Goal: Transaction & Acquisition: Purchase product/service

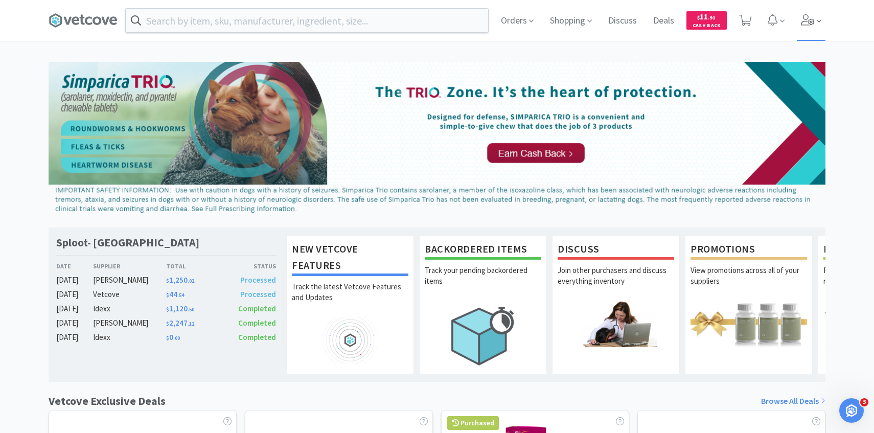
click at [797, 21] on span at bounding box center [811, 20] width 29 height 41
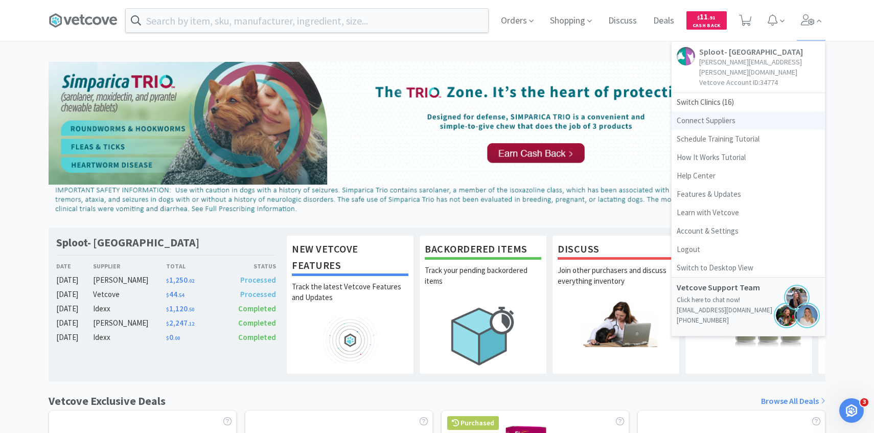
click at [736, 111] on link "Connect Suppliers" at bounding box center [748, 120] width 153 height 18
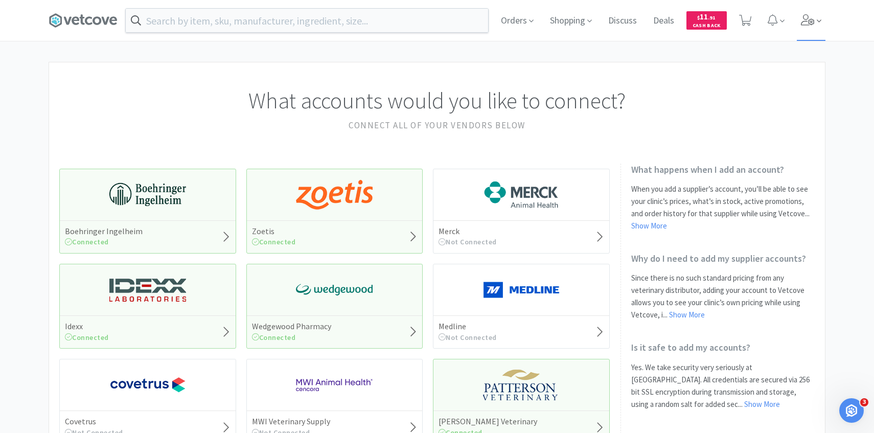
click at [801, 19] on icon at bounding box center [808, 19] width 14 height 11
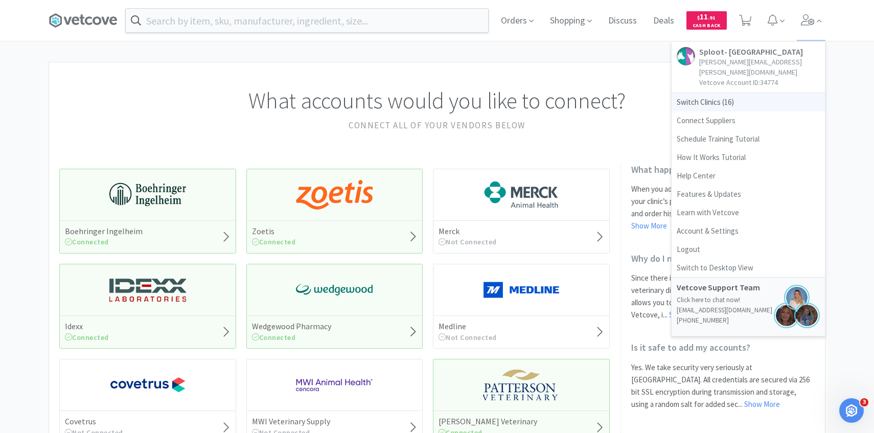
click at [759, 93] on span "Switch Clinics ( 16 )" at bounding box center [748, 102] width 153 height 18
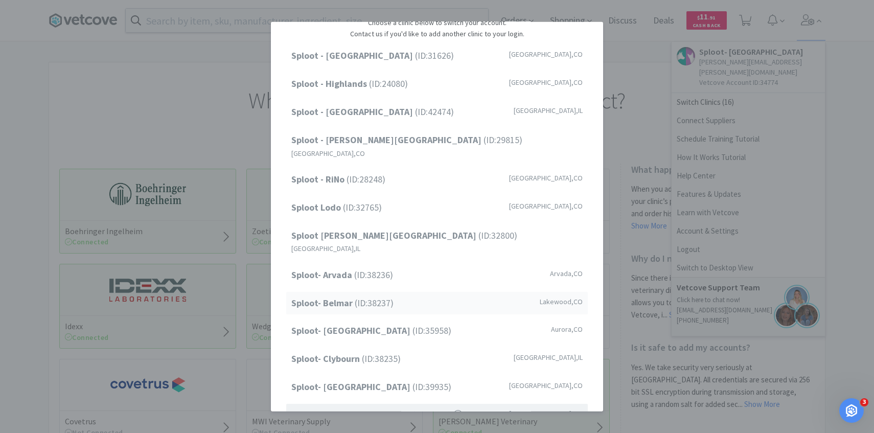
scroll to position [45, 0]
click at [387, 294] on span "Sploot- Belmar (ID: 38237 )" at bounding box center [342, 301] width 102 height 15
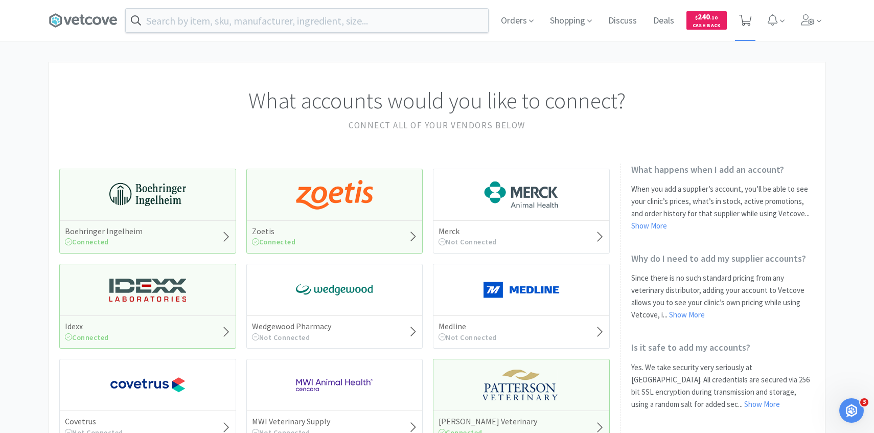
click at [745, 25] on icon at bounding box center [745, 20] width 13 height 11
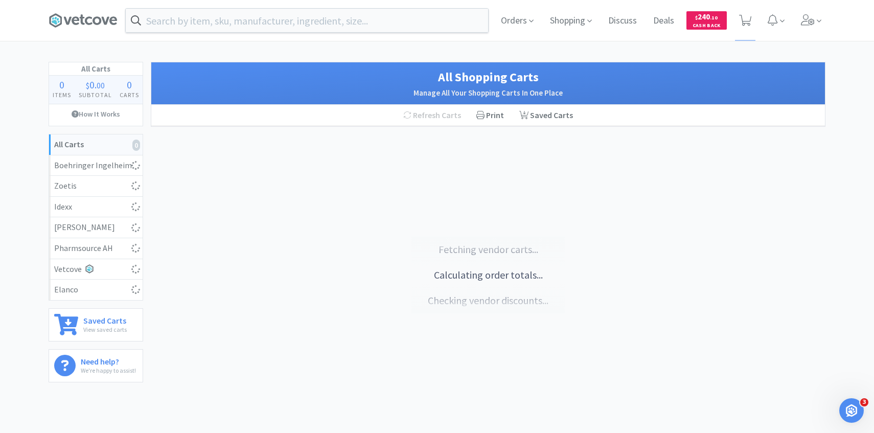
select select "1"
select select "2"
select select "1"
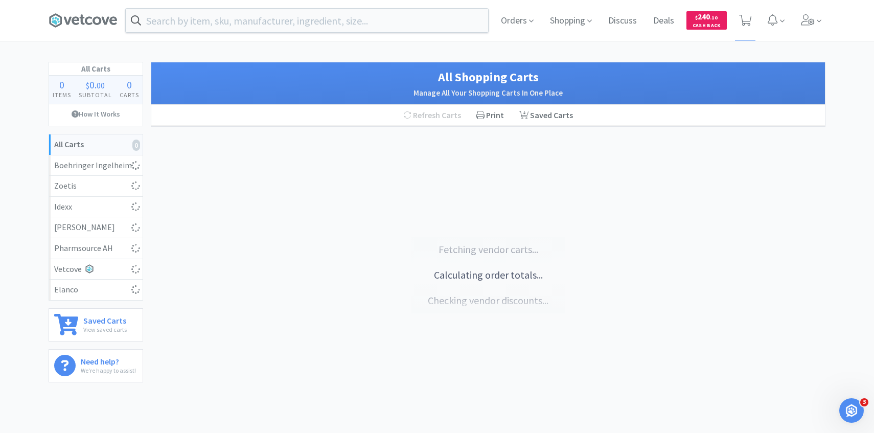
select select "1"
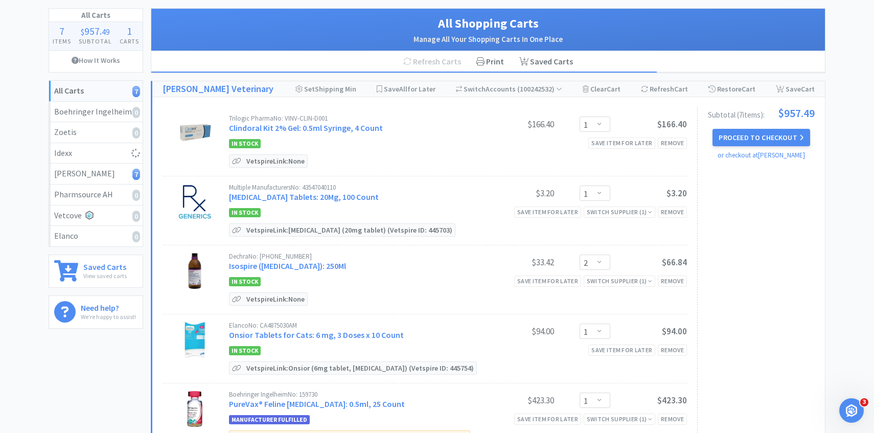
scroll to position [59, 0]
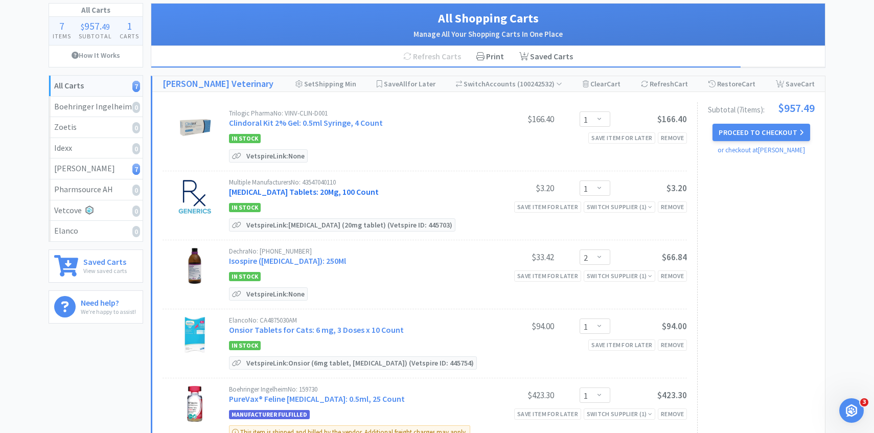
click at [356, 190] on link "Furosemide Tablets: 20Mg, 100 Count" at bounding box center [304, 192] width 150 height 10
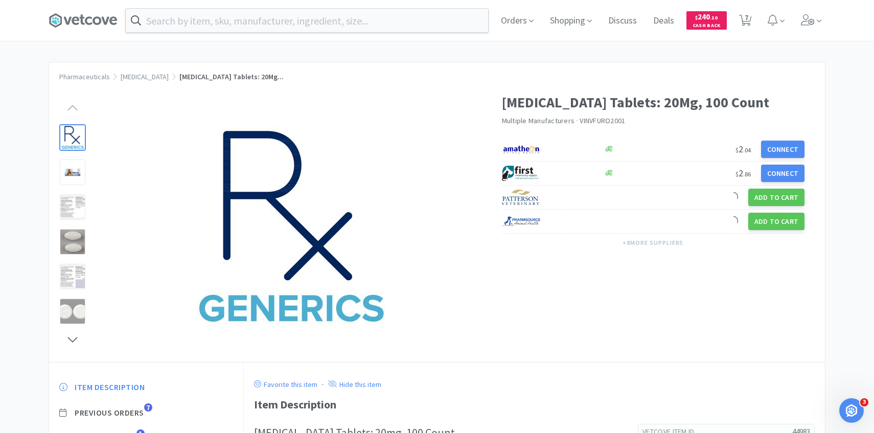
scroll to position [65, 0]
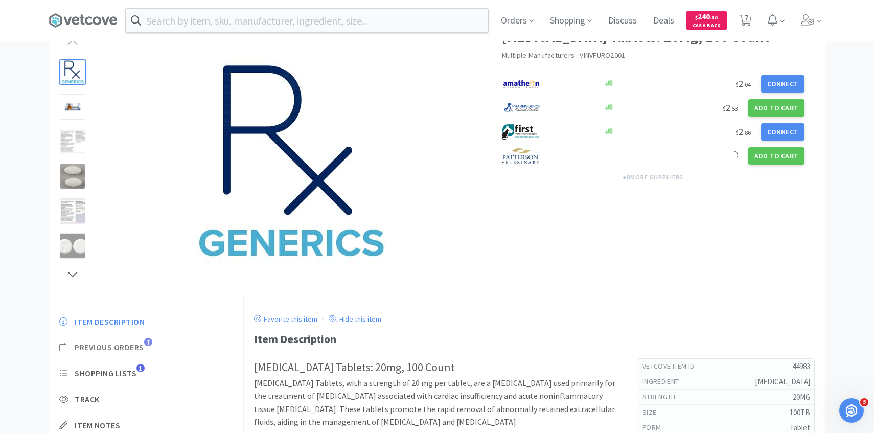
click at [146, 344] on span "7" at bounding box center [148, 342] width 8 height 8
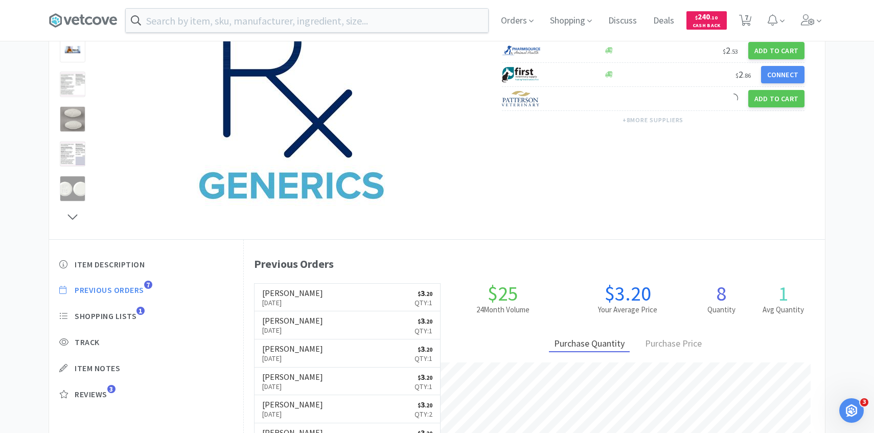
scroll to position [125, 0]
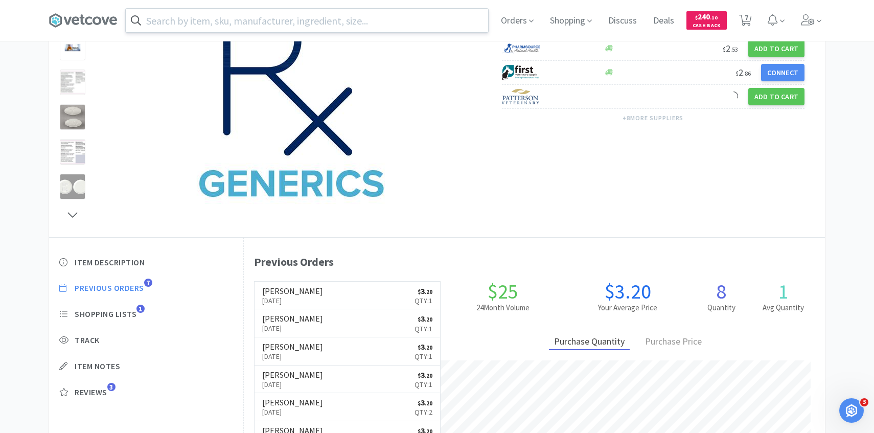
select select "1"
select select "2"
select select "1"
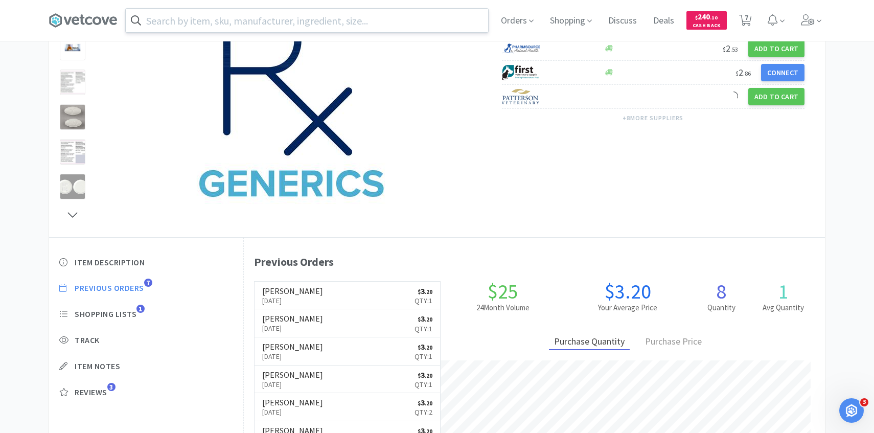
select select "1"
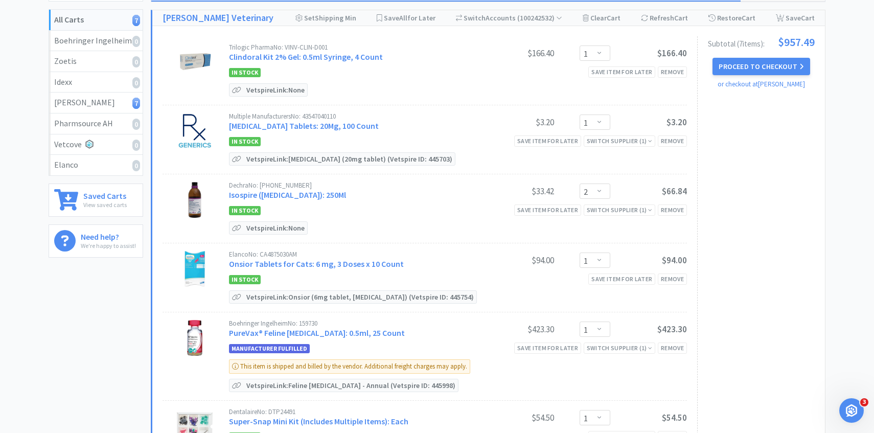
scroll to position [59, 0]
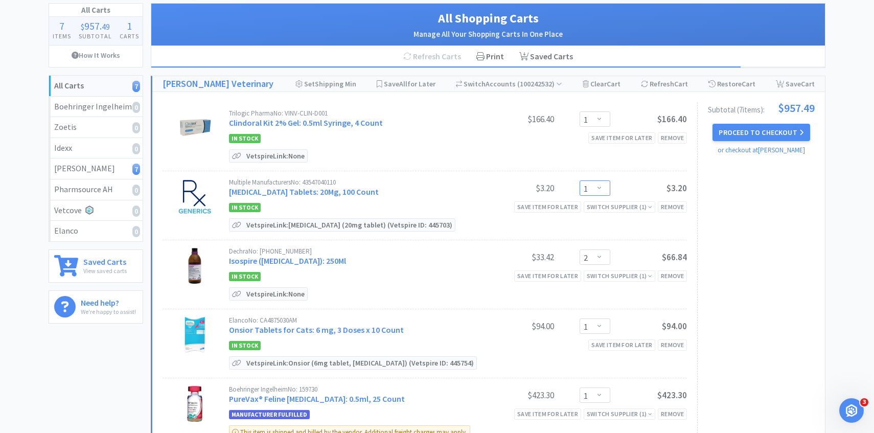
click at [607, 189] on select "Enter Quantity 1 2 3 4 5 6 7 8 9 10 11 12 13 14 15 16 17 18 19 20 Enter Quantity" at bounding box center [595, 187] width 31 height 15
click at [580, 180] on select "Enter Quantity 1 2 3 4 5 6 7 8 9 10 11 12 13 14 15 16 17 18 19 20 Enter Quantity" at bounding box center [595, 187] width 31 height 15
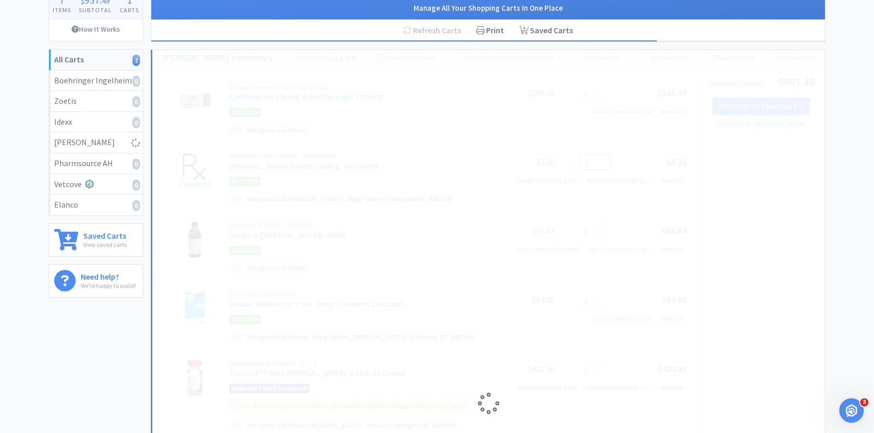
scroll to position [86, 0]
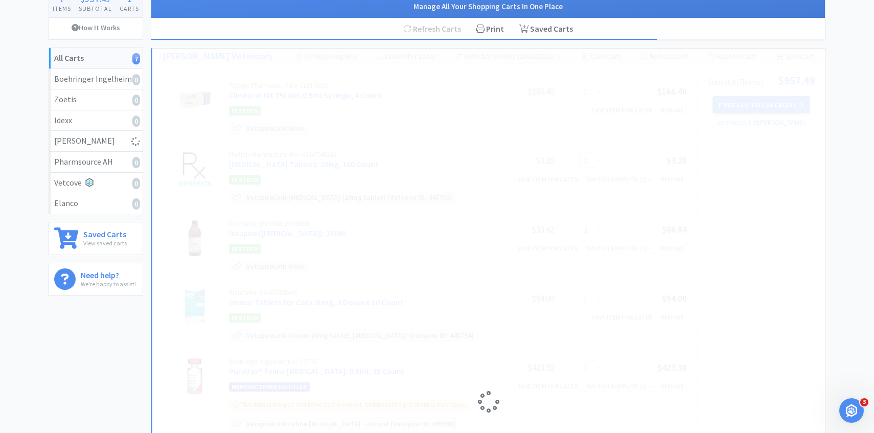
select select "2"
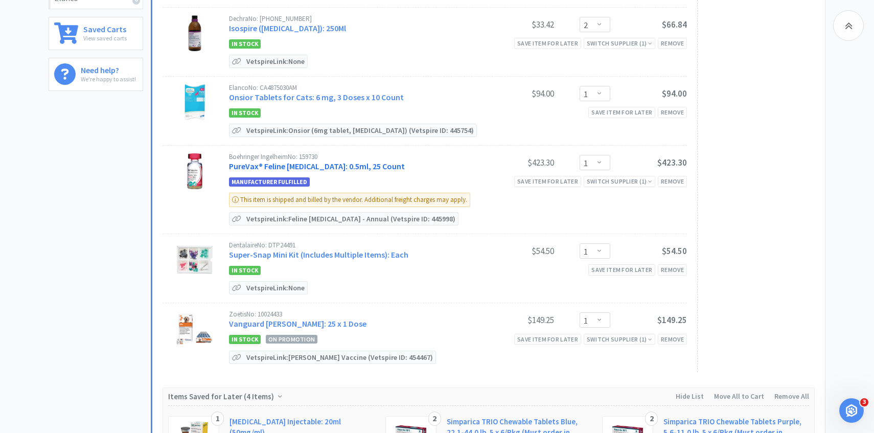
scroll to position [0, 0]
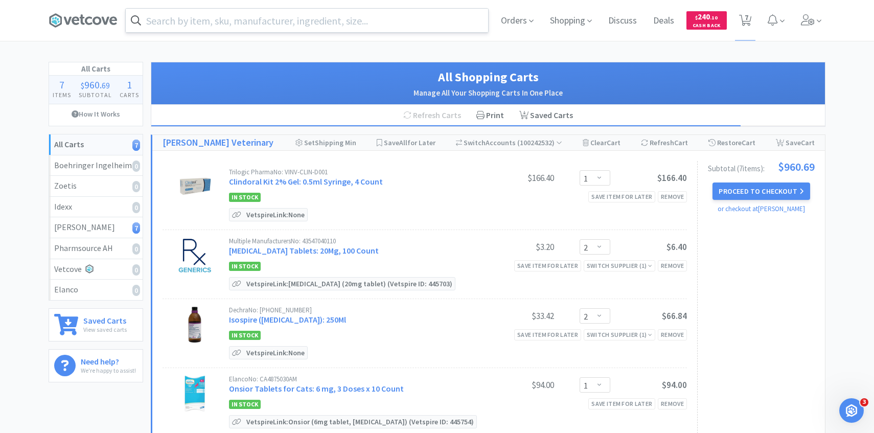
click at [262, 27] on input "text" at bounding box center [307, 21] width 362 height 24
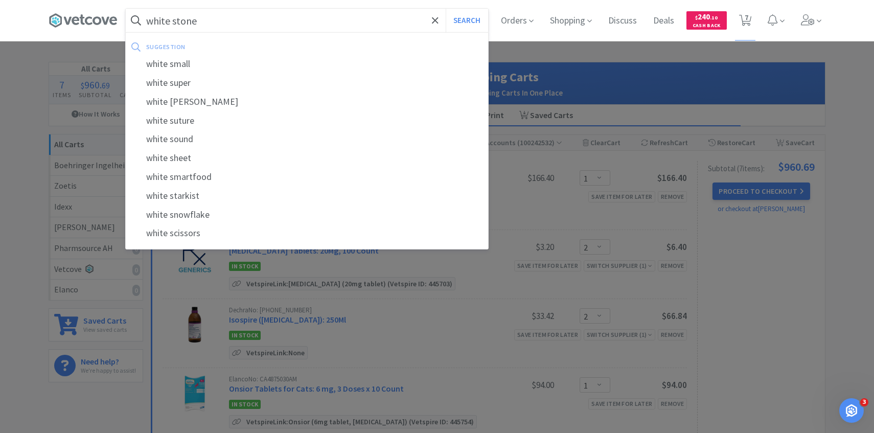
type input "white stone"
click at [446, 9] on button "Search" at bounding box center [467, 21] width 42 height 24
select select "1"
select select "2"
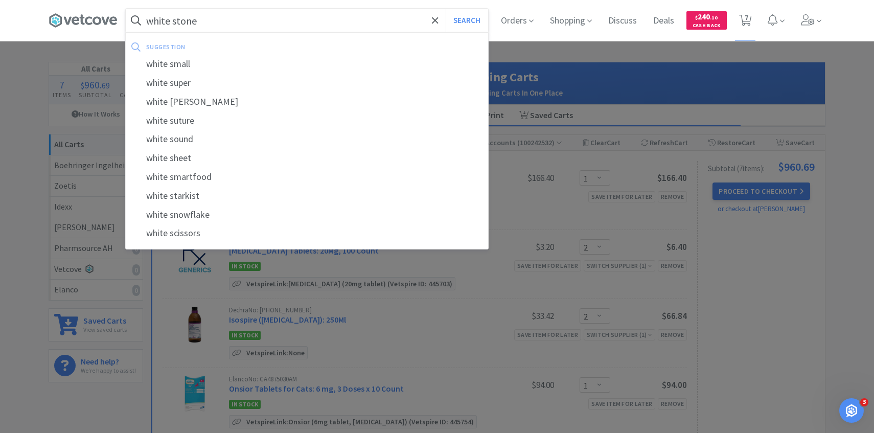
select select "1"
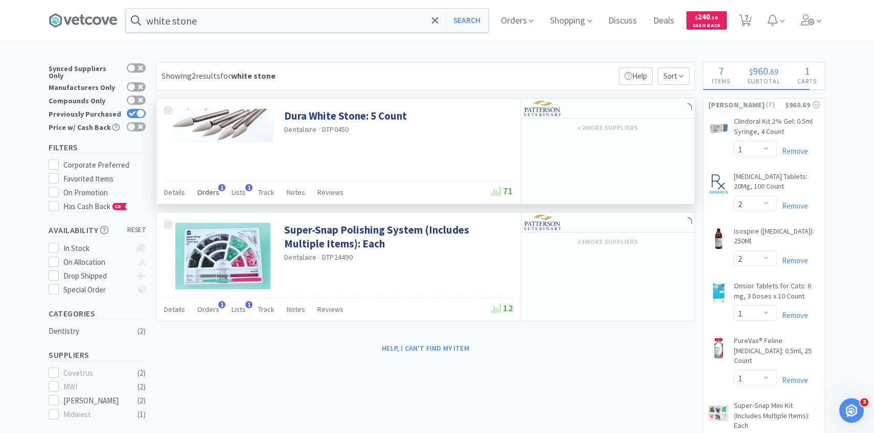
click at [214, 188] on span "Orders" at bounding box center [208, 192] width 22 height 9
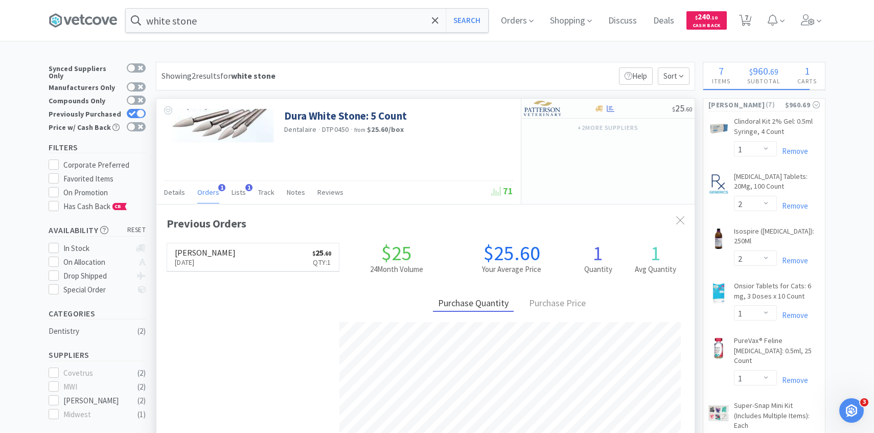
click at [214, 188] on span "Orders" at bounding box center [208, 192] width 22 height 9
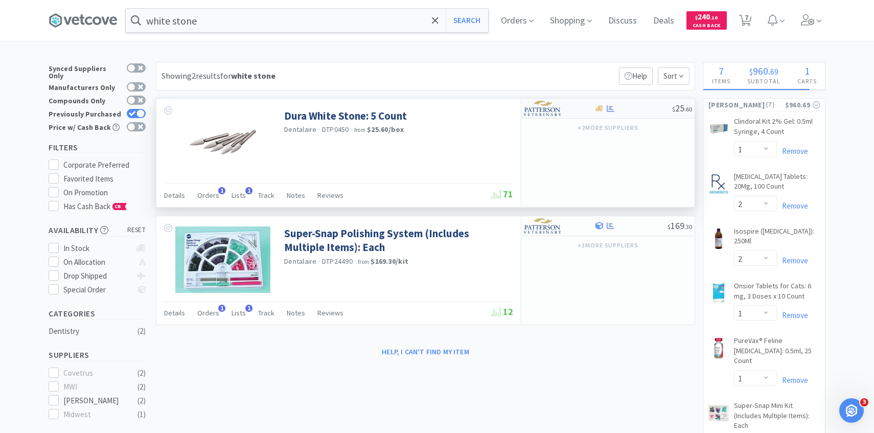
click at [559, 104] on img at bounding box center [543, 108] width 38 height 15
select select "1"
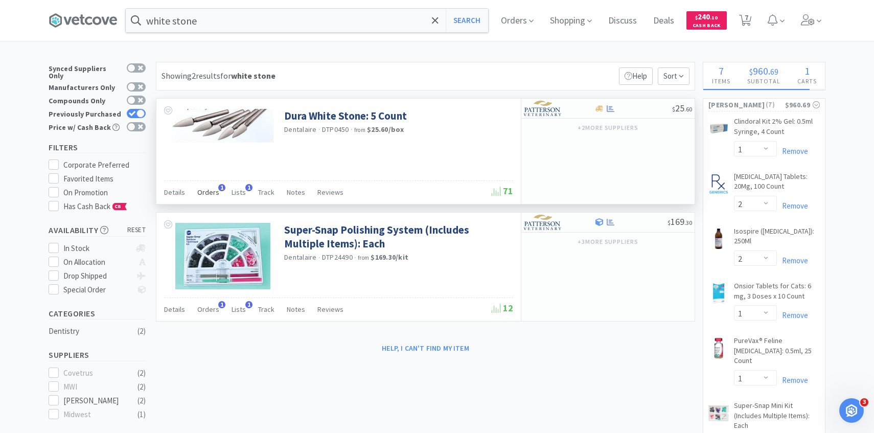
click at [213, 189] on span "Orders" at bounding box center [208, 192] width 22 height 9
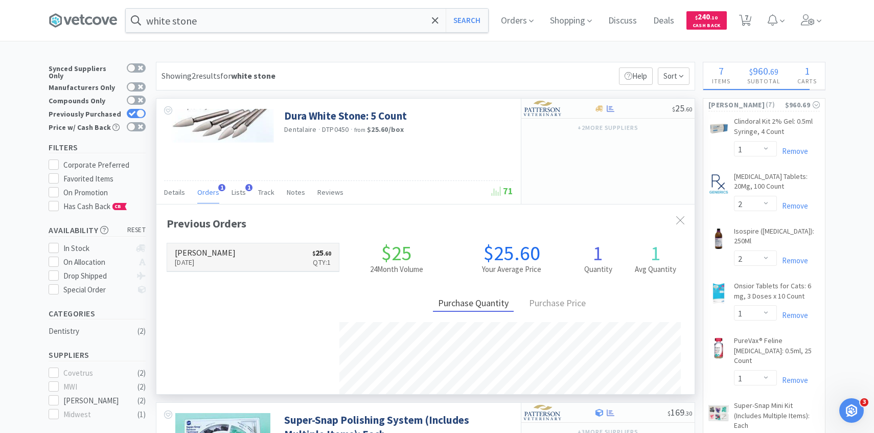
scroll to position [265, 538]
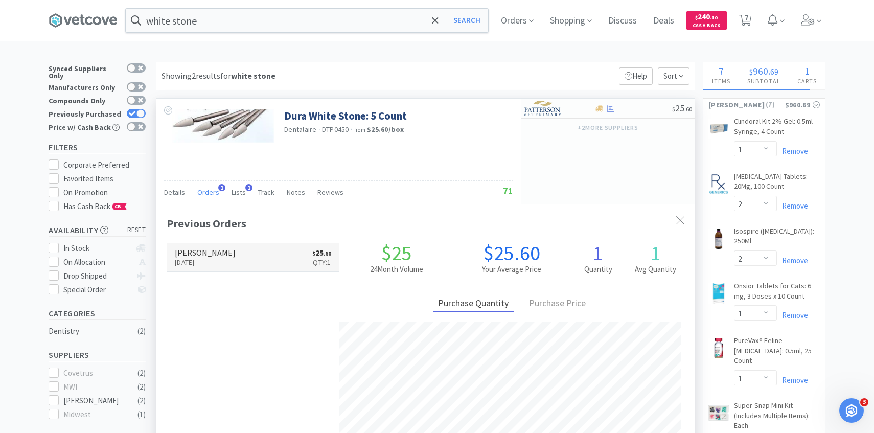
click at [232, 256] on link "Patterson Aug 7th, 2025 $ 25 . 60 Qty: 1" at bounding box center [253, 257] width 172 height 28
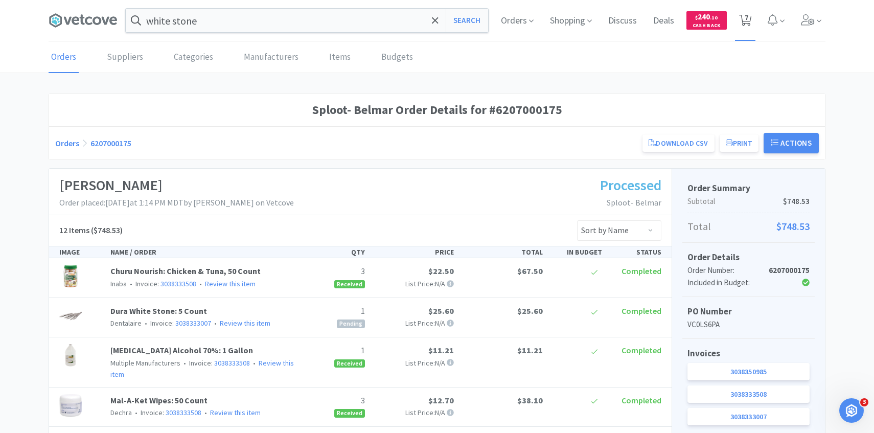
click at [750, 24] on icon at bounding box center [745, 20] width 13 height 11
select select "1"
select select "2"
select select "1"
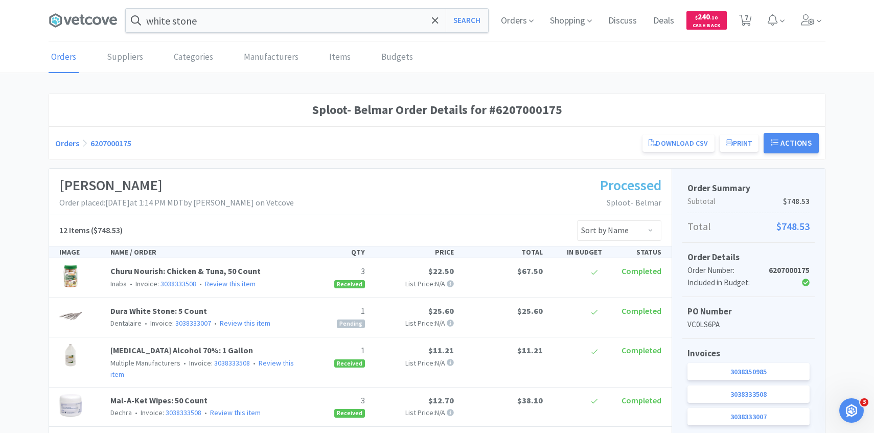
select select "1"
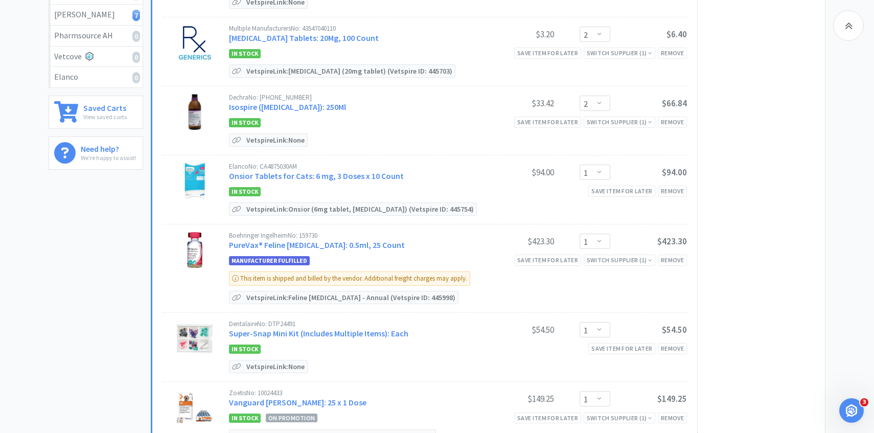
scroll to position [234, 0]
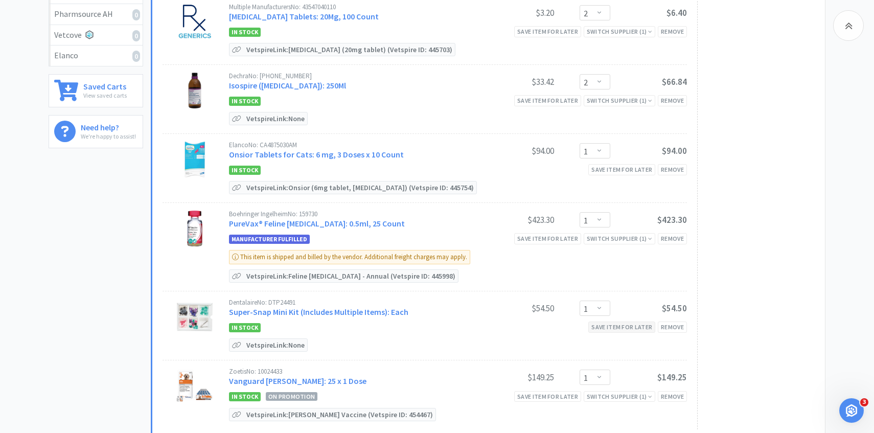
click at [642, 325] on div "Save item for later" at bounding box center [621, 326] width 67 height 11
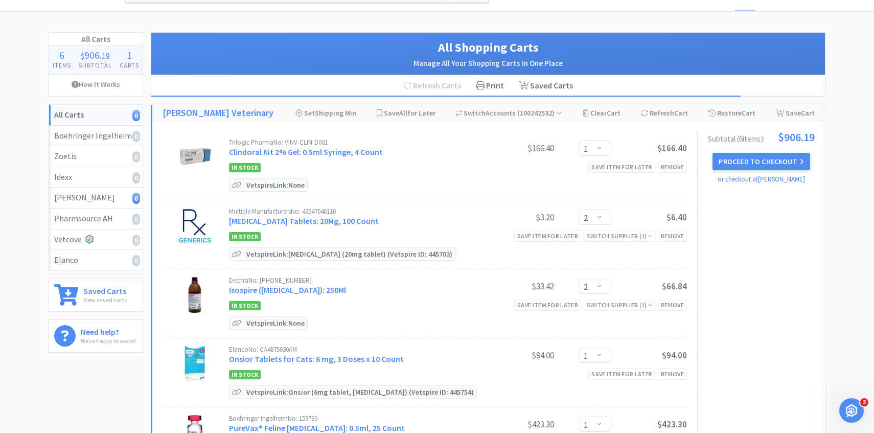
scroll to position [0, 0]
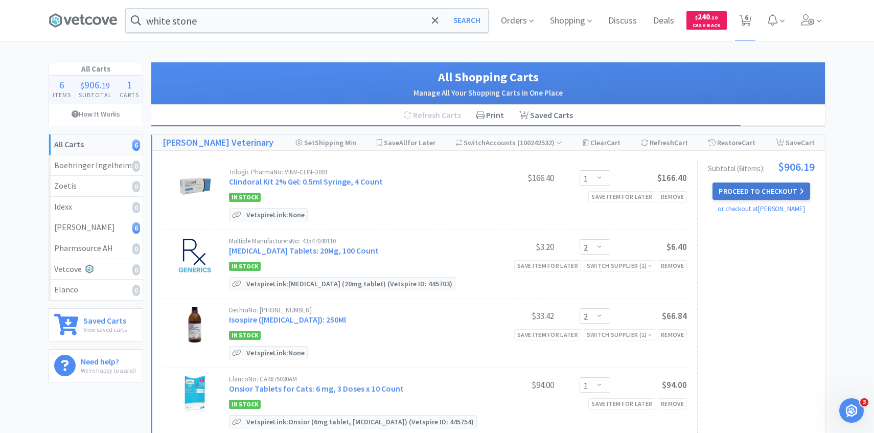
click at [751, 192] on button "Proceed to Checkout" at bounding box center [760, 190] width 97 height 17
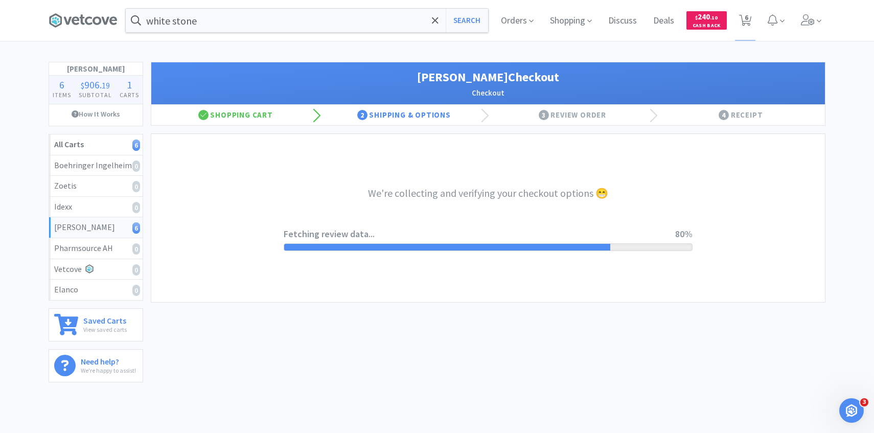
select select "1"
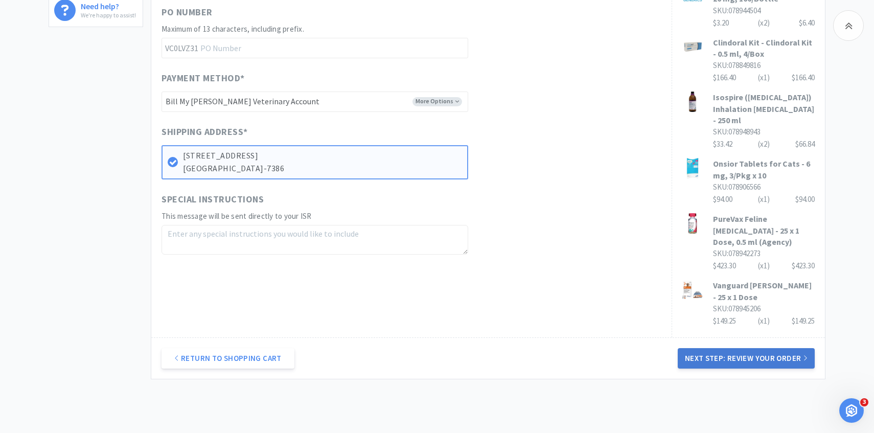
click at [721, 348] on button "Next Step: Review Your Order" at bounding box center [746, 358] width 137 height 20
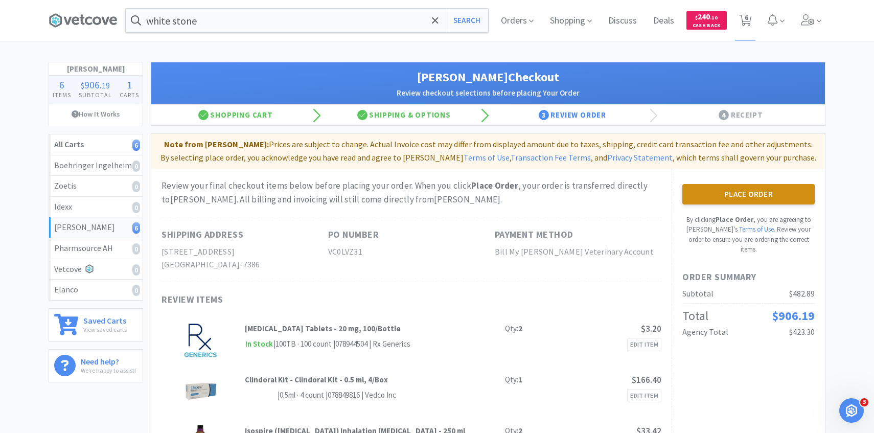
click at [726, 199] on button "Place Order" at bounding box center [748, 194] width 132 height 20
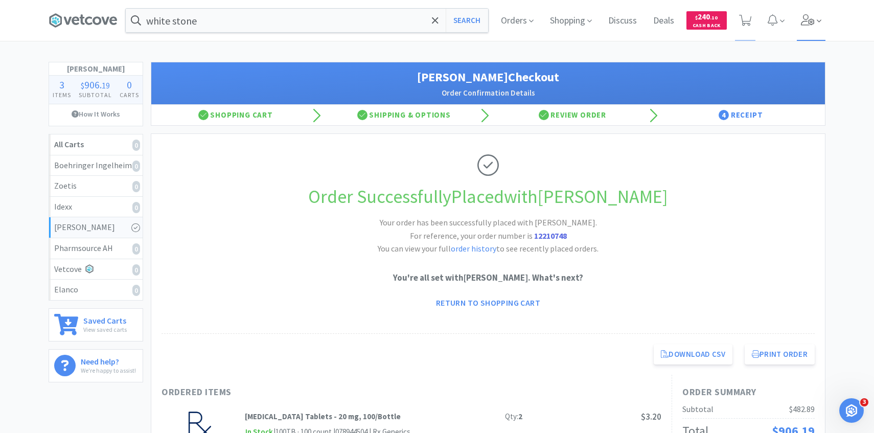
click at [815, 22] on span at bounding box center [811, 20] width 29 height 41
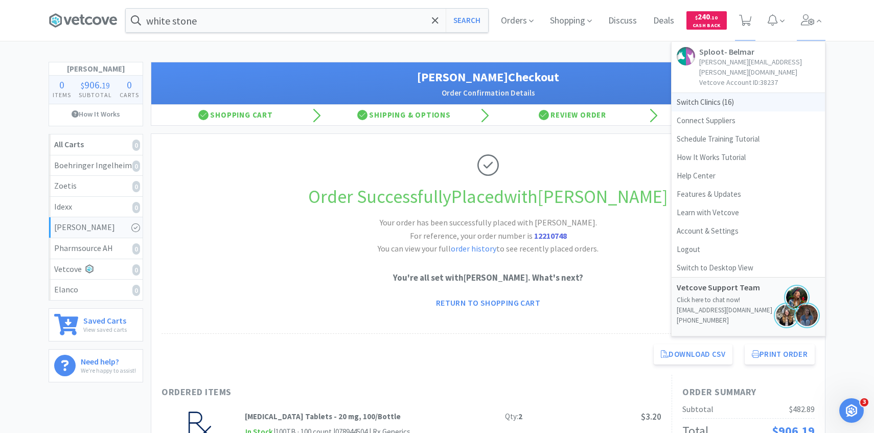
click at [732, 93] on span "Switch Clinics ( 16 )" at bounding box center [748, 102] width 153 height 18
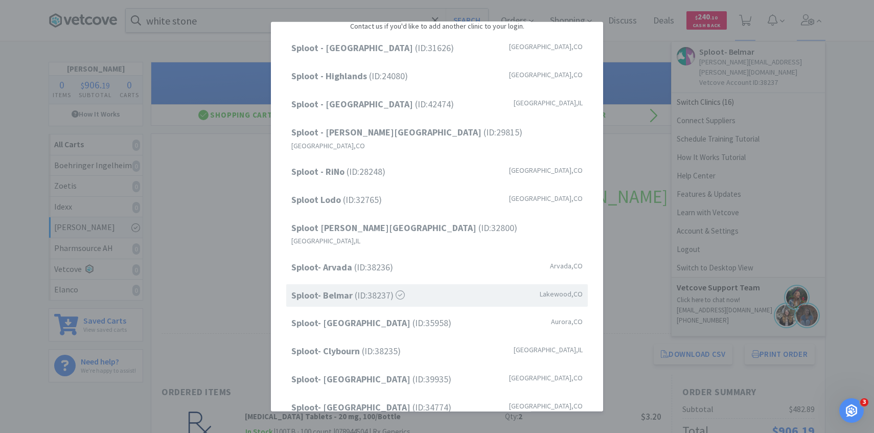
scroll to position [18, 0]
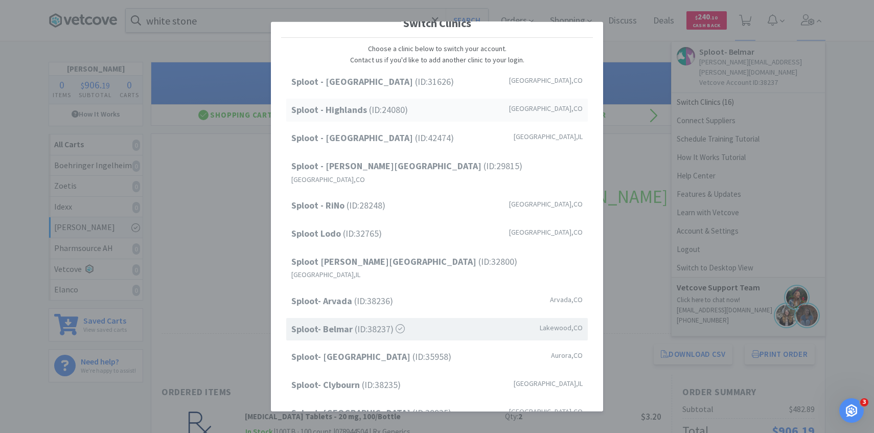
click at [469, 116] on div "Sploot - Highlands (ID: 24080 ) Denver , CO" at bounding box center [437, 110] width 302 height 23
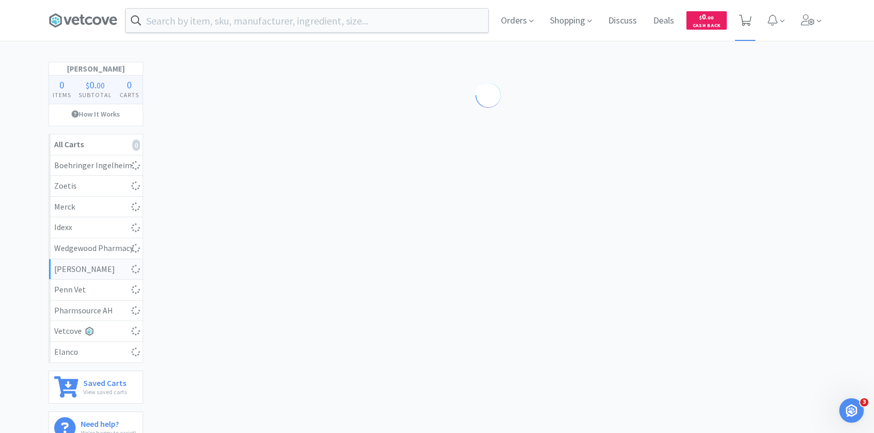
click at [743, 30] on span at bounding box center [745, 20] width 21 height 41
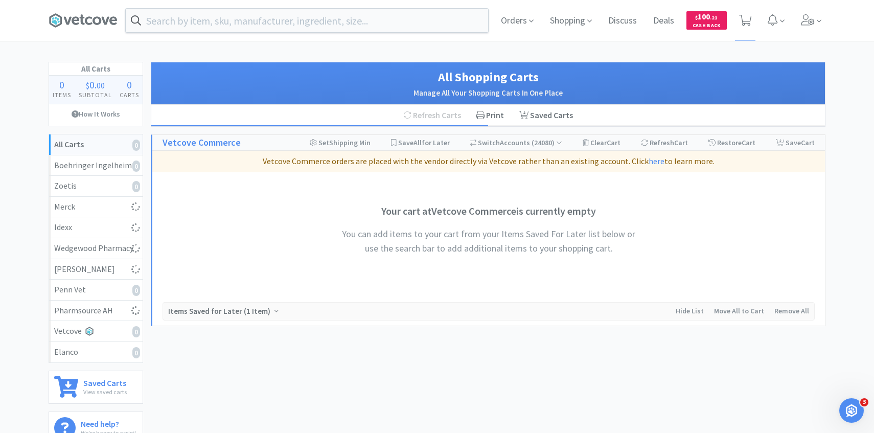
select select "1"
select select "4"
select select "1"
select select "5"
select select "1"
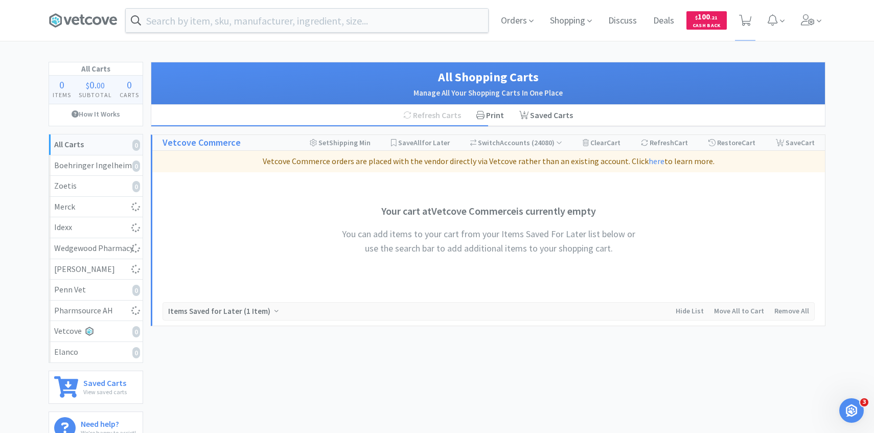
select select "1"
select select "2"
select select "1"
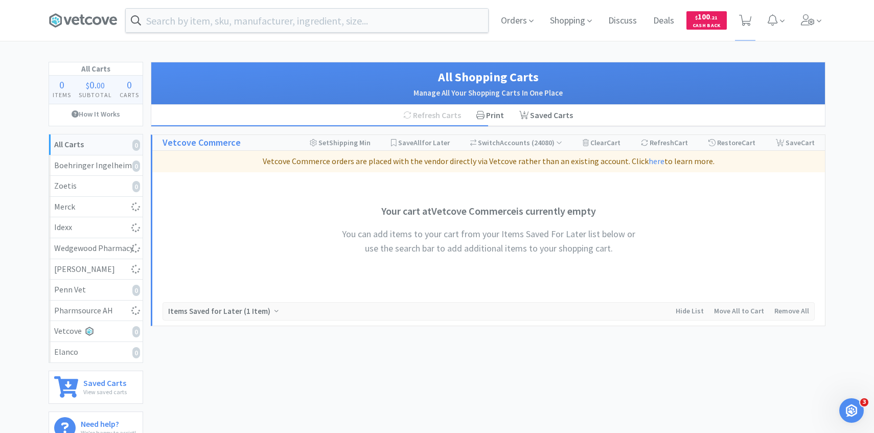
select select "2"
select select "1"
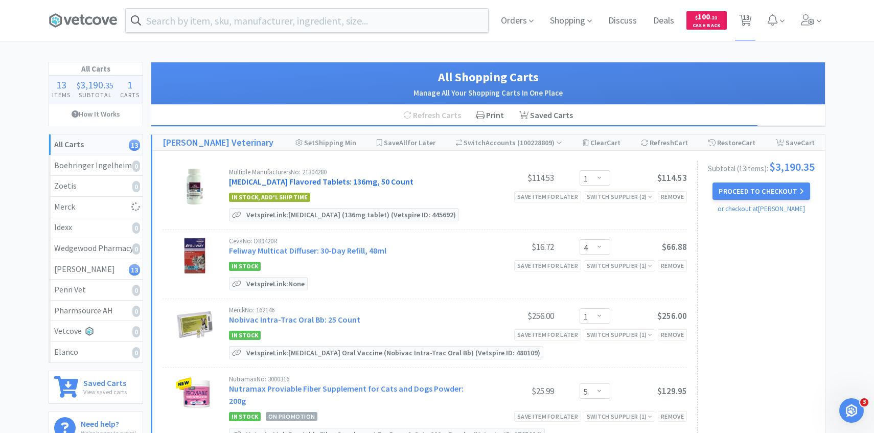
click at [362, 182] on link "Enrofloxacin Flavored Tablets: 136mg, 50 Count" at bounding box center [321, 181] width 184 height 10
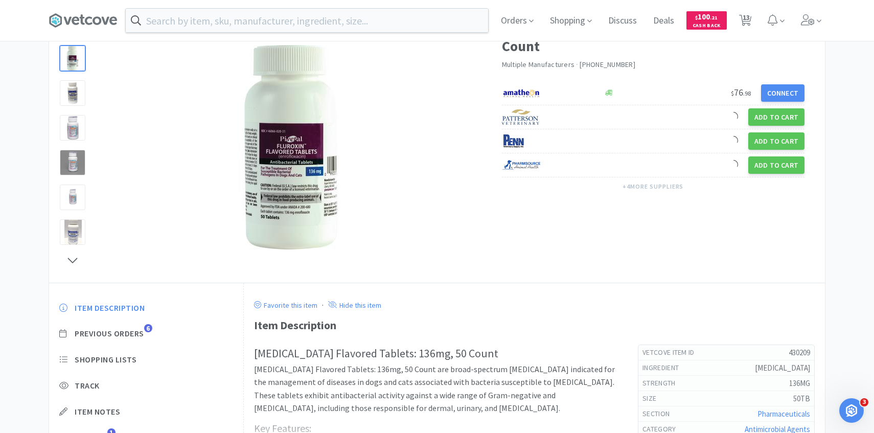
scroll to position [109, 0]
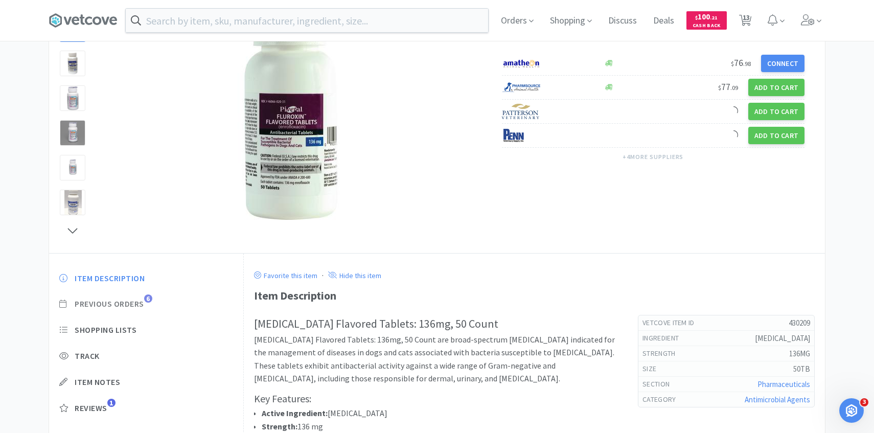
click at [139, 303] on span "Previous Orders" at bounding box center [110, 303] width 70 height 11
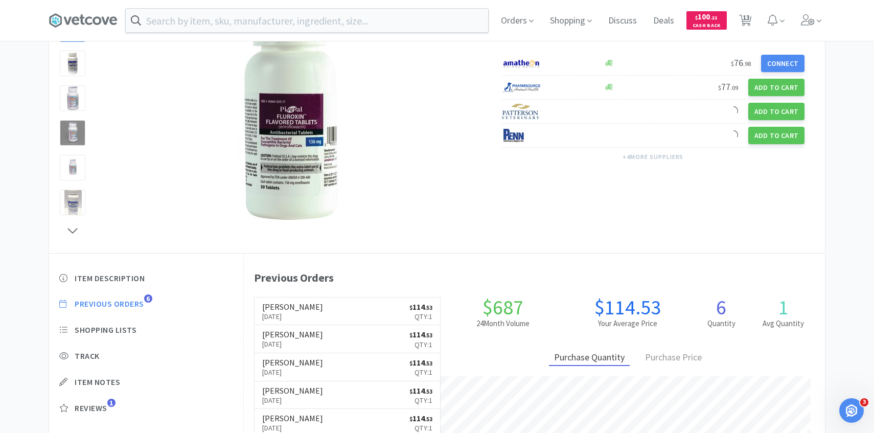
scroll to position [281, 581]
select select "1"
select select "4"
select select "1"
select select "5"
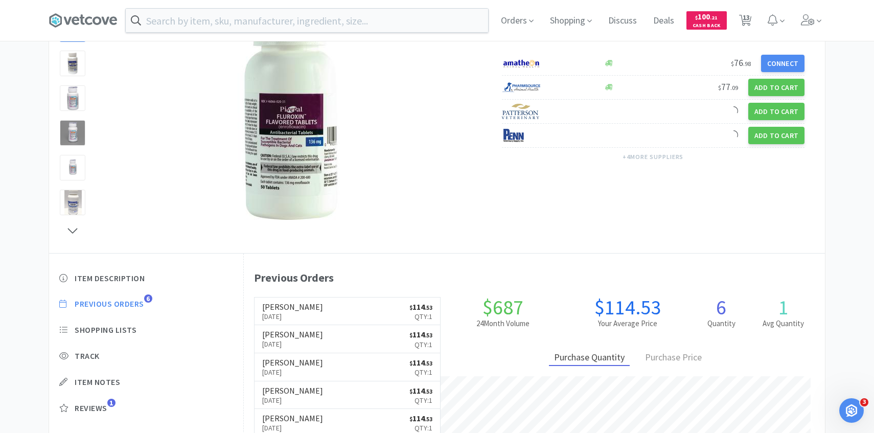
select select "1"
select select "2"
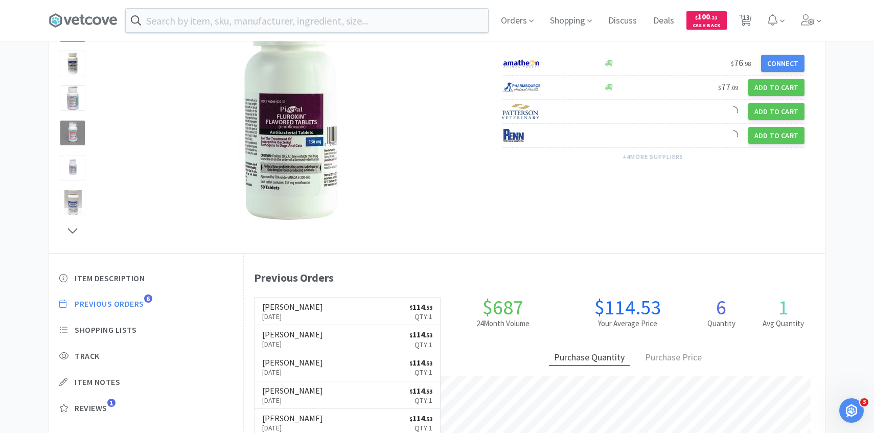
select select "1"
select select "2"
select select "1"
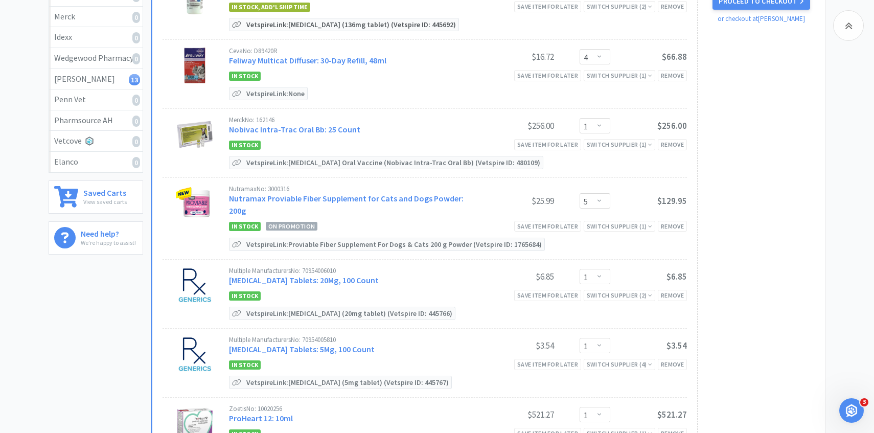
scroll to position [198, 0]
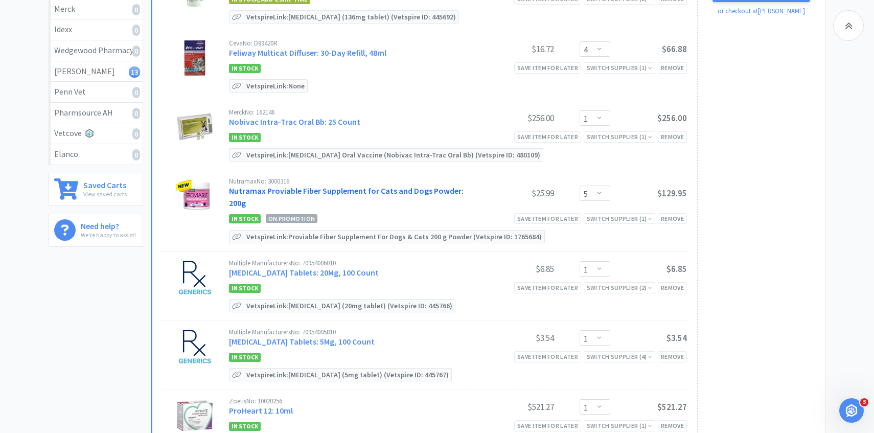
click at [345, 192] on link "Nutramax Proviable Fiber Supplement for Cats and Dogs Powder: 200g" at bounding box center [346, 197] width 235 height 22
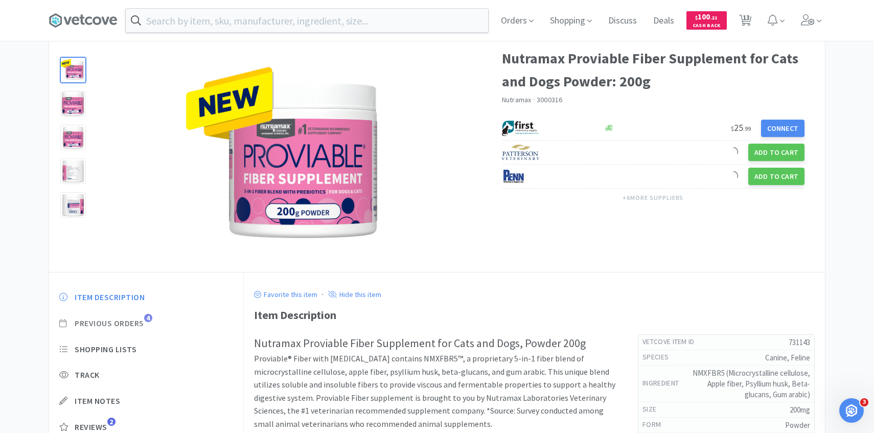
click at [140, 328] on span "Previous Orders" at bounding box center [110, 323] width 70 height 11
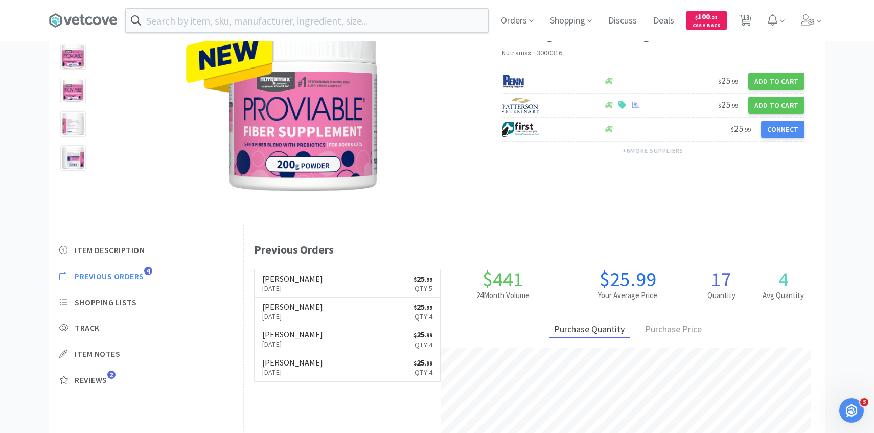
scroll to position [281, 581]
select select "1"
select select "4"
select select "1"
select select "5"
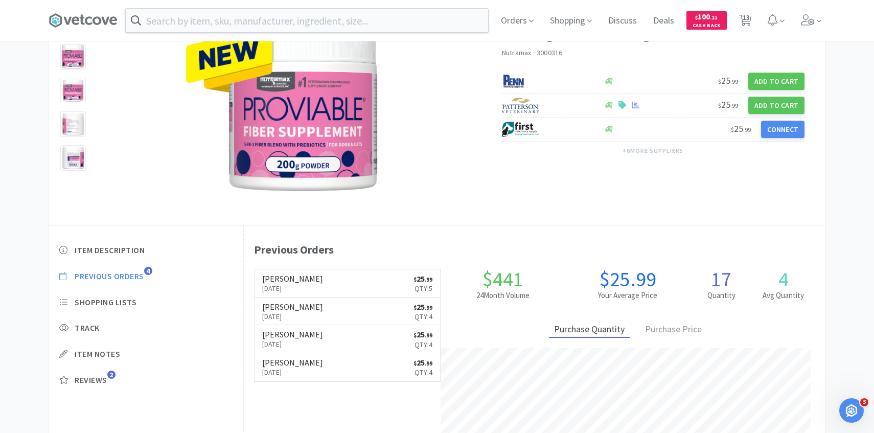
select select "1"
select select "2"
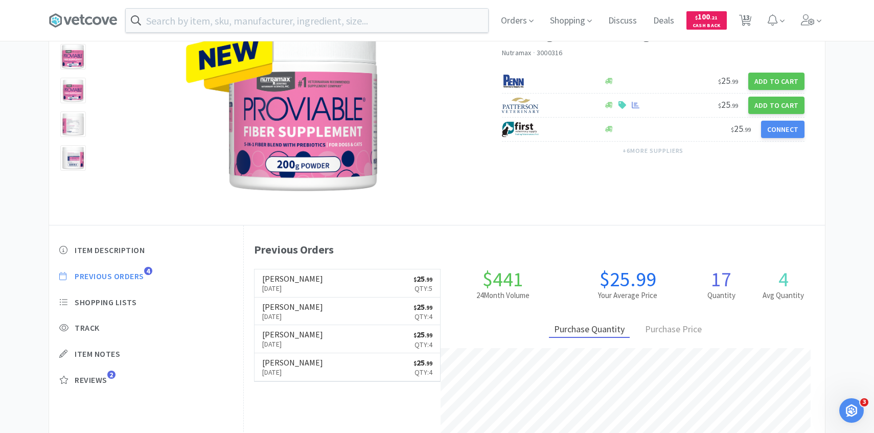
select select "1"
select select "2"
select select "1"
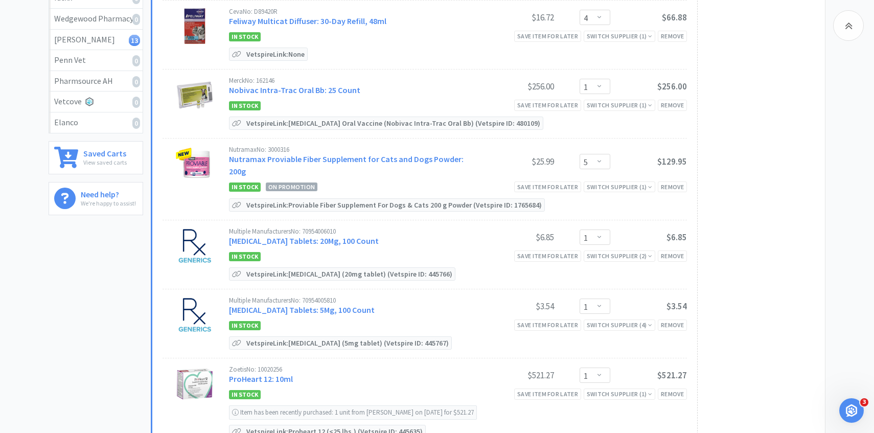
scroll to position [240, 0]
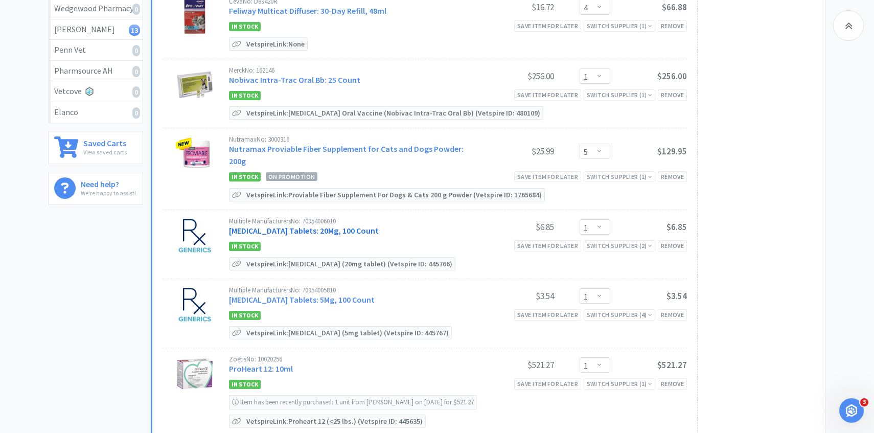
click at [342, 225] on link "Prednisone Tablets: 20Mg, 100 Count" at bounding box center [304, 230] width 150 height 10
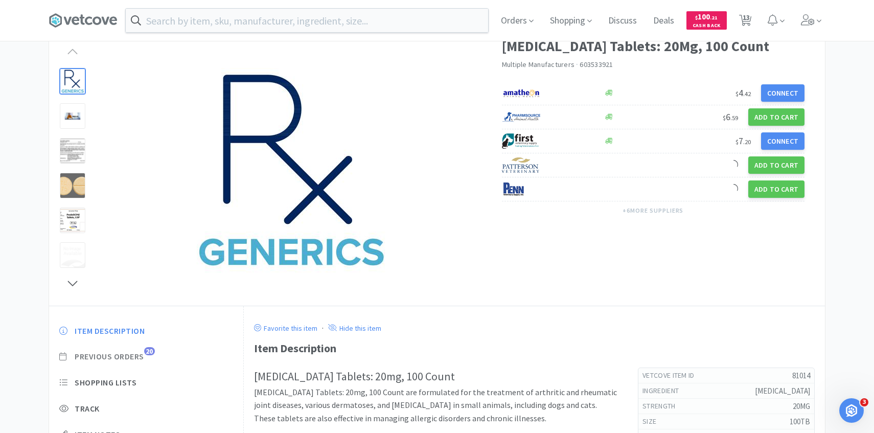
click at [146, 356] on span "Previous Orders 20" at bounding box center [146, 356] width 174 height 11
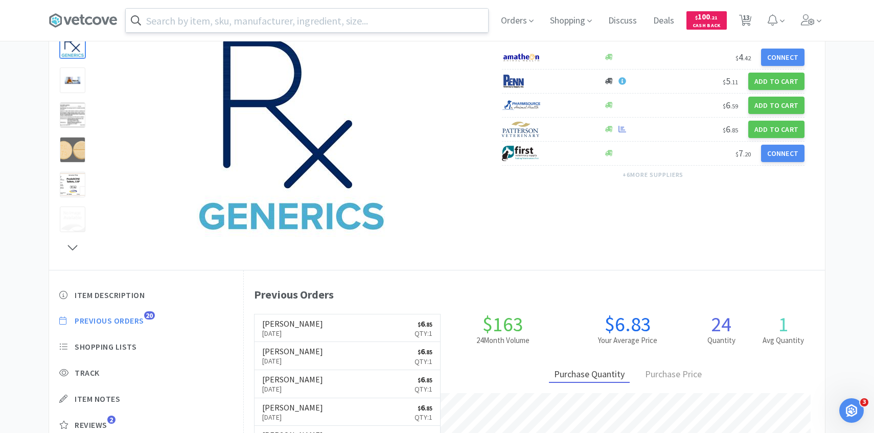
scroll to position [281, 581]
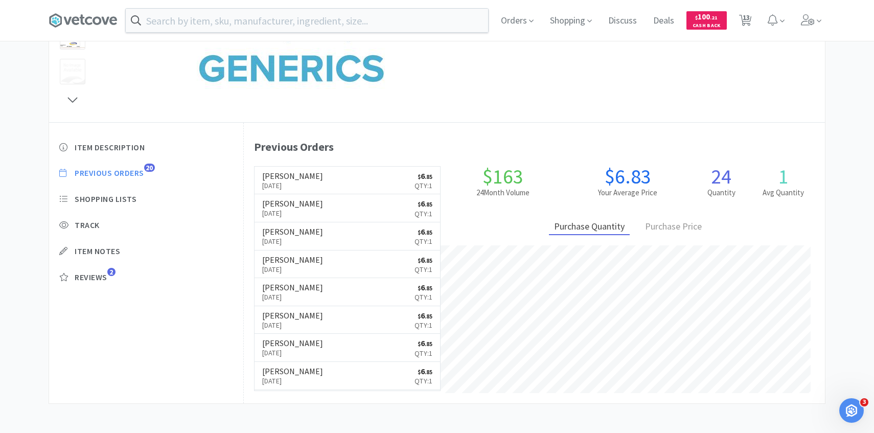
select select "1"
select select "4"
select select "1"
select select "5"
select select "1"
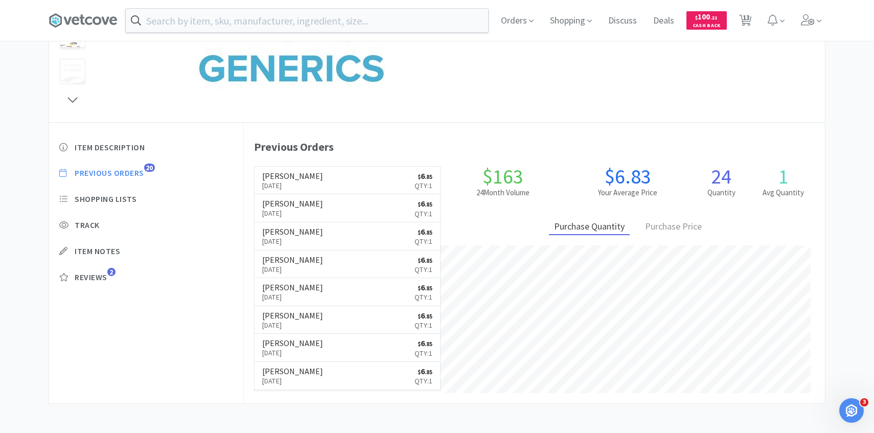
select select "1"
select select "2"
select select "1"
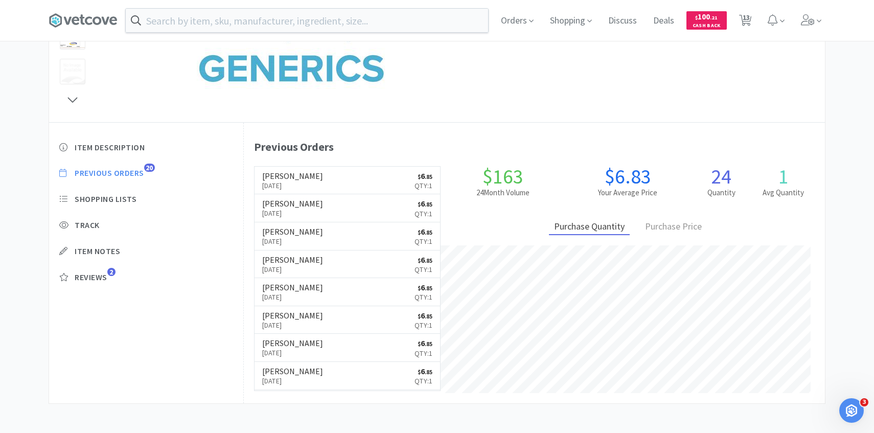
select select "2"
select select "1"
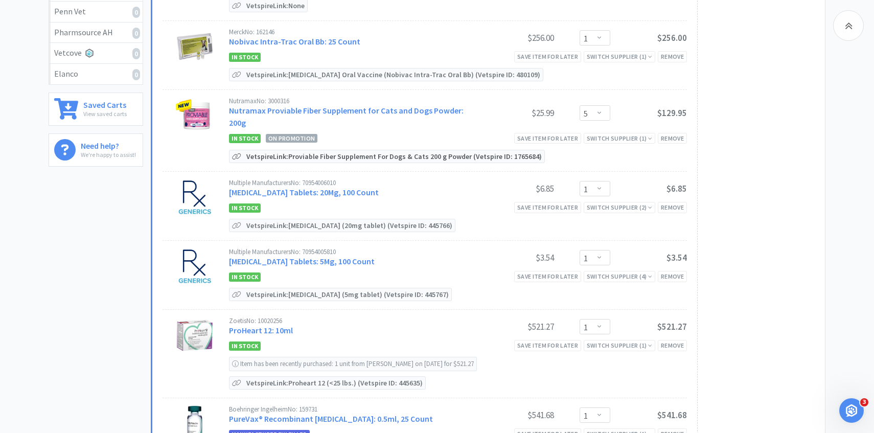
scroll to position [282, 0]
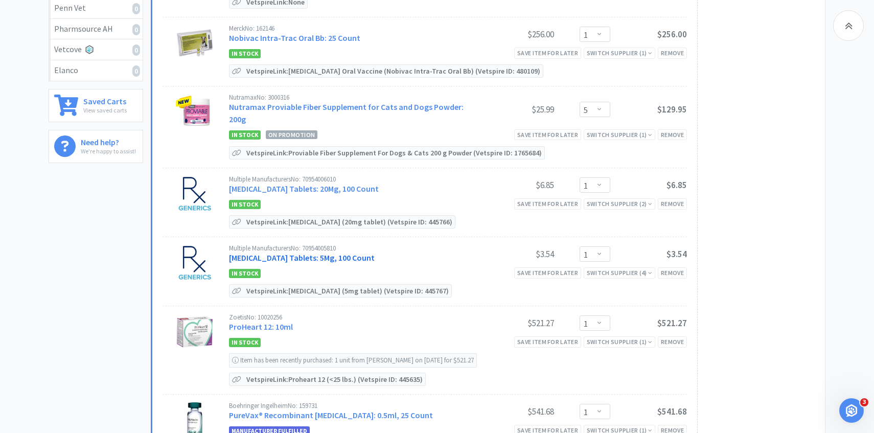
click at [321, 252] on link "Prednisone Tablets: 5Mg, 100 Count" at bounding box center [302, 257] width 146 height 10
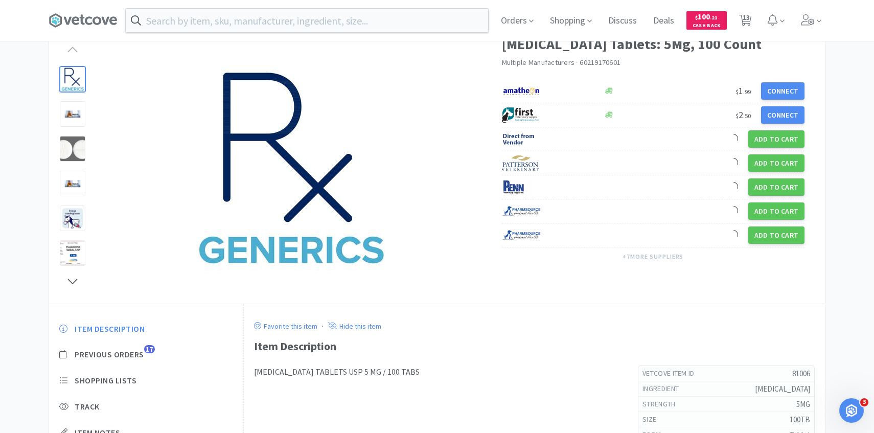
scroll to position [98, 0]
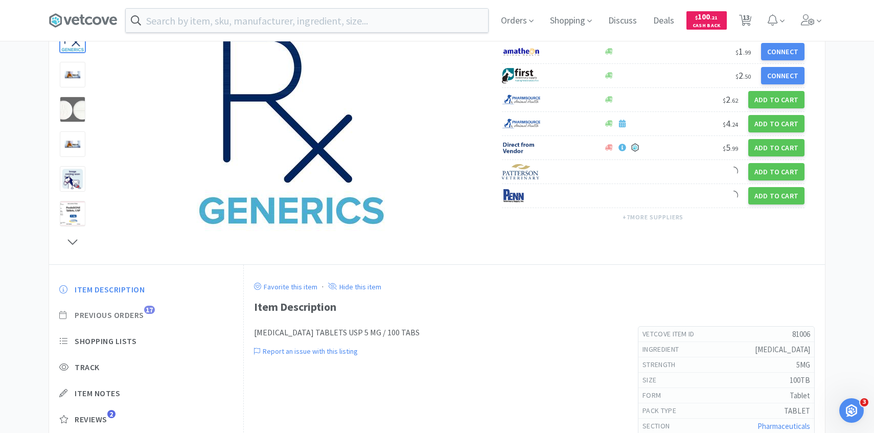
click at [142, 313] on span "Previous Orders" at bounding box center [110, 315] width 70 height 11
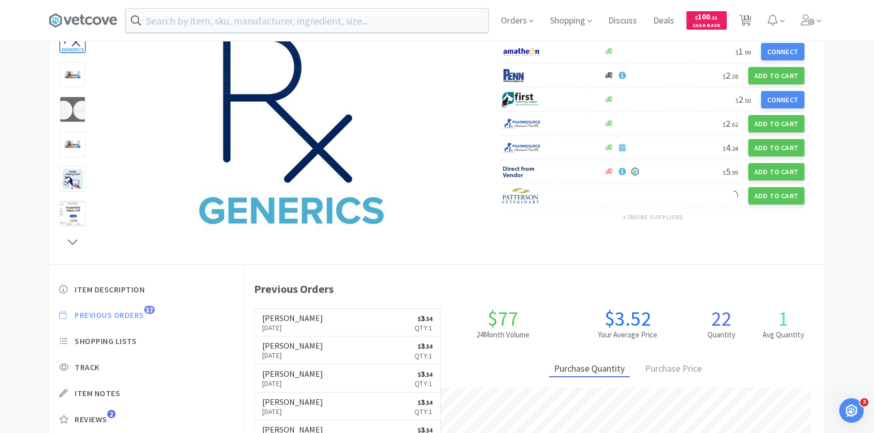
scroll to position [281, 581]
select select "1"
select select "4"
select select "1"
select select "5"
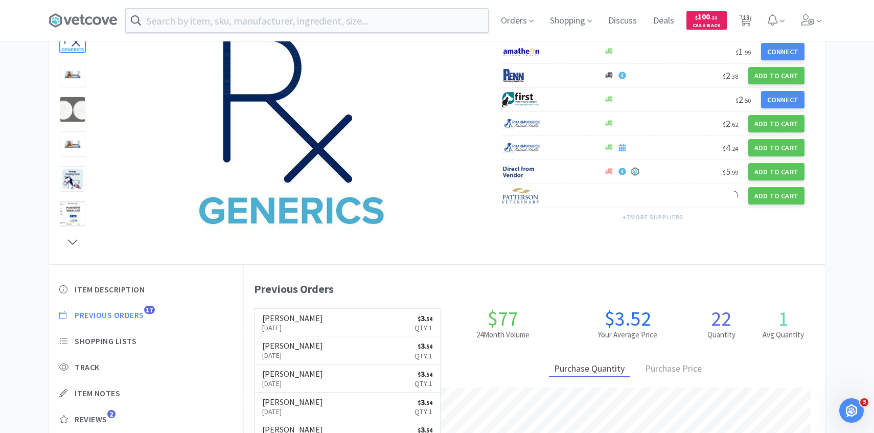
select select "1"
select select "2"
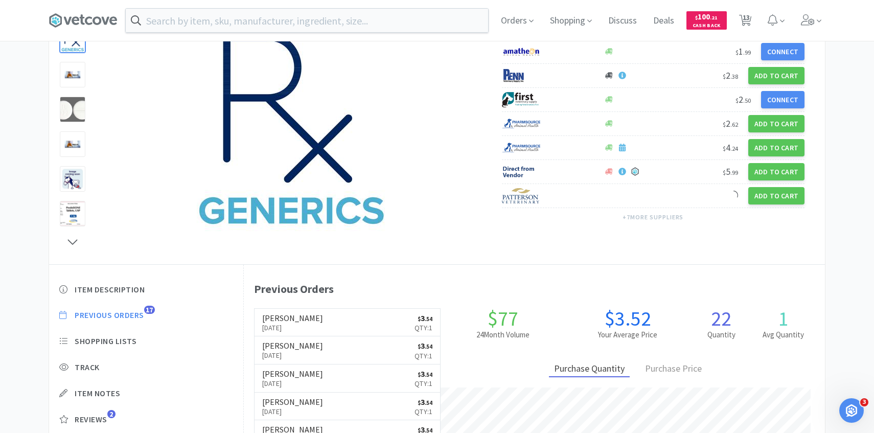
select select "1"
select select "2"
select select "1"
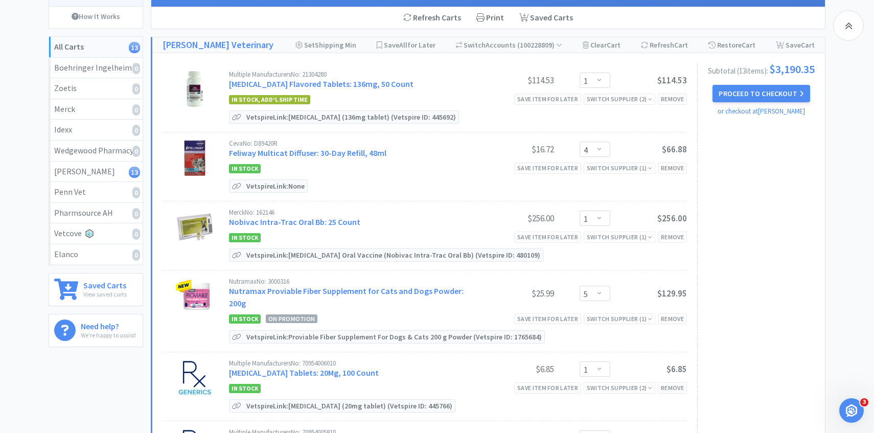
scroll to position [282, 0]
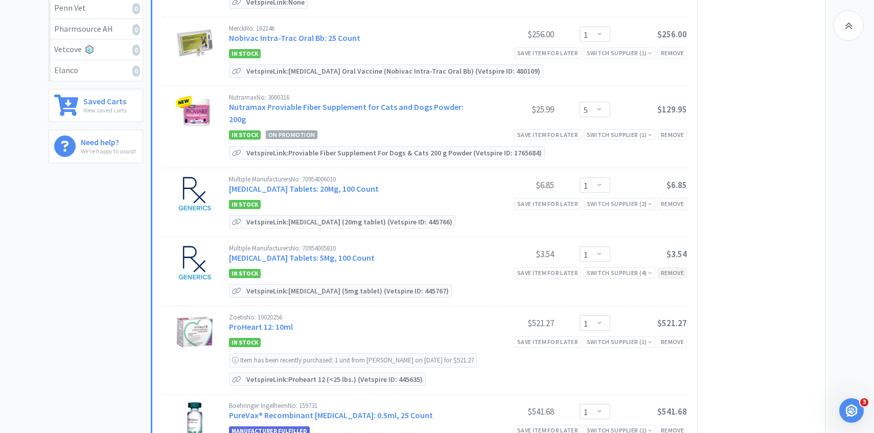
click at [674, 267] on div "Remove" at bounding box center [672, 272] width 29 height 11
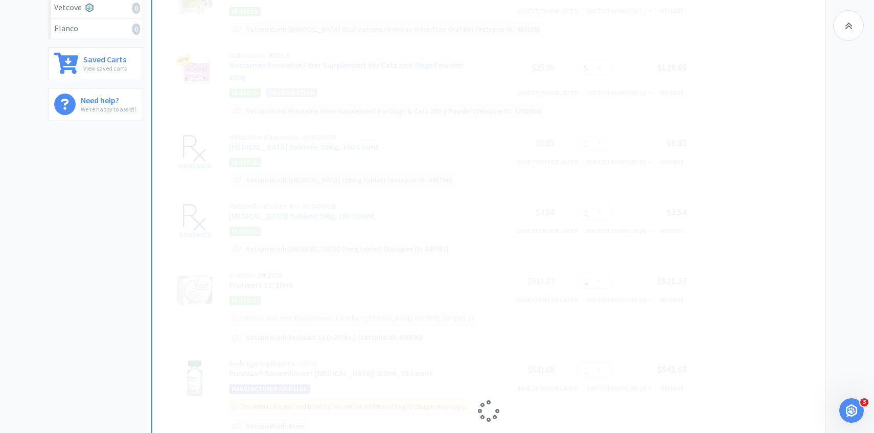
select select "2"
select select "1"
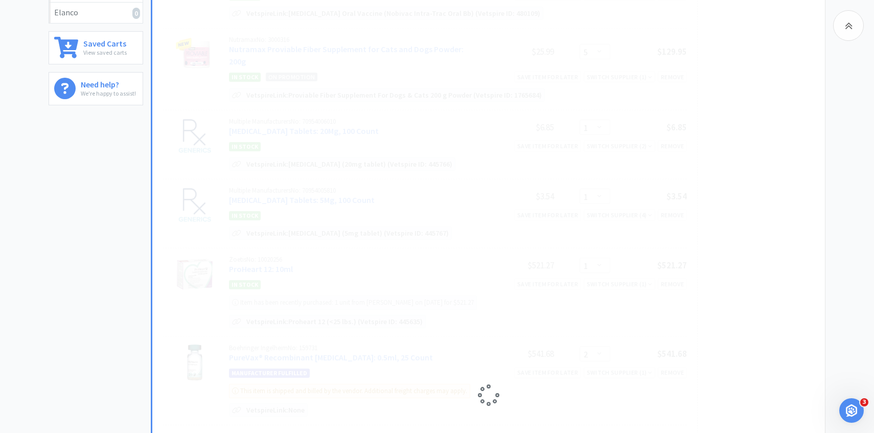
select select "1"
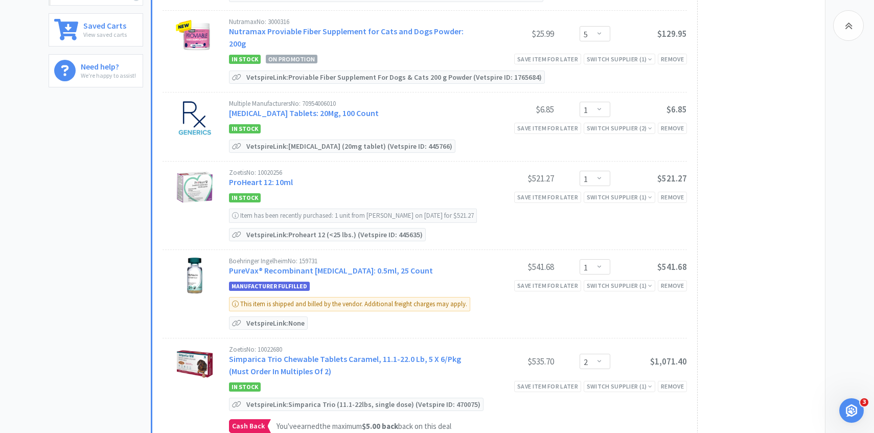
scroll to position [358, 0]
click at [311, 264] on link "PureVax® Recombinant Leukemia: 0.5ml, 25 Count" at bounding box center [331, 269] width 204 height 10
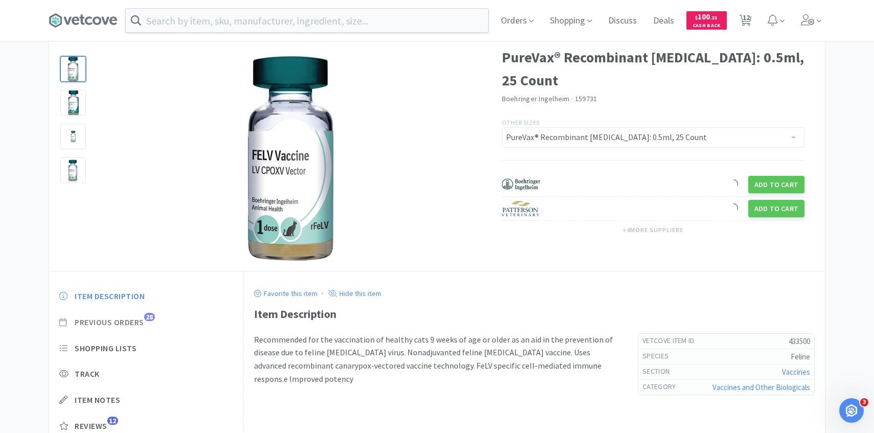
scroll to position [57, 0]
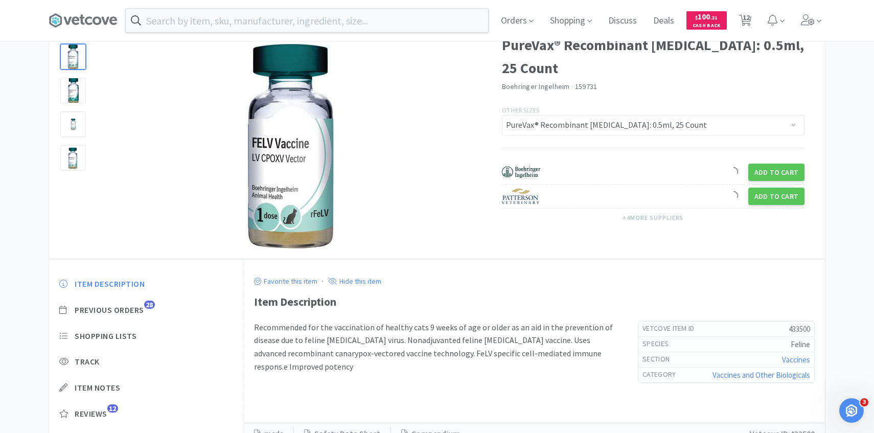
click at [138, 303] on div "Item Description Previous Orders 28 Shopping Lists Track Item Notes Reviews 12" at bounding box center [146, 356] width 194 height 176
click at [136, 313] on span "Previous Orders" at bounding box center [110, 310] width 70 height 11
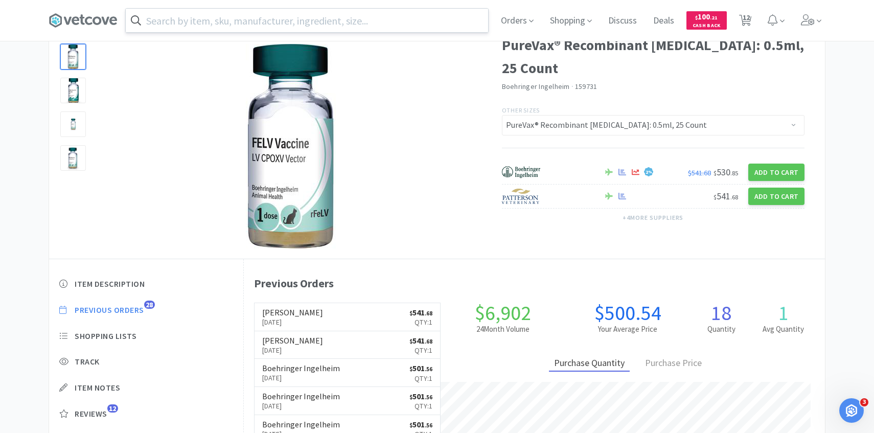
scroll to position [281, 581]
select select "1"
select select "4"
select select "1"
select select "5"
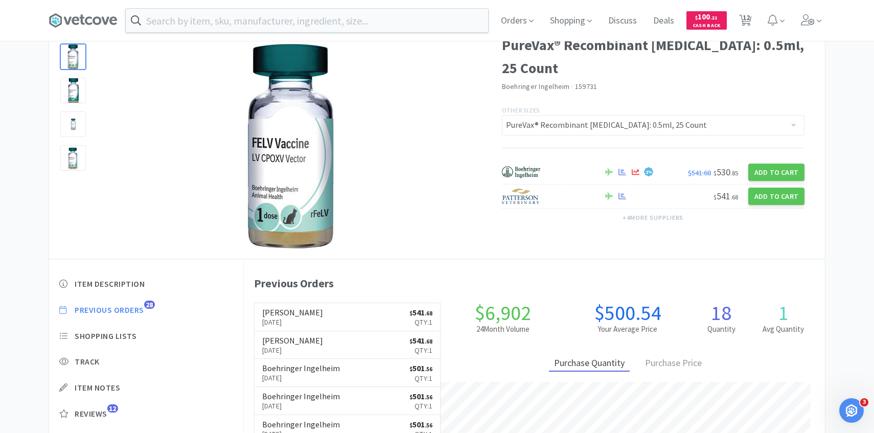
select select "1"
select select "2"
select select "1"
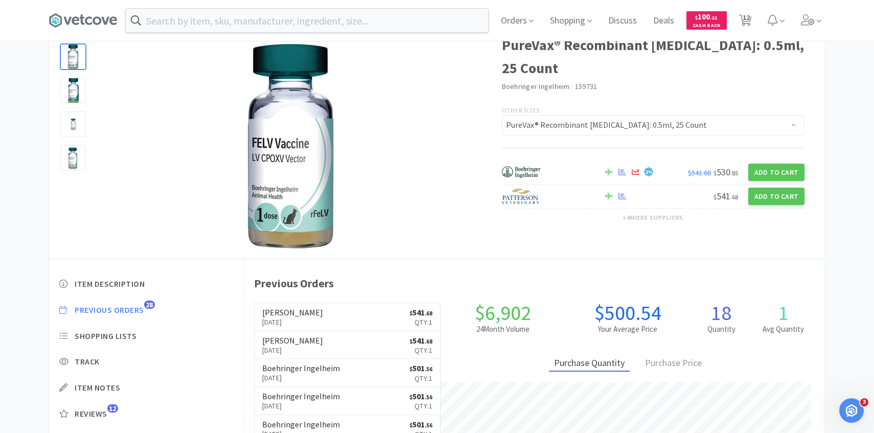
select select "2"
select select "1"
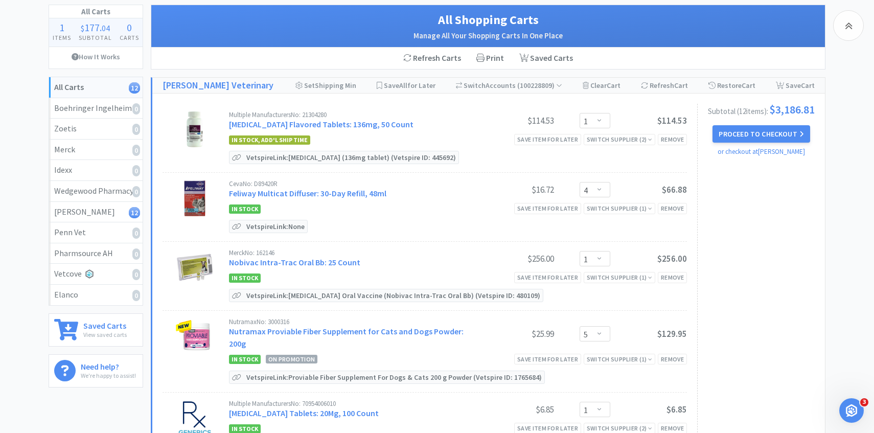
scroll to position [358, 0]
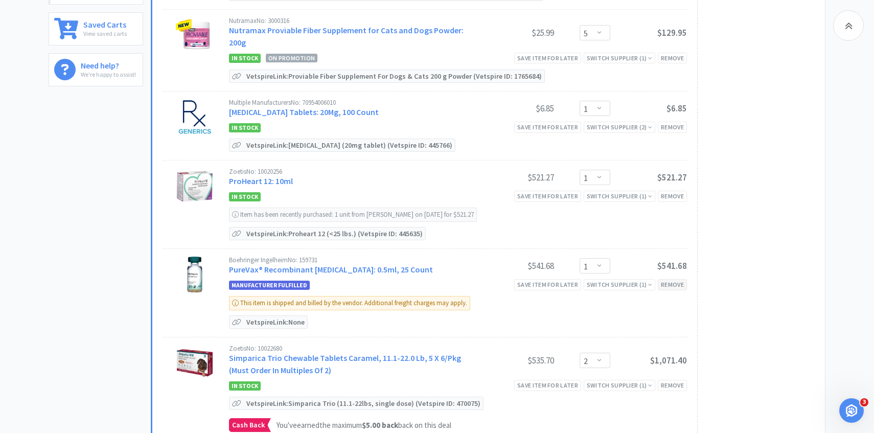
click at [679, 279] on div "Remove" at bounding box center [672, 284] width 29 height 11
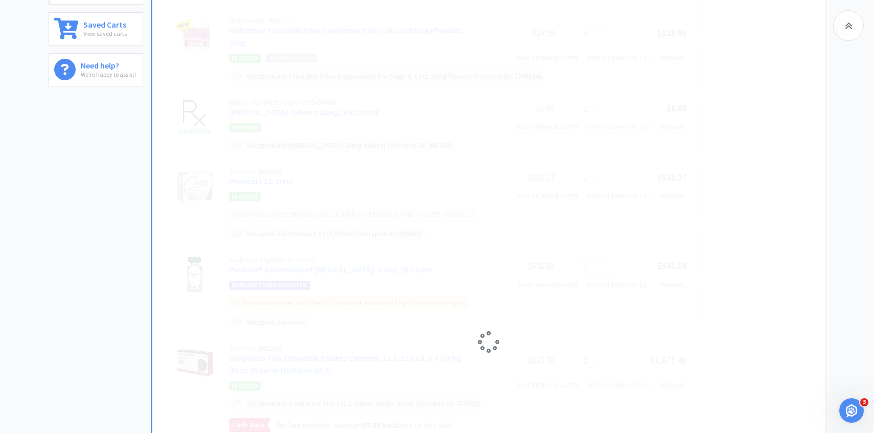
select select "2"
select select "1"
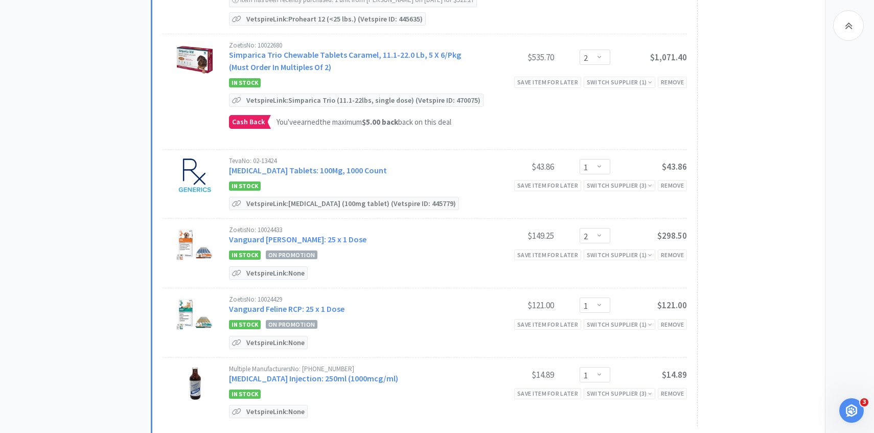
scroll to position [581, 0]
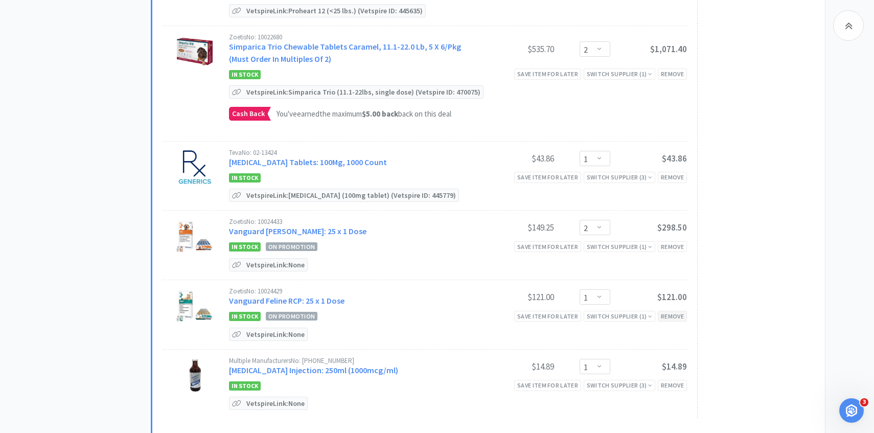
click at [677, 311] on div "Remove" at bounding box center [672, 316] width 29 height 11
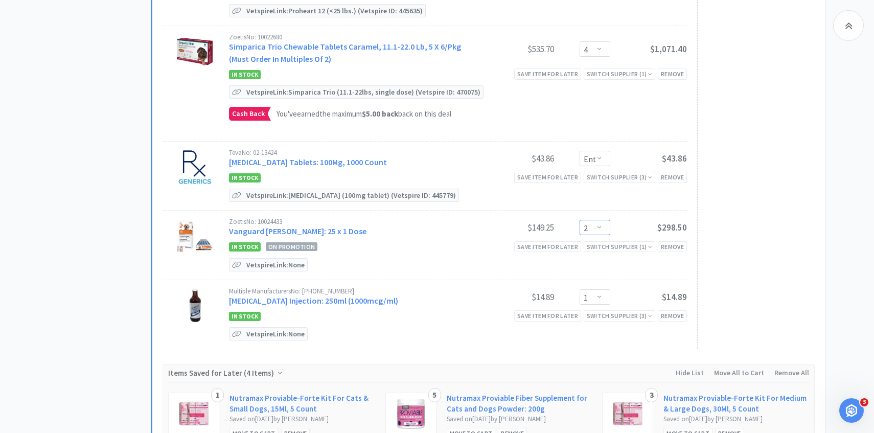
click at [590, 220] on select "Enter Quantity 1 2 3 4 5 6 7 8 9 10 11 12 13 14 15 16 17 18 19 20 Enter Quantity" at bounding box center [595, 227] width 31 height 15
click at [580, 220] on select "Enter Quantity 1 2 3 4 5 6 7 8 9 10 11 12 13 14 15 16 17 18 19 20 Enter Quantity" at bounding box center [595, 227] width 31 height 15
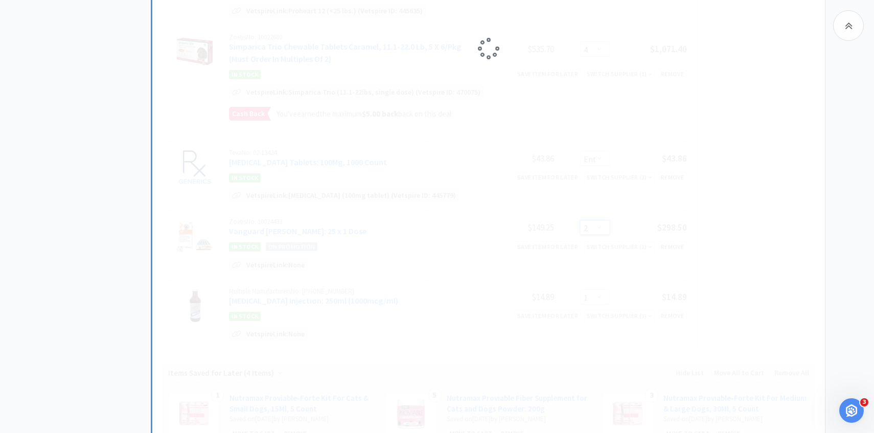
select select "1"
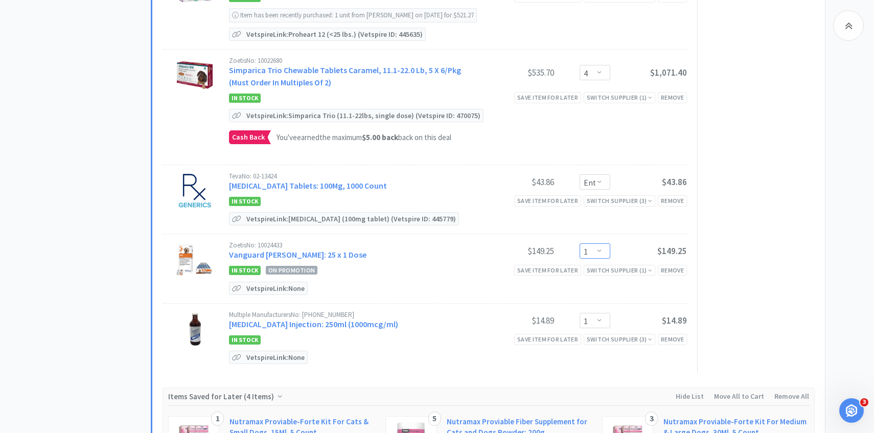
scroll to position [0, 0]
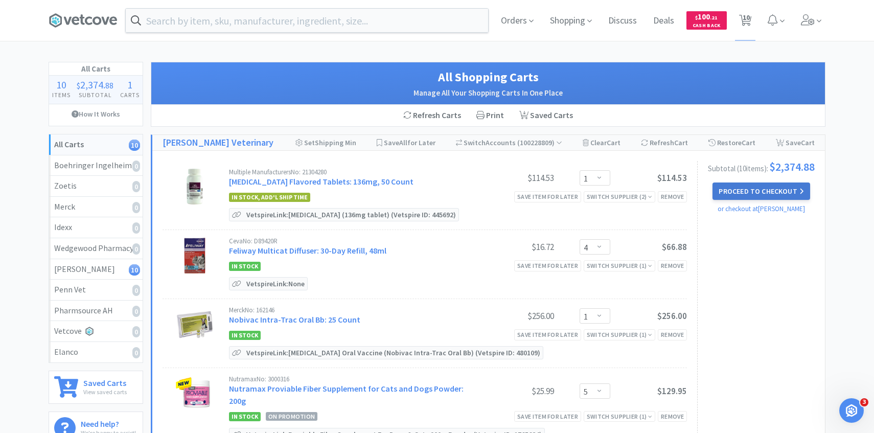
click at [735, 190] on button "Proceed to Checkout" at bounding box center [760, 190] width 97 height 17
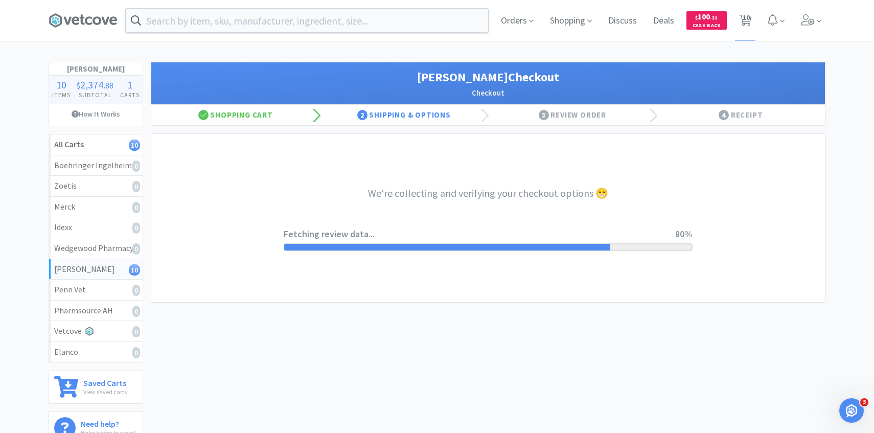
select select "1"
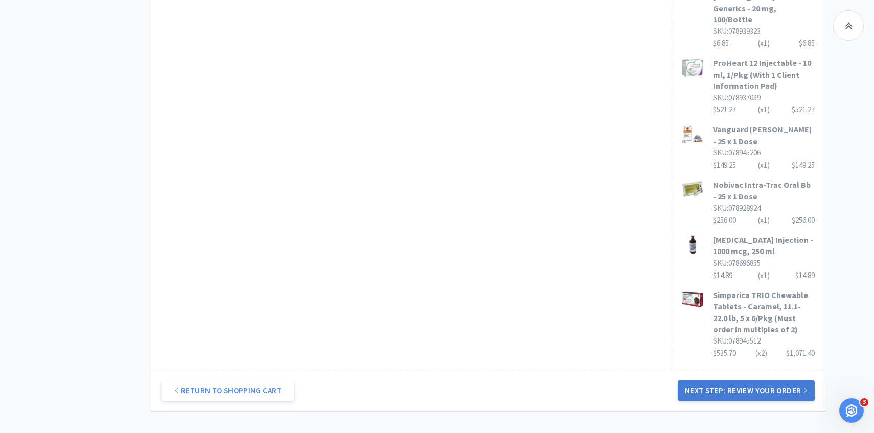
click at [746, 380] on button "Next Step: Review Your Order" at bounding box center [746, 390] width 137 height 20
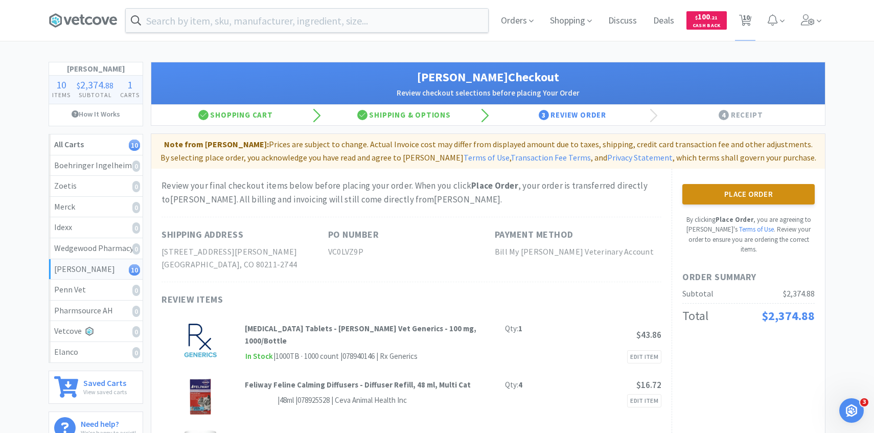
click at [740, 200] on button "Place Order" at bounding box center [748, 194] width 132 height 20
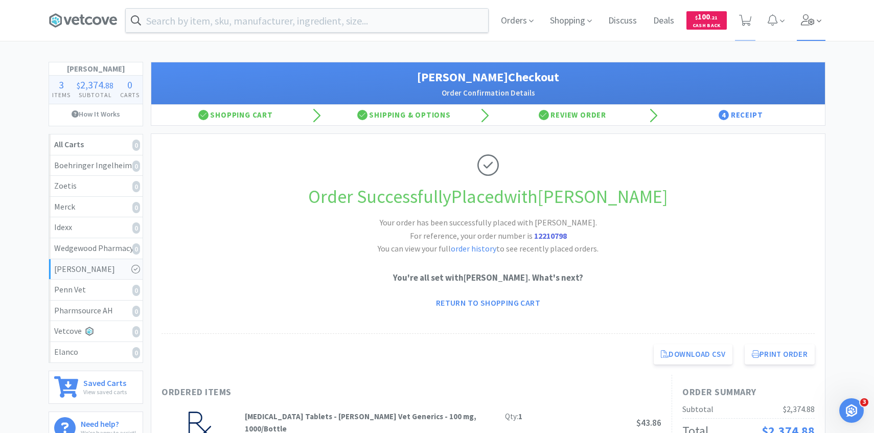
click at [812, 19] on icon at bounding box center [808, 19] width 14 height 11
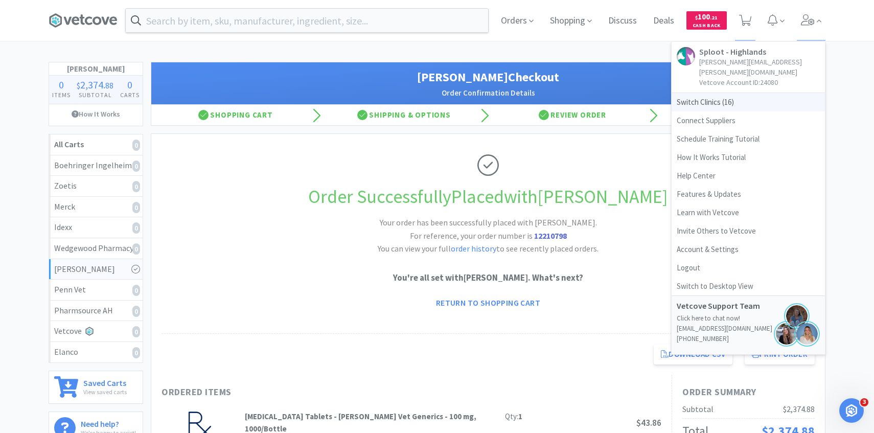
click at [735, 93] on span "Switch Clinics ( 16 )" at bounding box center [748, 102] width 153 height 18
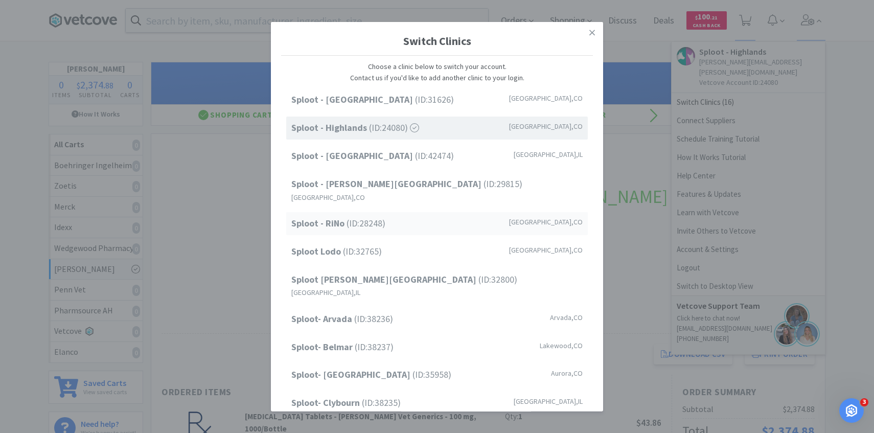
click at [379, 216] on span "Sploot - RiNo (ID: 28248 )" at bounding box center [338, 223] width 94 height 15
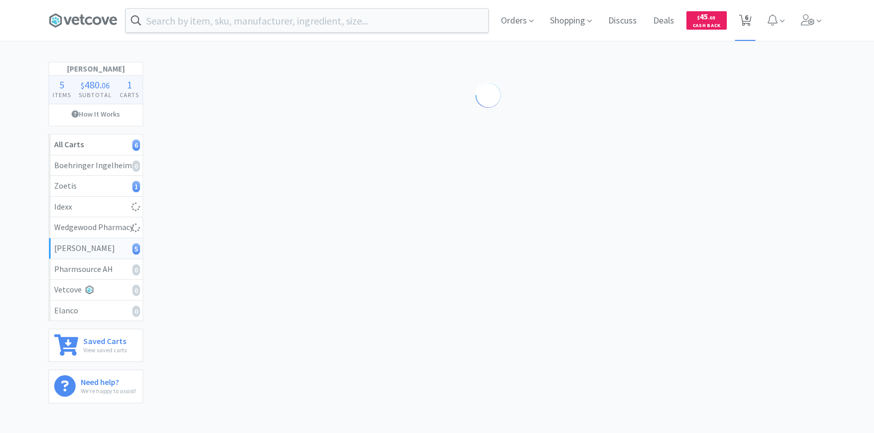
click at [746, 21] on span "6" at bounding box center [747, 17] width 4 height 41
select select "10"
select select "1"
select select "4"
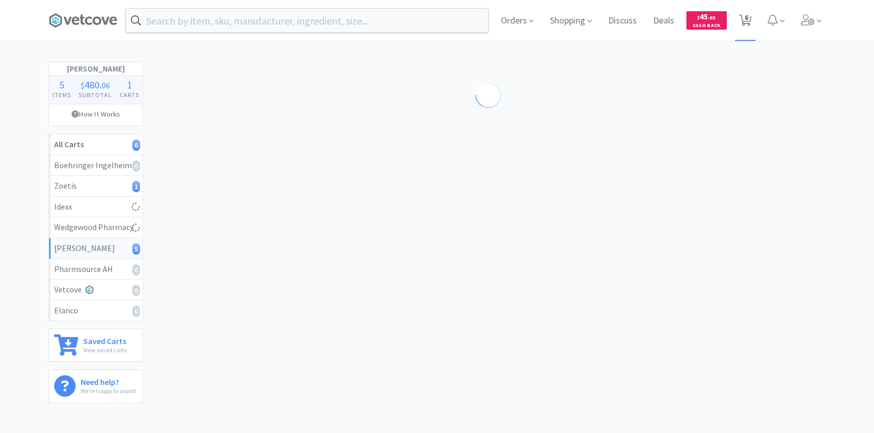
select select "1"
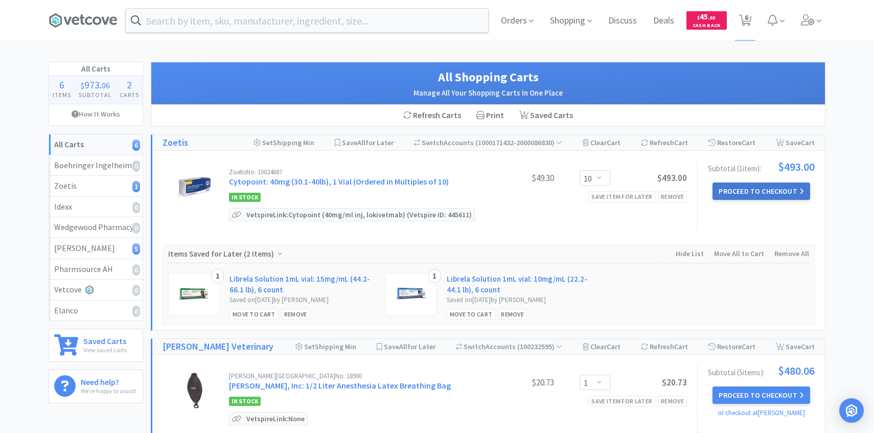
click at [777, 193] on button "Proceed to Checkout" at bounding box center [760, 190] width 97 height 17
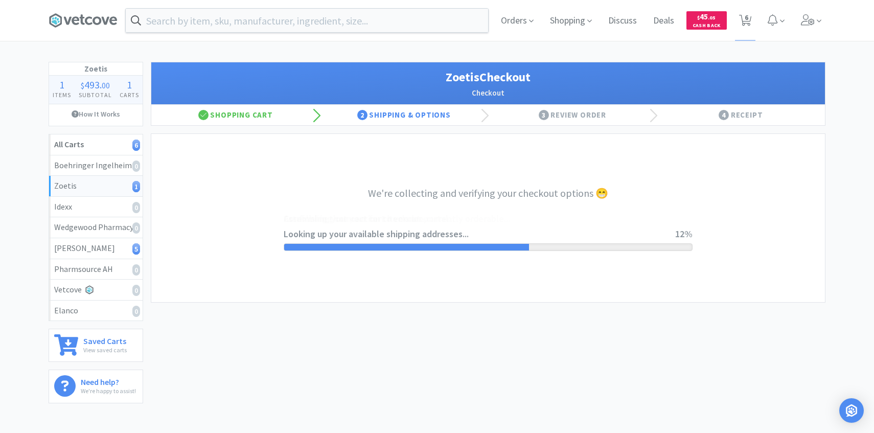
select select "invoice"
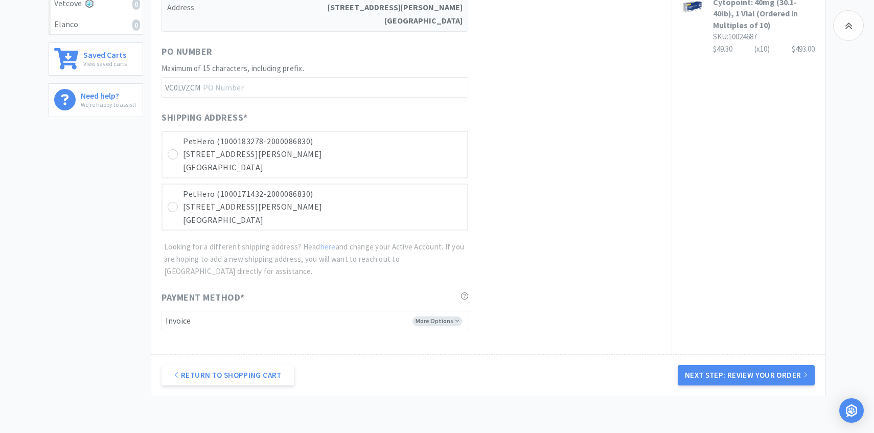
scroll to position [354, 0]
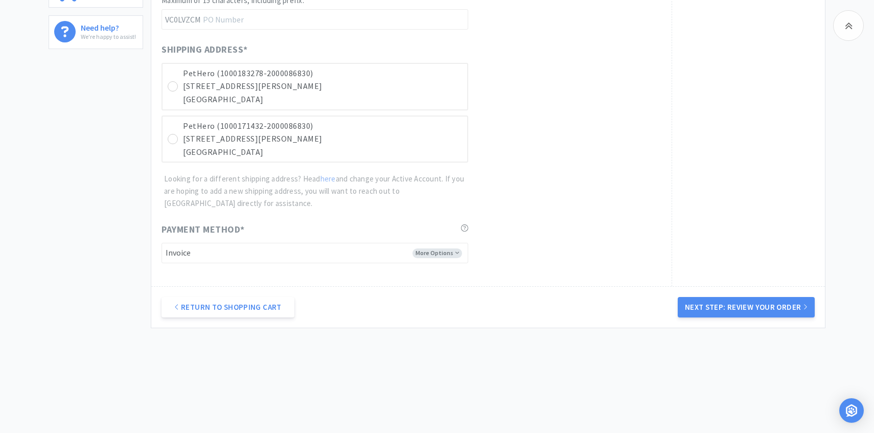
click at [418, 142] on p "3767 N Downing St" at bounding box center [322, 138] width 279 height 13
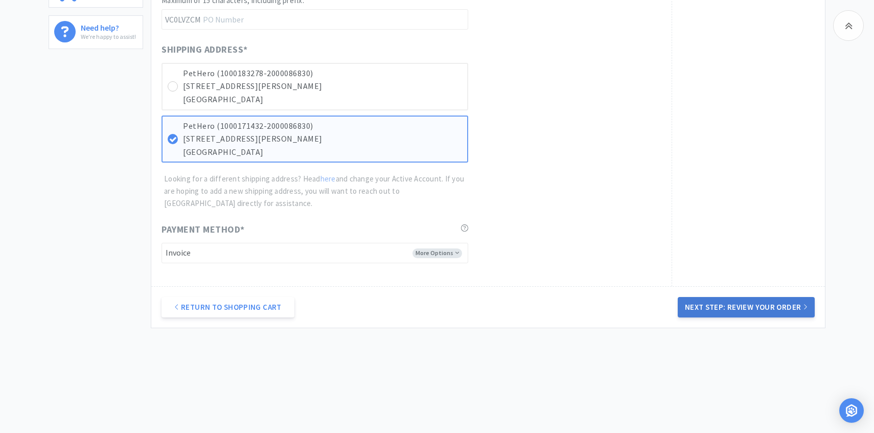
click at [757, 312] on button "Next Step: Review Your Order" at bounding box center [746, 307] width 137 height 20
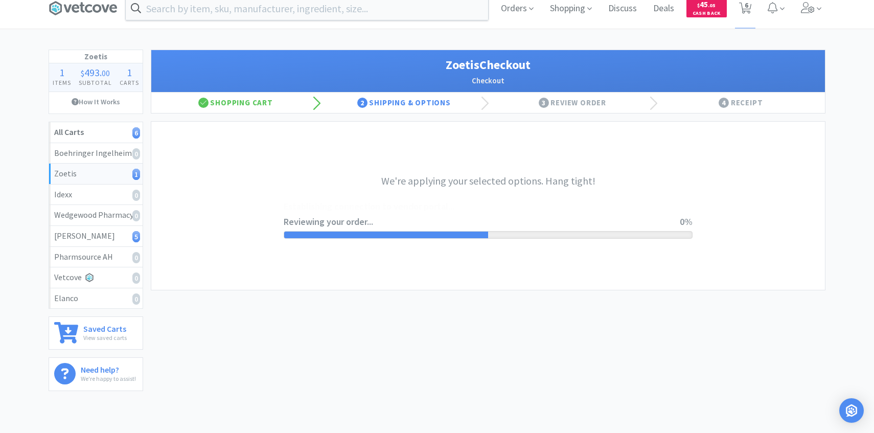
scroll to position [0, 0]
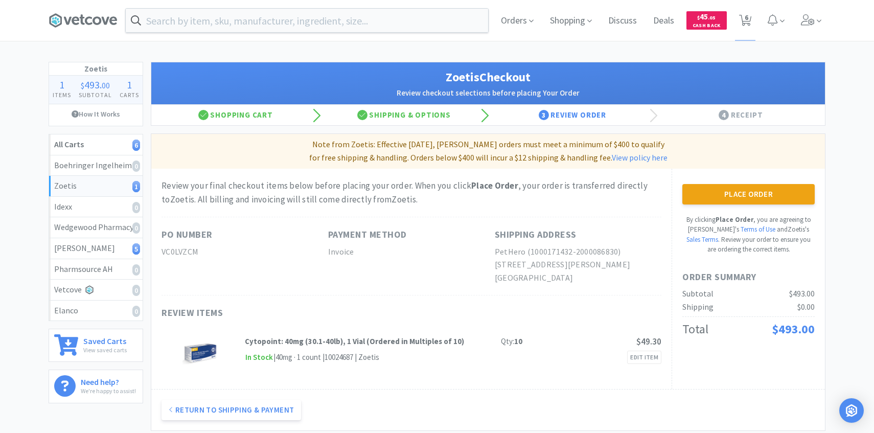
click at [729, 205] on div "Place Order By clicking Place Order , you are agreeing to Vetcove's Terms of Us…" at bounding box center [748, 219] width 132 height 71
click at [728, 193] on button "Place Order" at bounding box center [748, 194] width 132 height 20
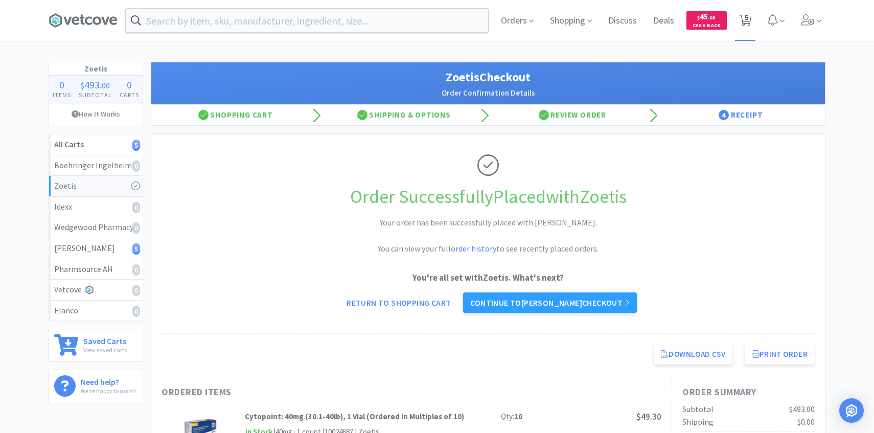
click at [750, 22] on icon at bounding box center [745, 20] width 13 height 11
select select "1"
select select "4"
select select "1"
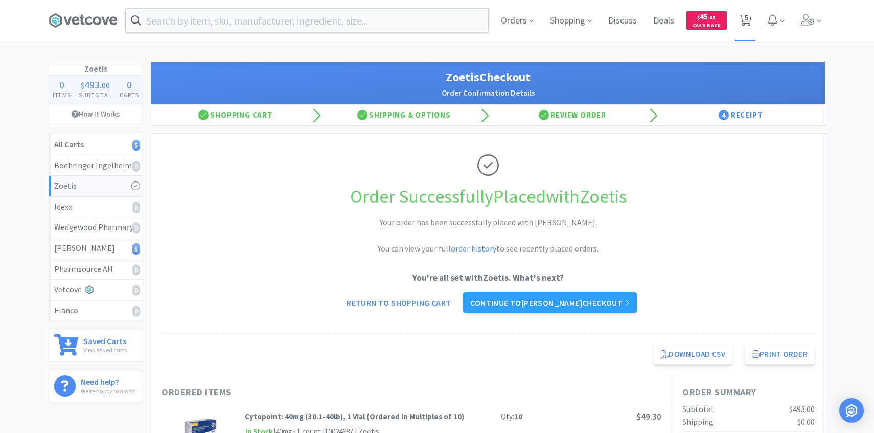
select select "1"
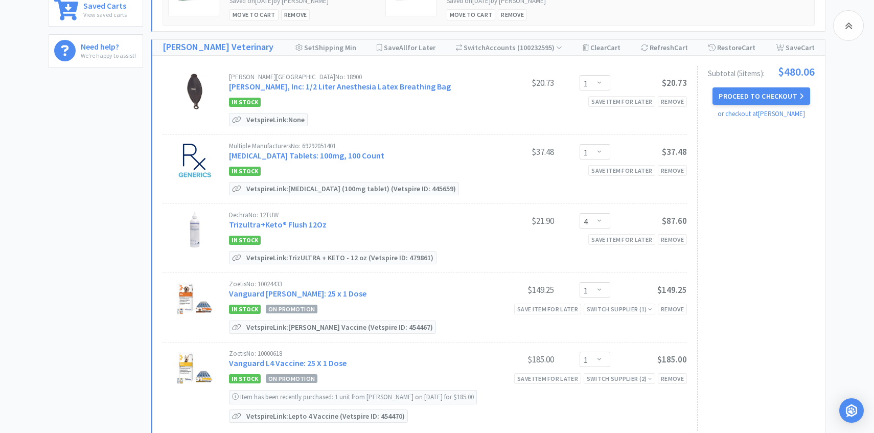
scroll to position [341, 0]
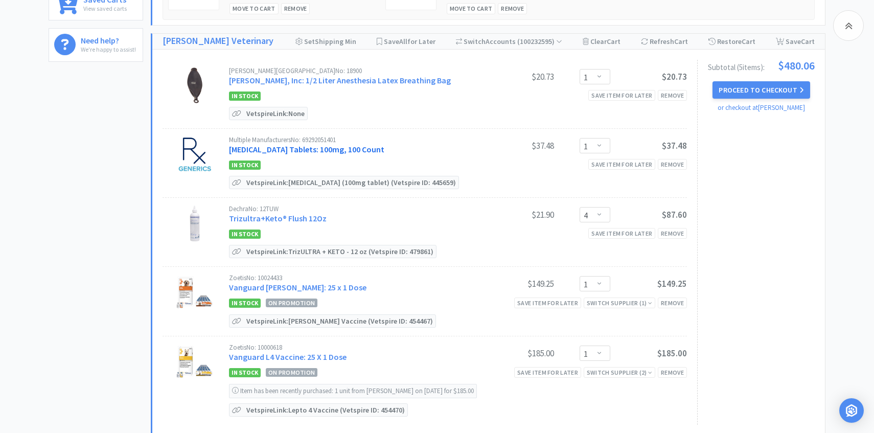
click at [317, 147] on link "Cefpodoxime Proxetil Tablets: 100mg, 100 Count" at bounding box center [306, 149] width 155 height 10
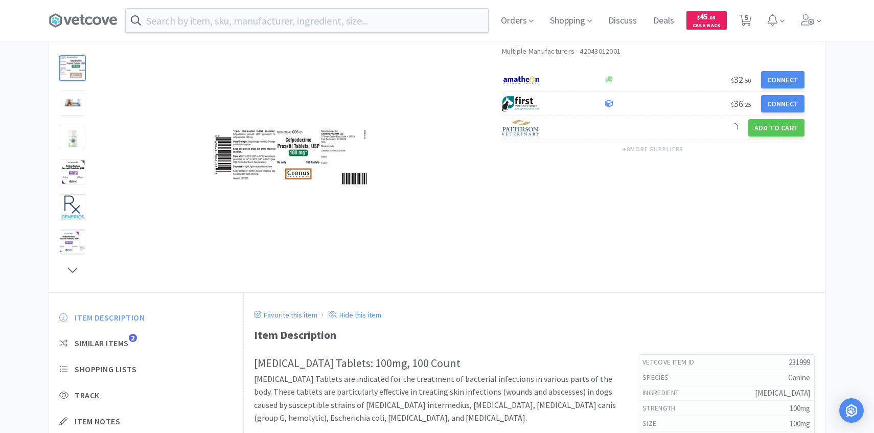
scroll to position [85, 0]
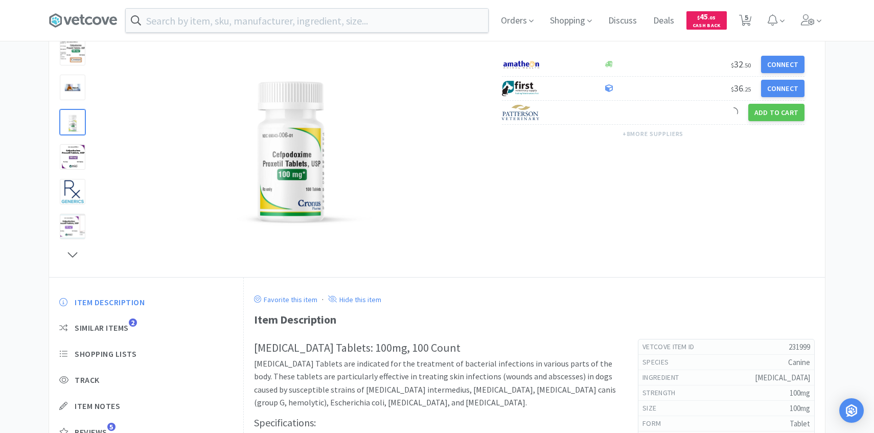
scroll to position [341, 0]
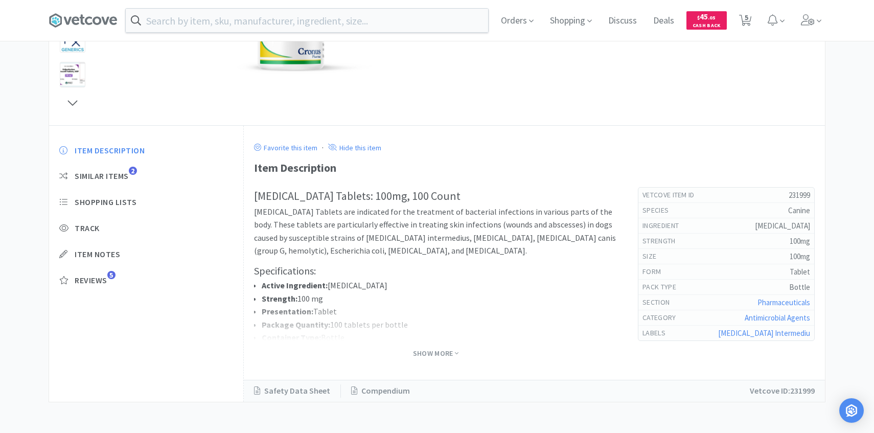
select select "1"
select select "4"
select select "1"
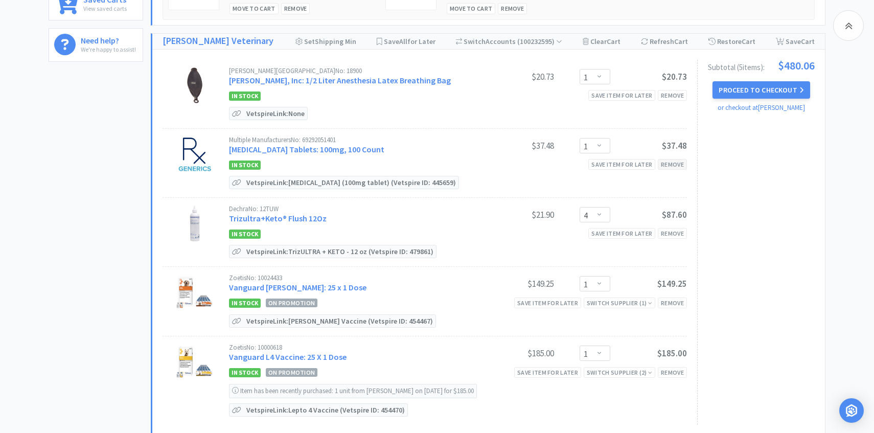
click at [676, 162] on div "Remove" at bounding box center [672, 164] width 29 height 11
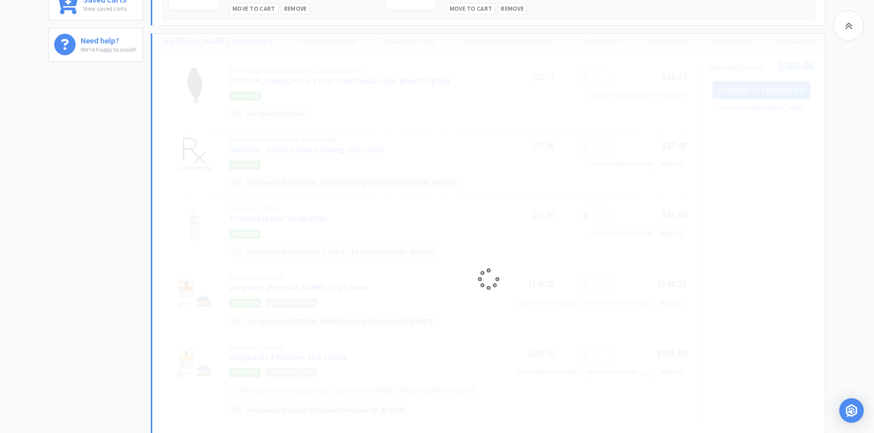
select select "4"
select select "1"
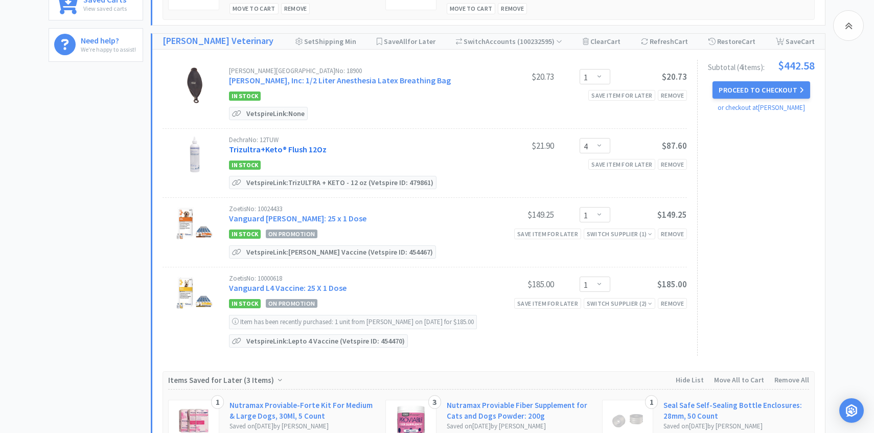
click at [304, 150] on link "Trizultra+Keto® Flush 12Oz" at bounding box center [278, 149] width 98 height 10
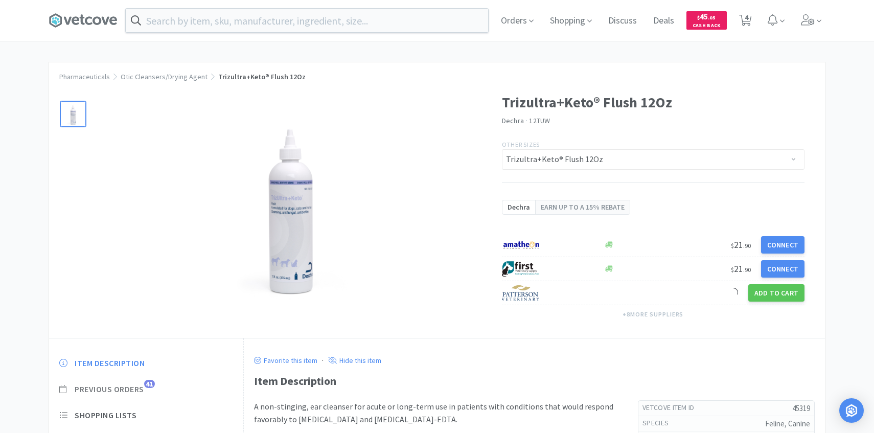
click at [142, 384] on span "Previous Orders" at bounding box center [110, 389] width 70 height 11
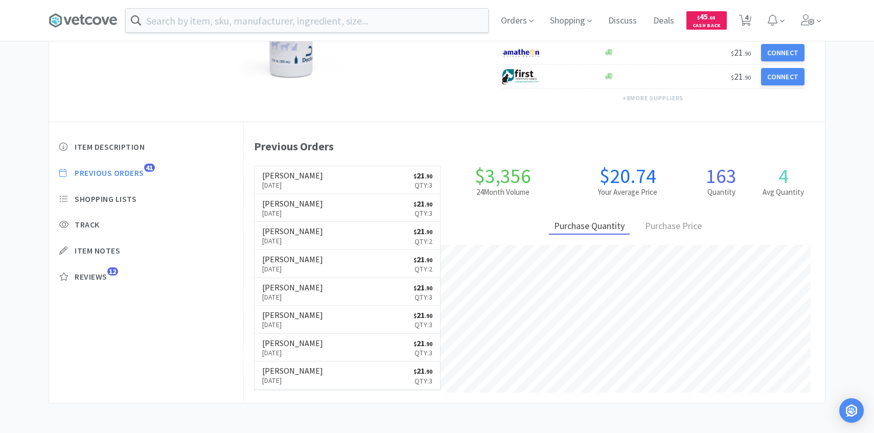
scroll to position [281, 581]
select select "1"
select select "4"
select select "1"
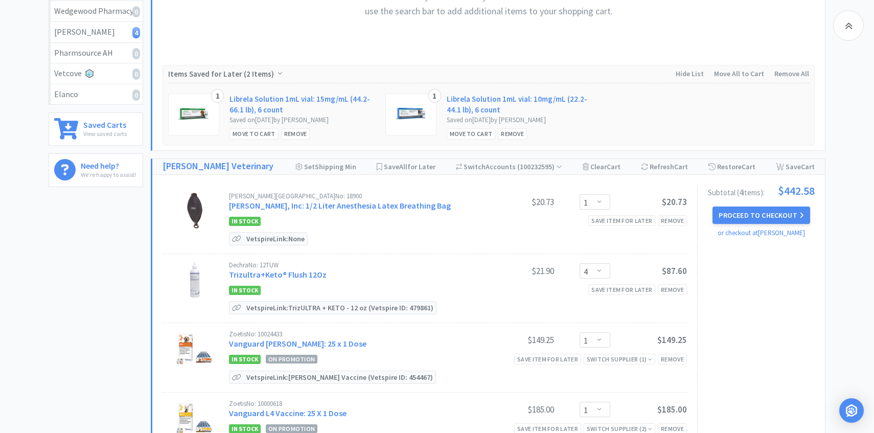
scroll to position [341, 0]
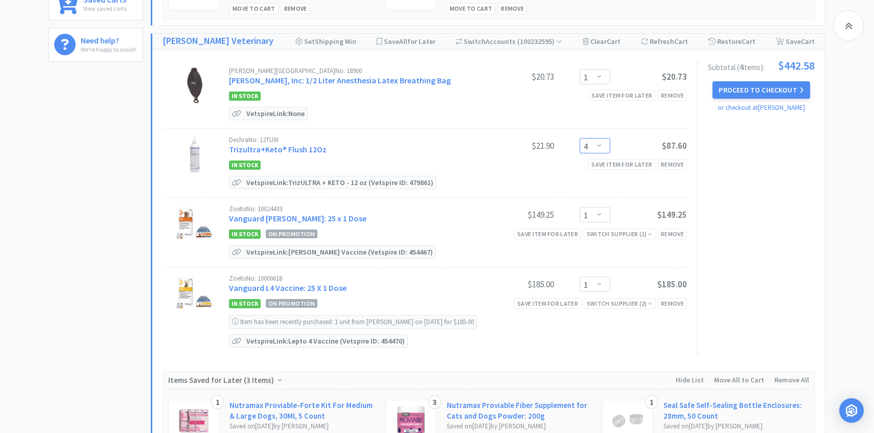
click at [603, 150] on select "Enter Quantity 1 2 3 4 5 6 7 8 9 10 11 12 13 14 15 16 17 18 19 20 Enter Quantity" at bounding box center [595, 145] width 31 height 15
click at [580, 138] on select "Enter Quantity 1 2 3 4 5 6 7 8 9 10 11 12 13 14 15 16 17 18 19 20 Enter Quantity" at bounding box center [595, 145] width 31 height 15
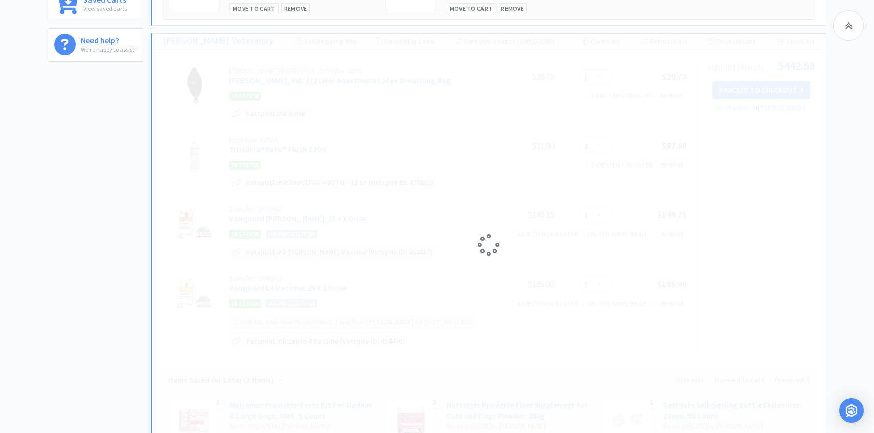
select select "5"
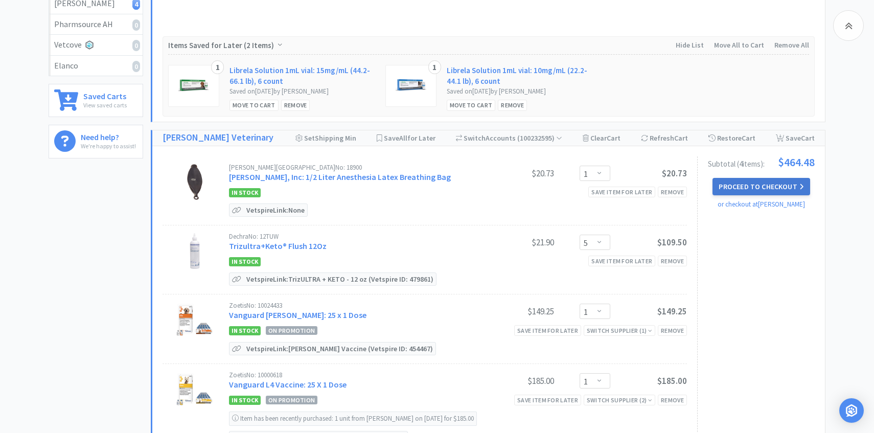
click at [795, 188] on button "Proceed to Checkout" at bounding box center [760, 186] width 97 height 17
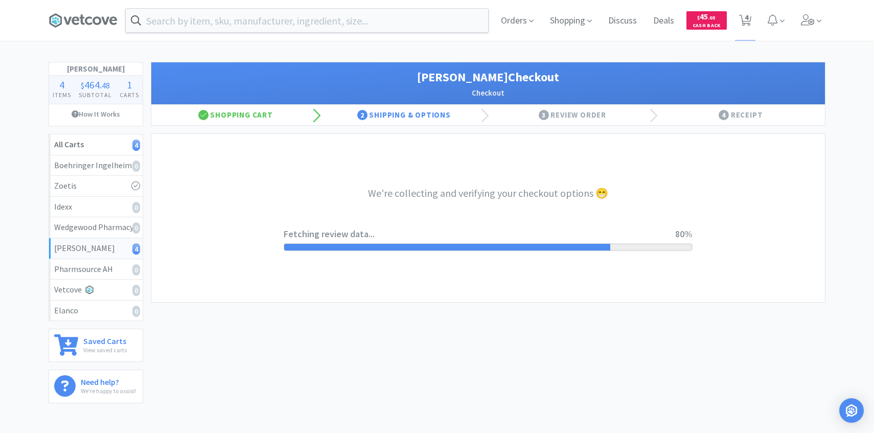
select select "1"
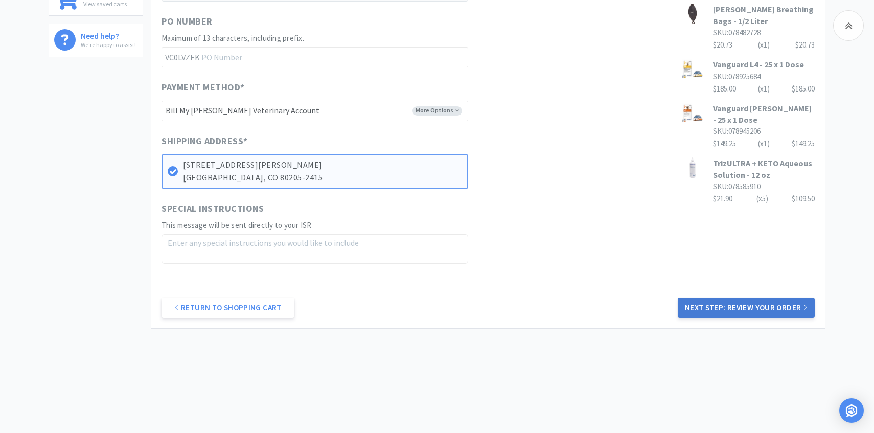
click at [725, 308] on button "Next Step: Review Your Order" at bounding box center [746, 307] width 137 height 20
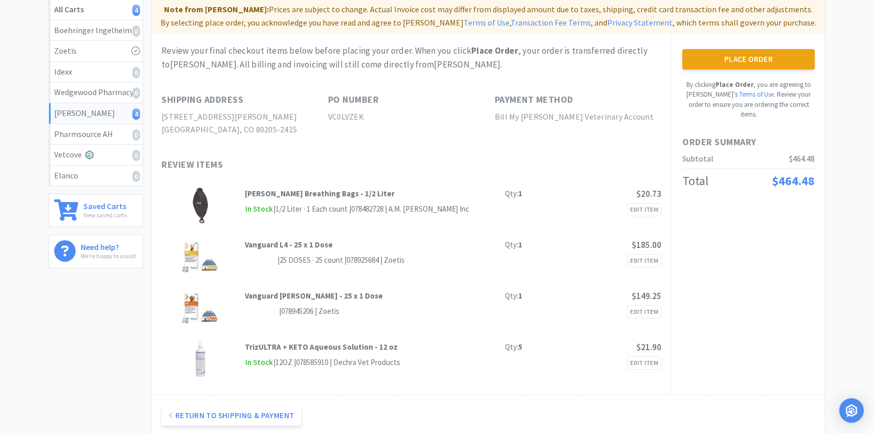
scroll to position [2, 0]
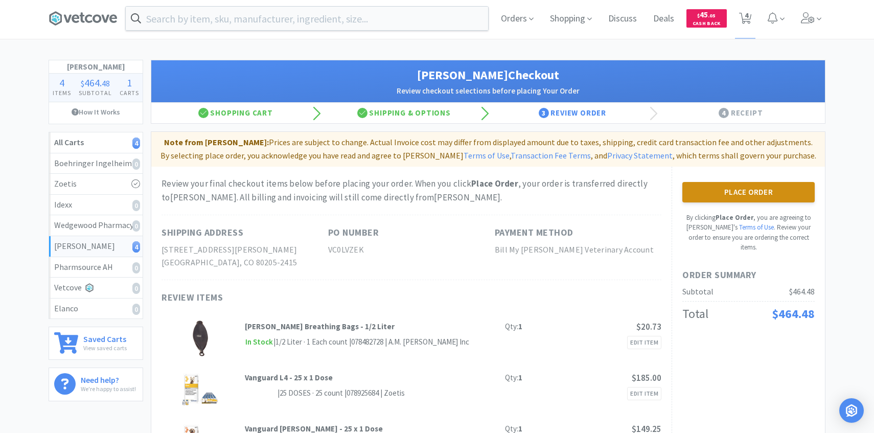
click at [699, 189] on button "Place Order" at bounding box center [748, 192] width 132 height 20
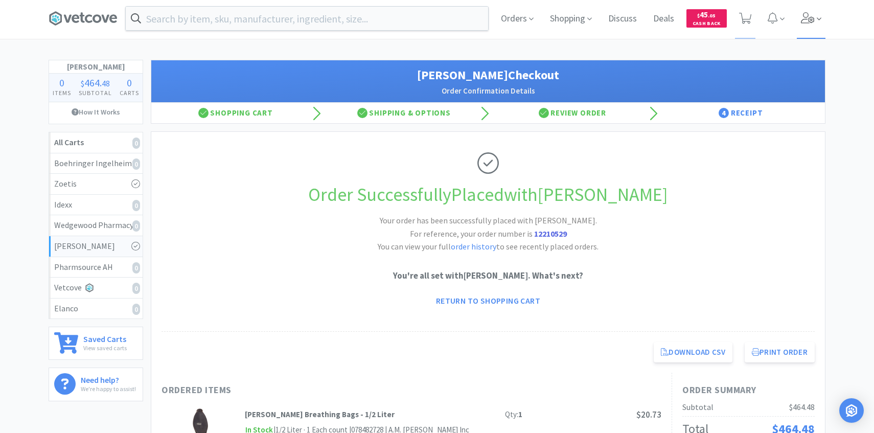
click at [811, 27] on span at bounding box center [811, 18] width 29 height 41
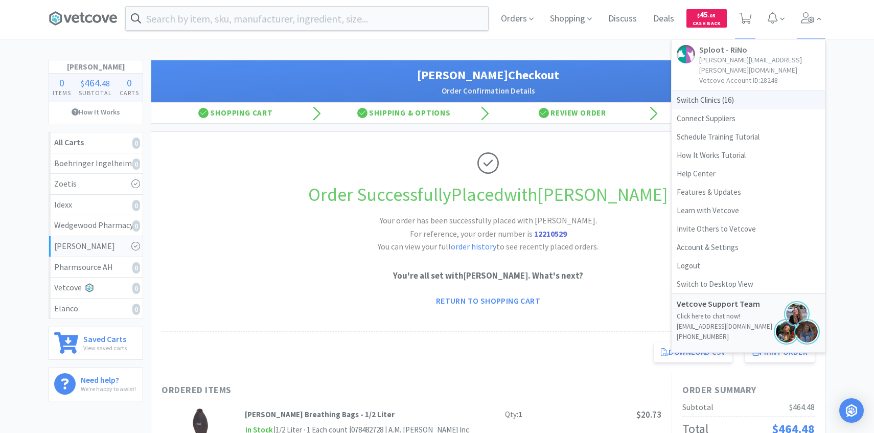
click at [735, 91] on span "Switch Clinics ( 16 )" at bounding box center [748, 100] width 153 height 18
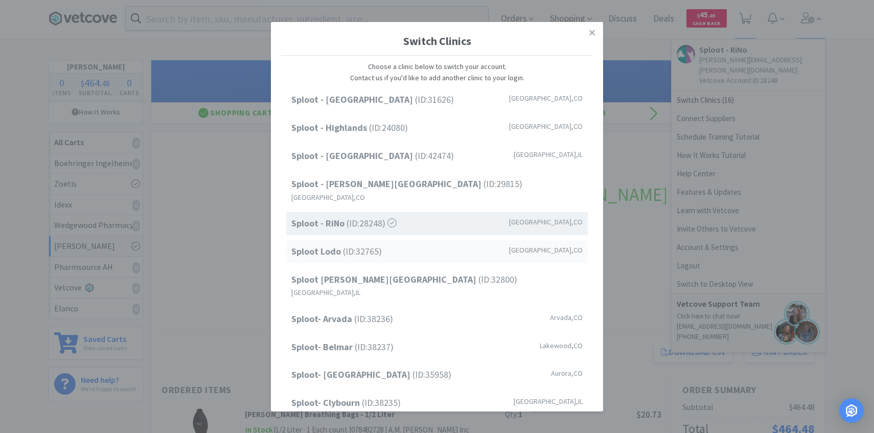
click at [390, 244] on div "Sploot Lodo (ID: 32765 ) Denver , CO" at bounding box center [437, 251] width 302 height 23
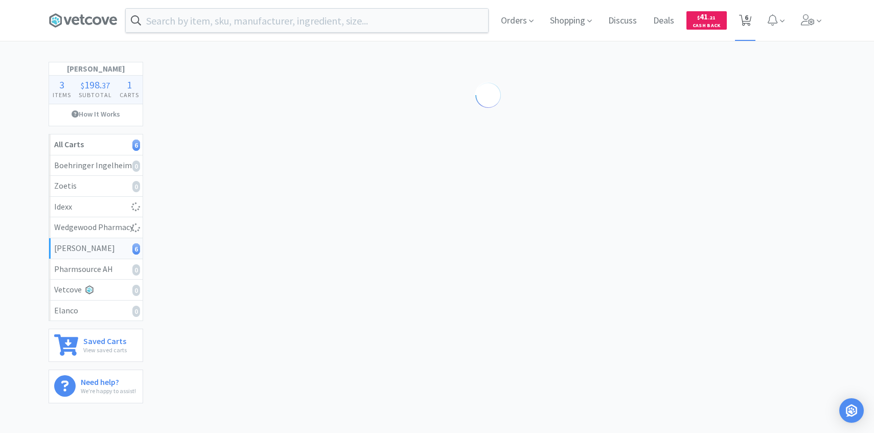
click at [741, 21] on icon at bounding box center [745, 20] width 13 height 11
select select "1"
select select "5"
select select "3"
select select "1"
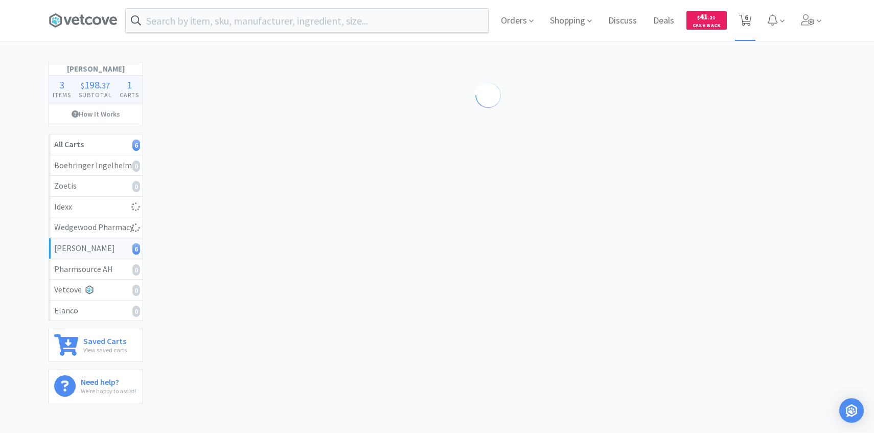
select select "2"
select select "1"
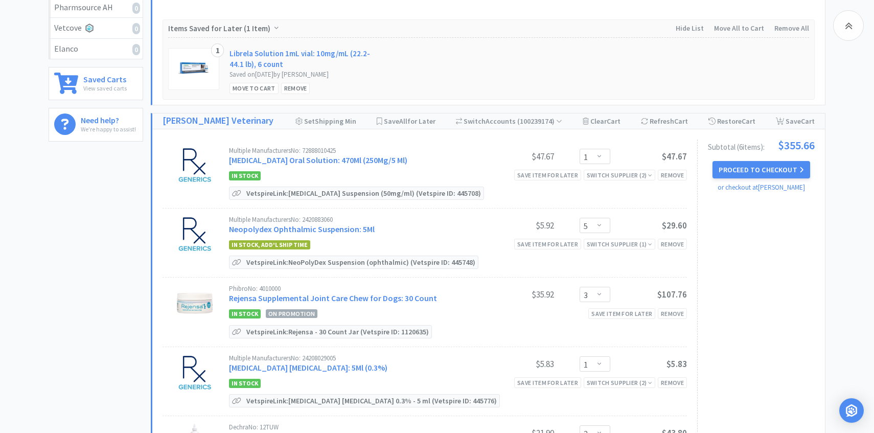
scroll to position [296, 0]
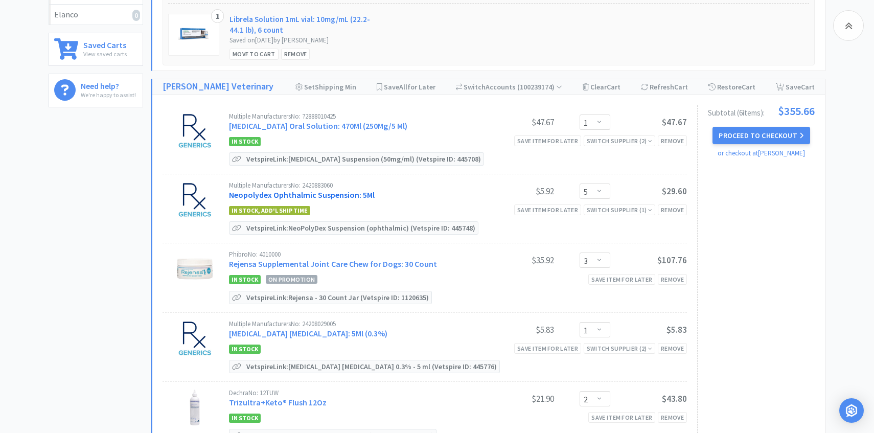
click at [304, 193] on link "Neopolydex Ophthalmic Suspension: 5Ml" at bounding box center [302, 195] width 146 height 10
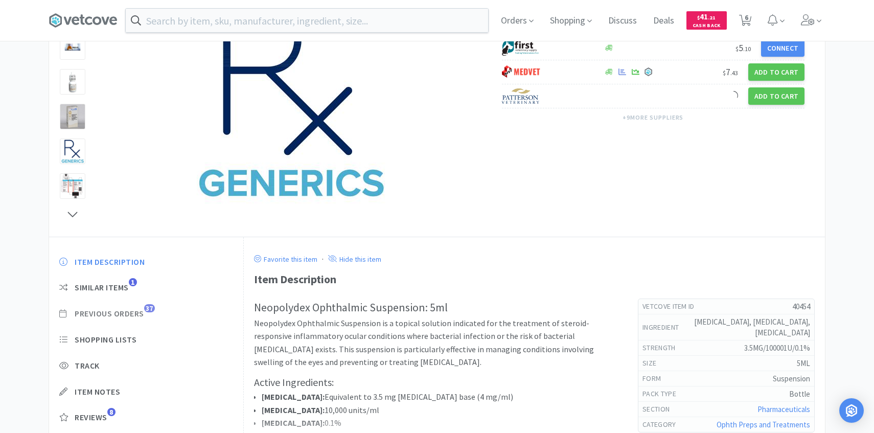
click at [135, 314] on span "Previous Orders" at bounding box center [110, 313] width 70 height 11
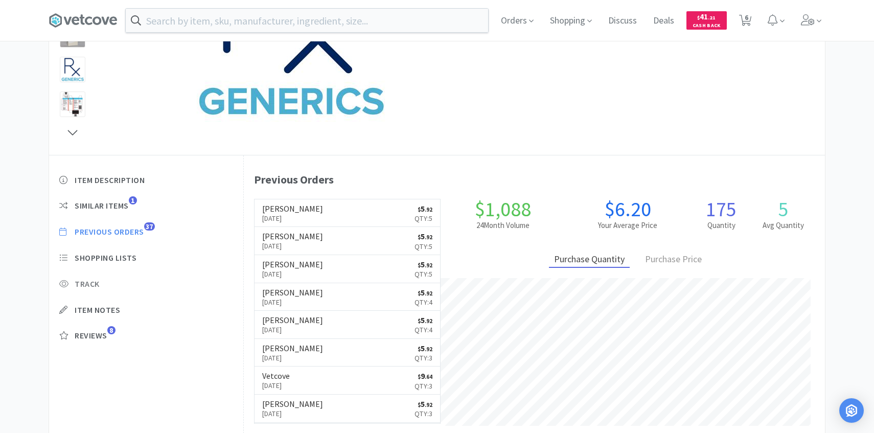
scroll to position [281, 581]
select select "1"
select select "5"
select select "3"
select select "1"
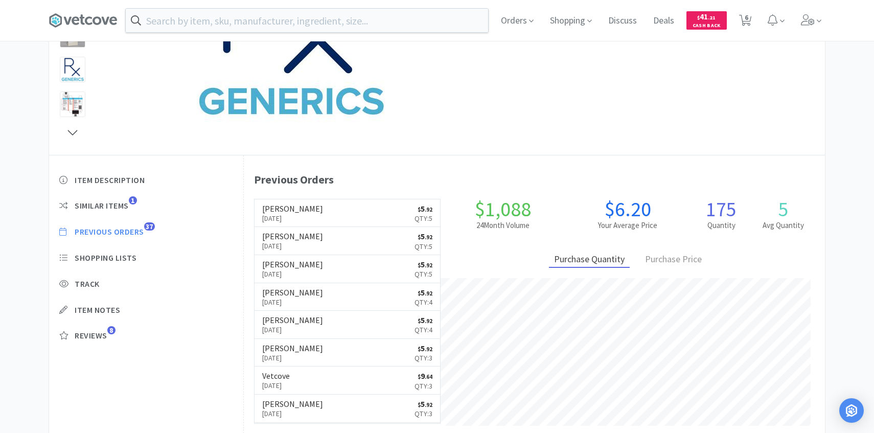
select select "2"
select select "1"
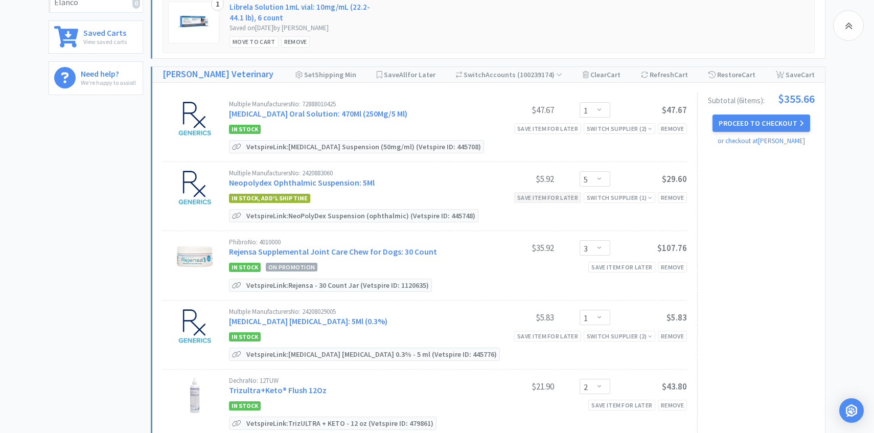
scroll to position [309, 0]
click at [597, 175] on select "Enter Quantity 1 2 3 4 5 6 7 8 9 10 11 12 13 14 15 16 17 18 19 20 Enter Quantity" at bounding box center [595, 178] width 31 height 15
click at [580, 171] on select "Enter Quantity 1 2 3 4 5 6 7 8 9 10 11 12 13 14 15 16 17 18 19 20 Enter Quantity" at bounding box center [595, 178] width 31 height 15
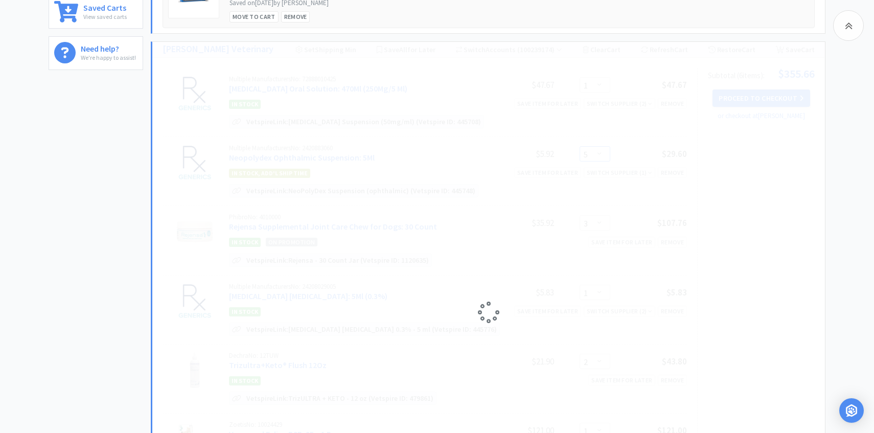
scroll to position [336, 0]
select select "3"
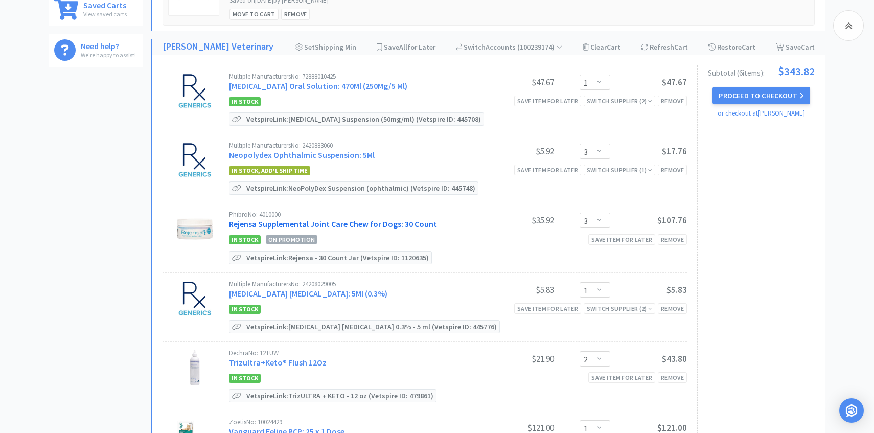
click at [335, 227] on link "Rejensa Supplemental Joint Care Chew for Dogs: 30 Count" at bounding box center [333, 224] width 208 height 10
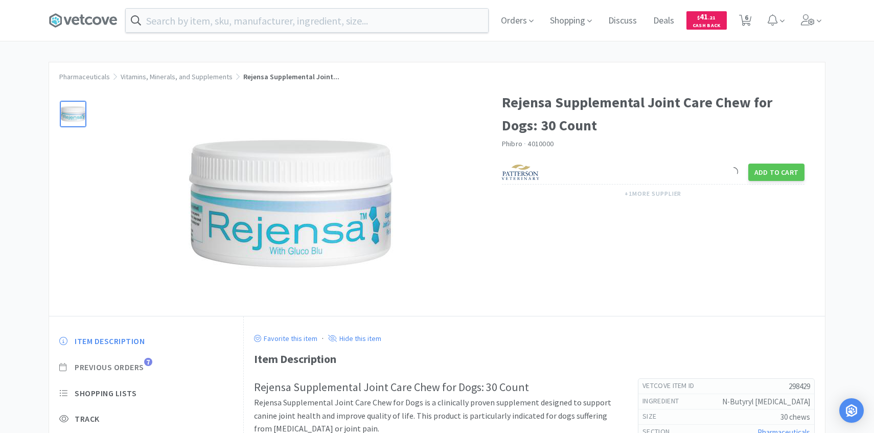
click at [144, 369] on span "Previous Orders" at bounding box center [110, 367] width 70 height 11
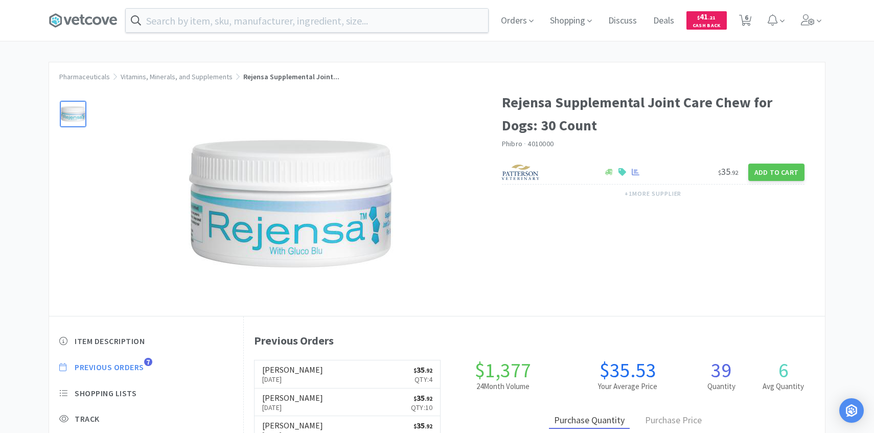
scroll to position [281, 581]
select select "1"
select select "3"
select select "1"
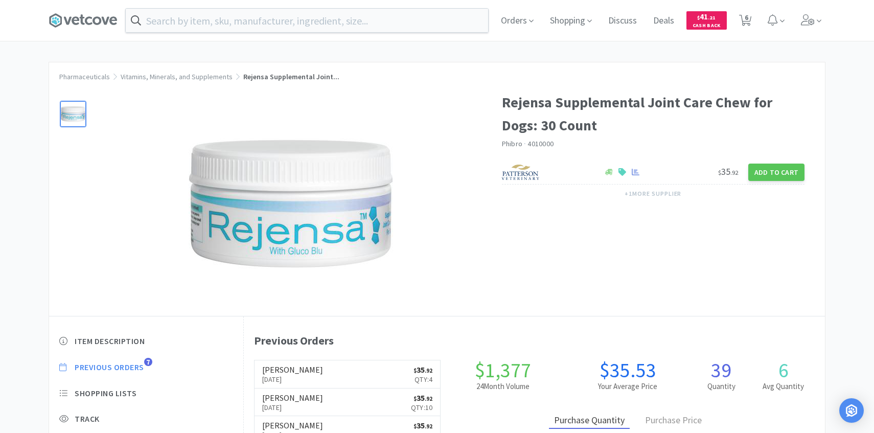
select select "2"
select select "1"
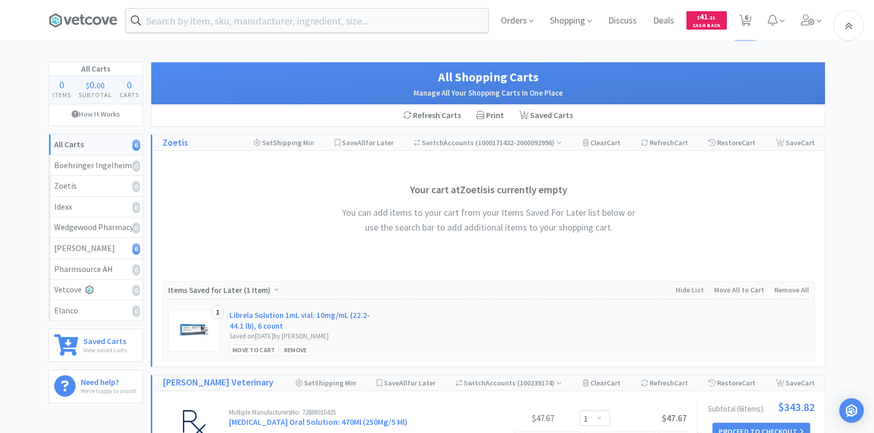
scroll to position [336, 0]
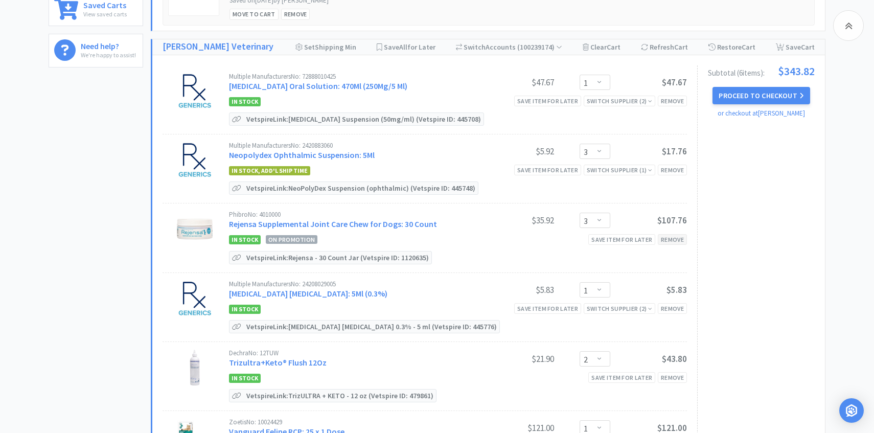
click at [669, 241] on div "Remove" at bounding box center [672, 239] width 29 height 11
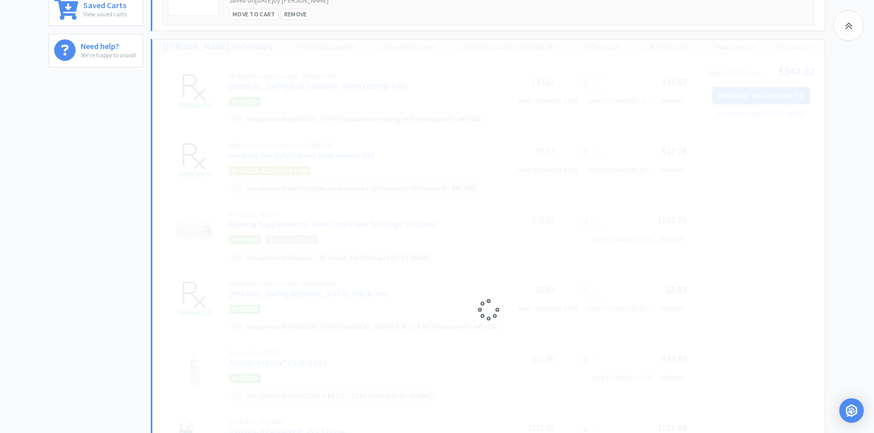
select select "1"
select select "2"
select select "1"
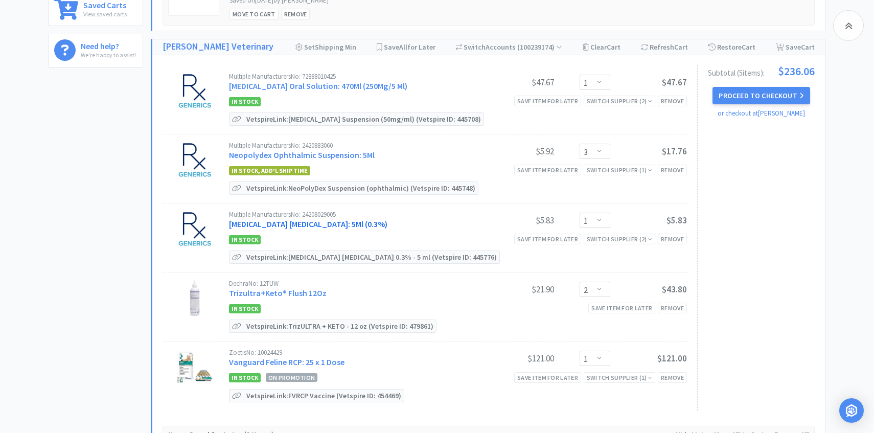
click at [326, 222] on link "Tobramycin Ophthalmic Solution: 5Ml (0.3%)" at bounding box center [308, 224] width 158 height 10
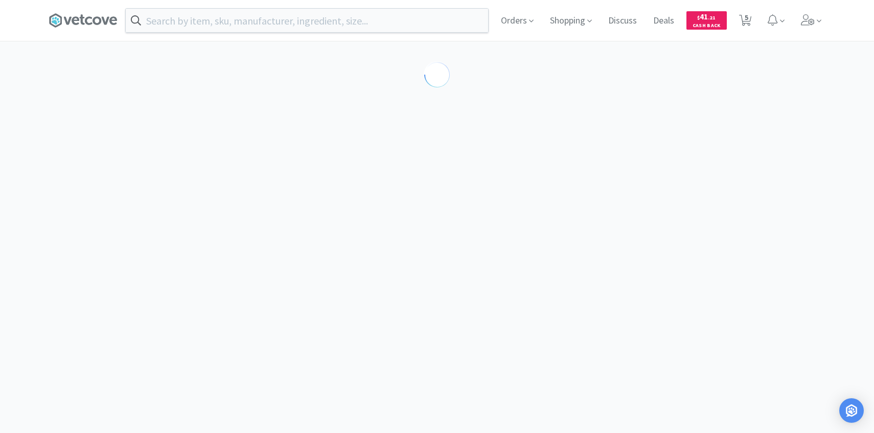
scroll to position [97, 0]
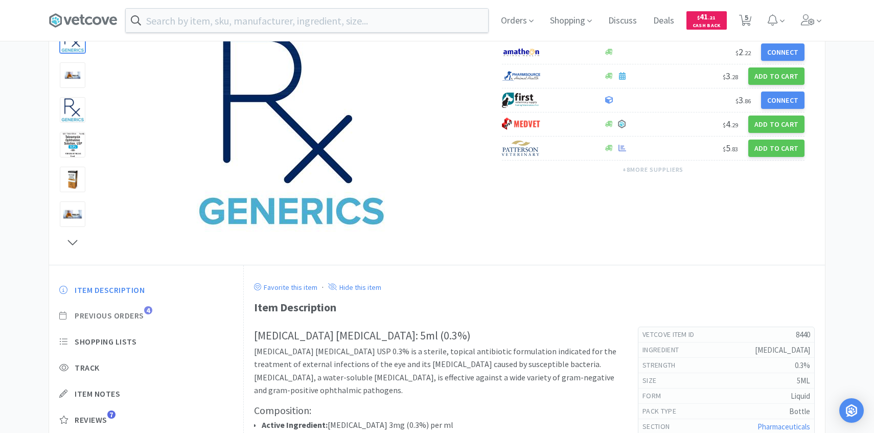
click at [134, 317] on span "Previous Orders" at bounding box center [110, 315] width 70 height 11
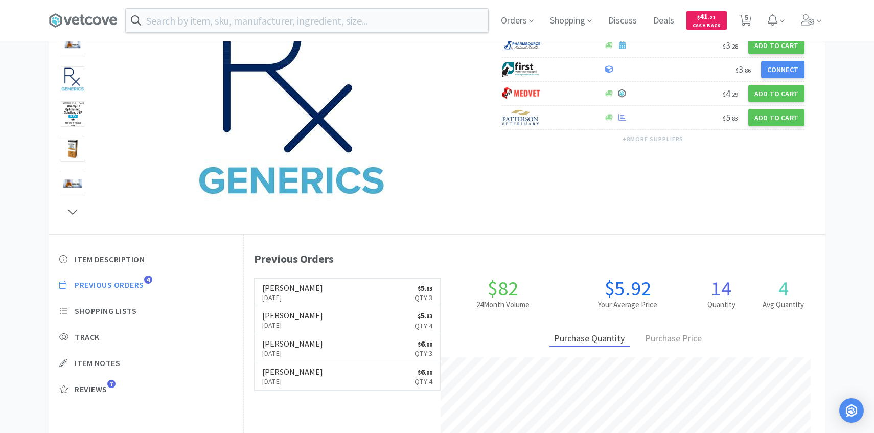
scroll to position [131, 0]
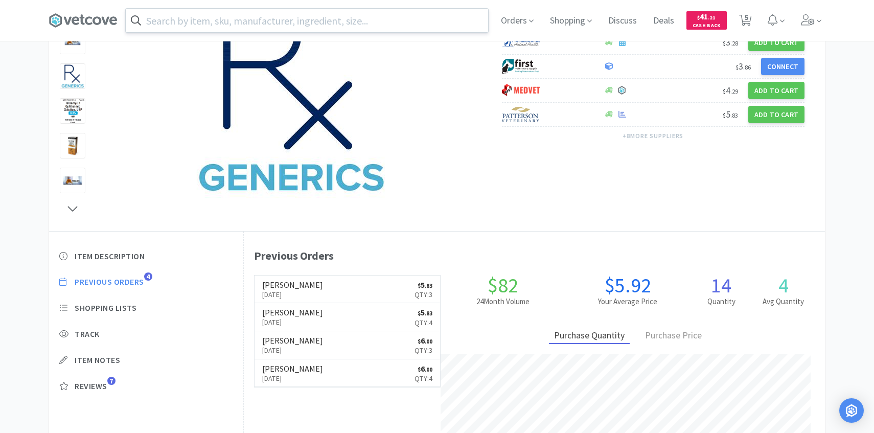
select select "1"
select select "3"
select select "1"
select select "2"
select select "1"
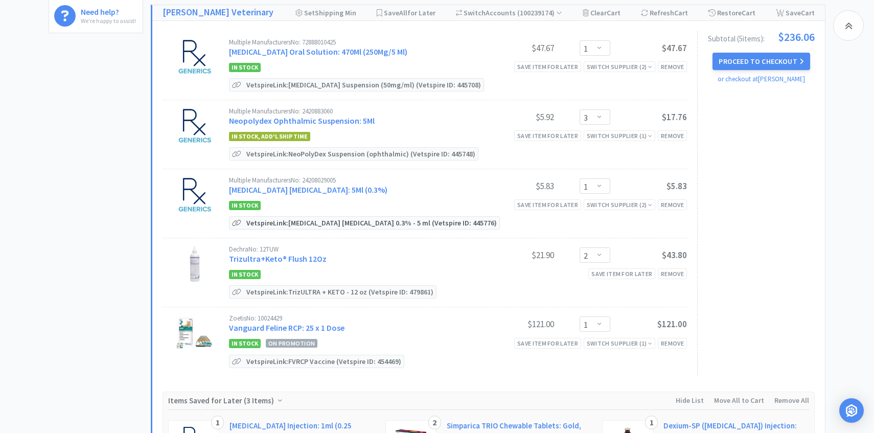
scroll to position [388, 0]
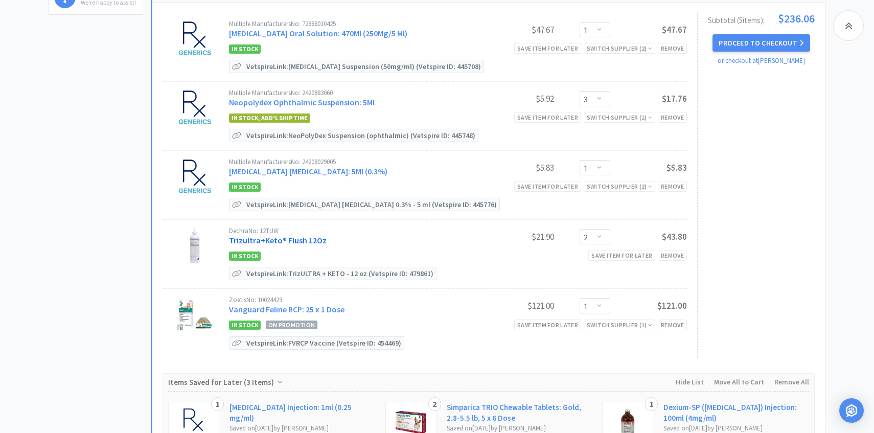
click at [287, 242] on link "Trizultra+Keto® Flush 12Oz" at bounding box center [278, 240] width 98 height 10
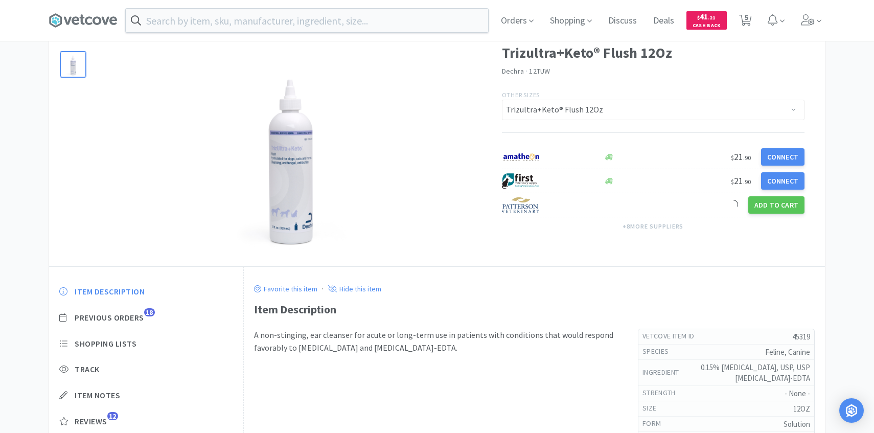
scroll to position [74, 0]
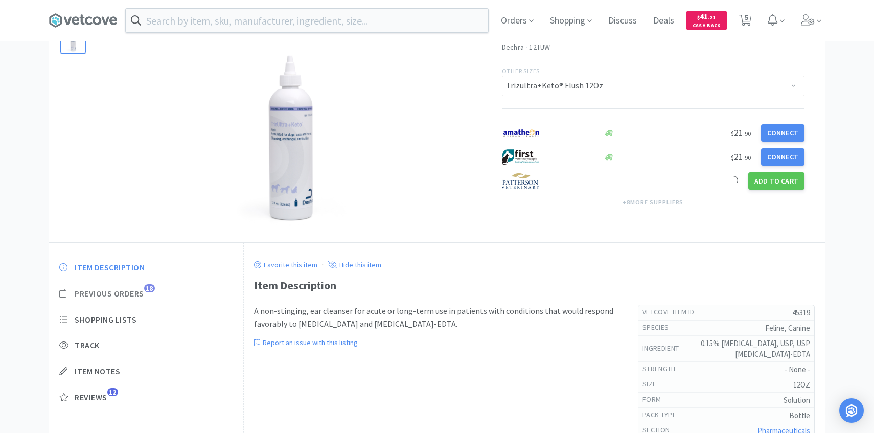
click at [142, 288] on span "Previous Orders" at bounding box center [110, 293] width 70 height 11
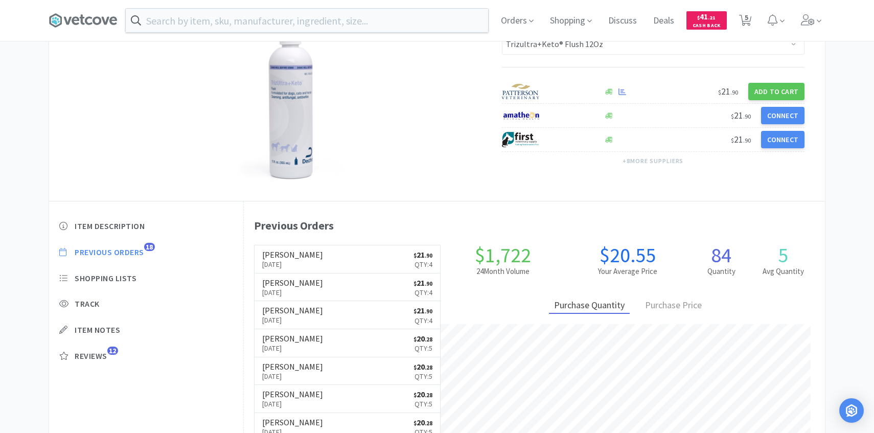
scroll to position [281, 581]
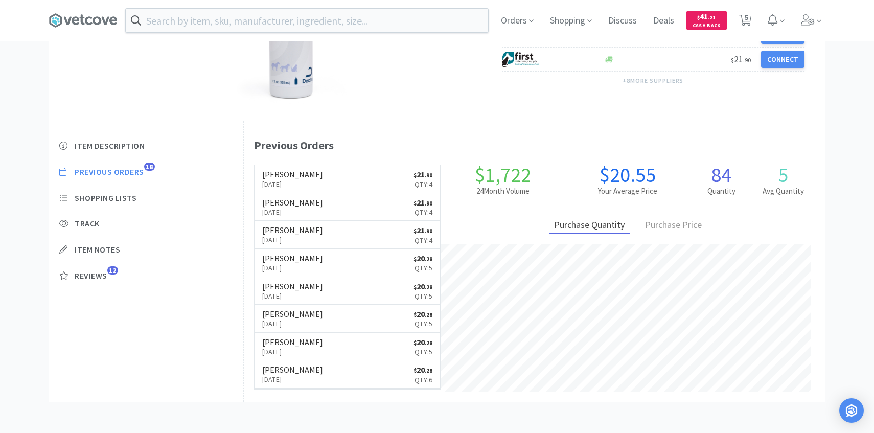
select select "1"
select select "3"
select select "1"
select select "2"
select select "1"
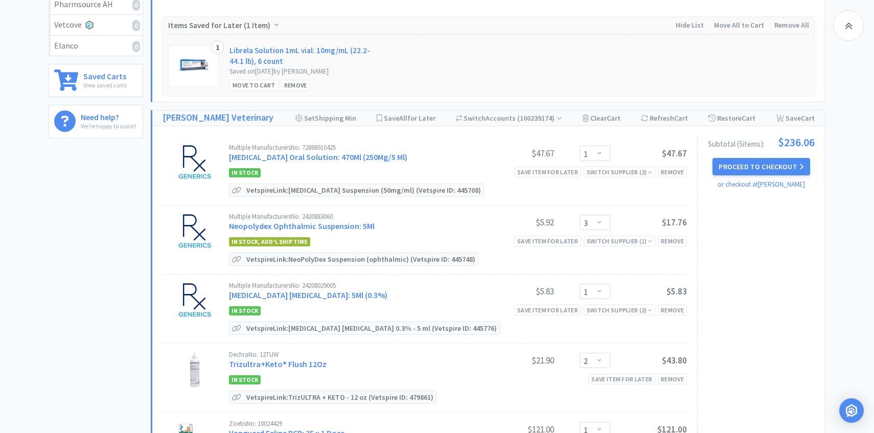
scroll to position [366, 0]
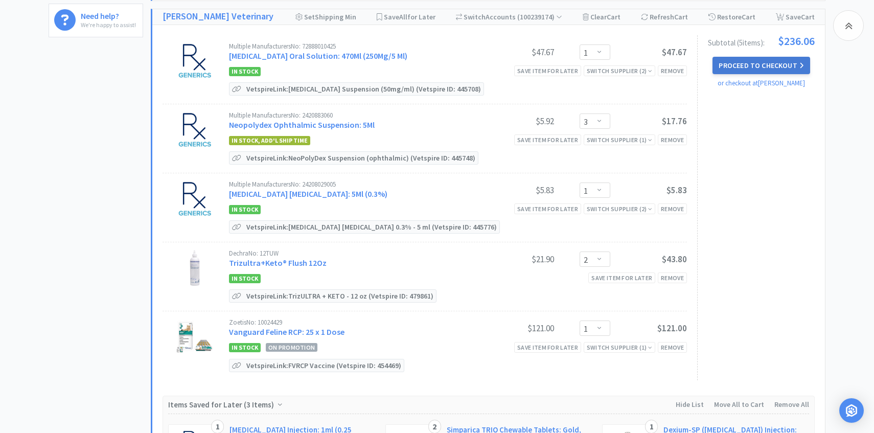
click at [766, 67] on button "Proceed to Checkout" at bounding box center [760, 65] width 97 height 17
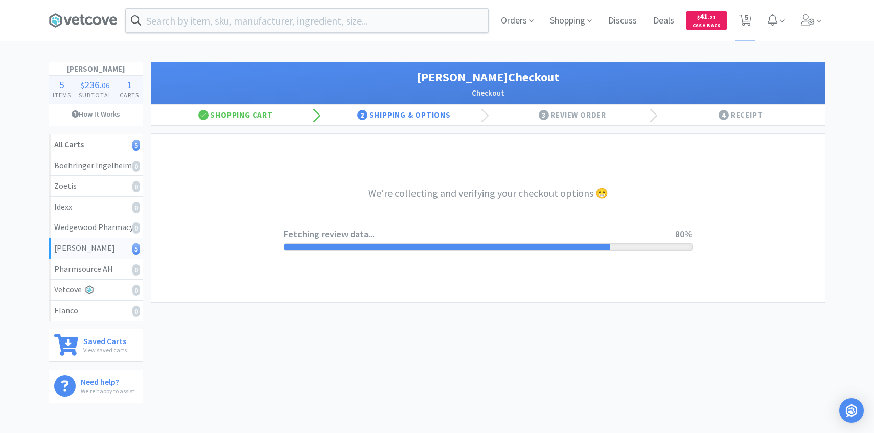
select select "1"
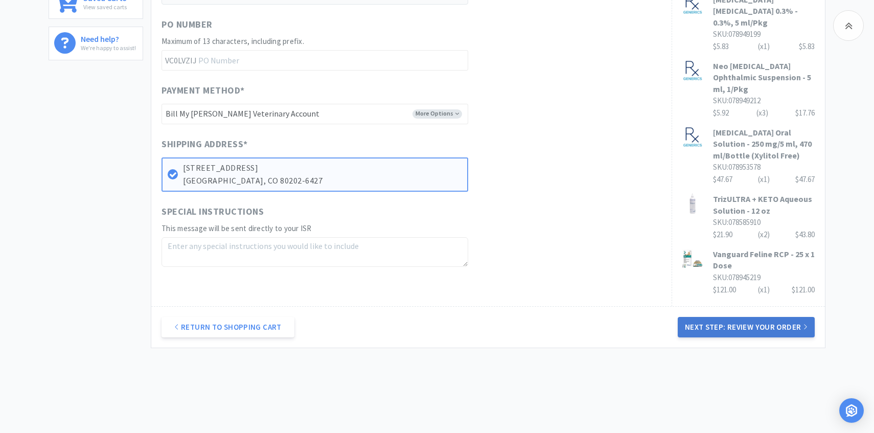
click at [683, 317] on button "Next Step: Review Your Order" at bounding box center [746, 327] width 137 height 20
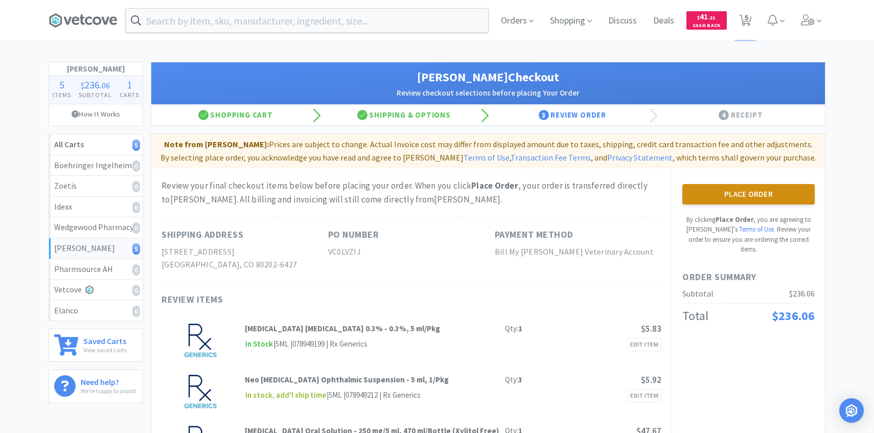
click at [756, 185] on button "Place Order" at bounding box center [748, 194] width 132 height 20
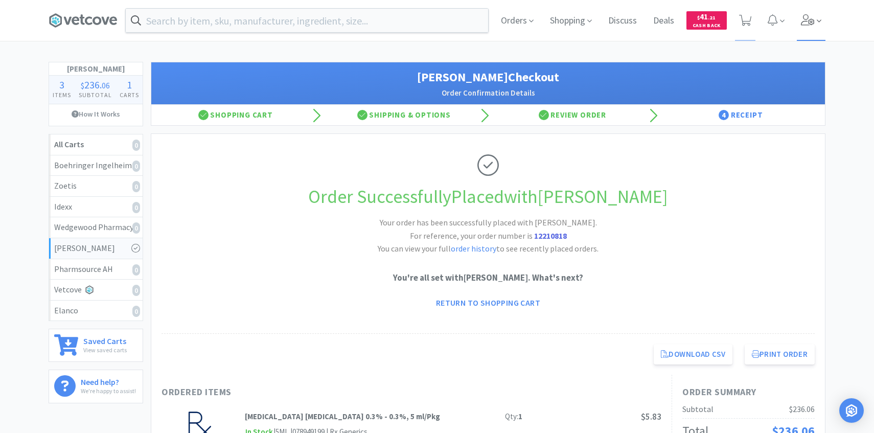
click at [818, 28] on span at bounding box center [811, 20] width 29 height 41
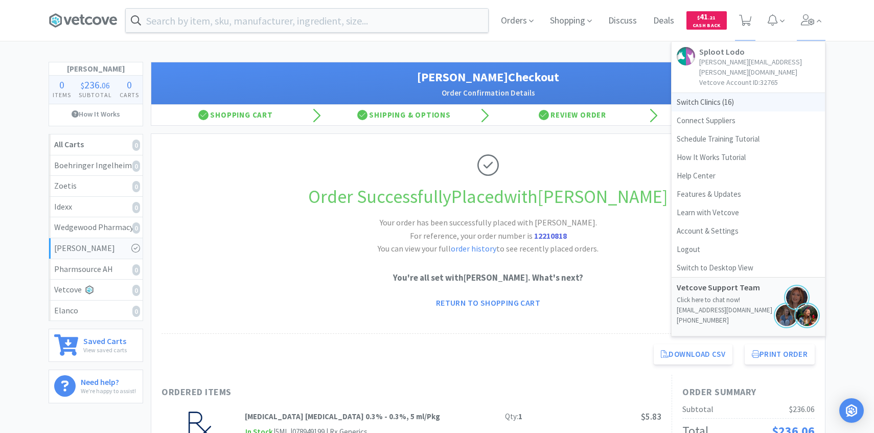
click at [749, 96] on span "Switch Clinics ( 16 )" at bounding box center [748, 102] width 153 height 18
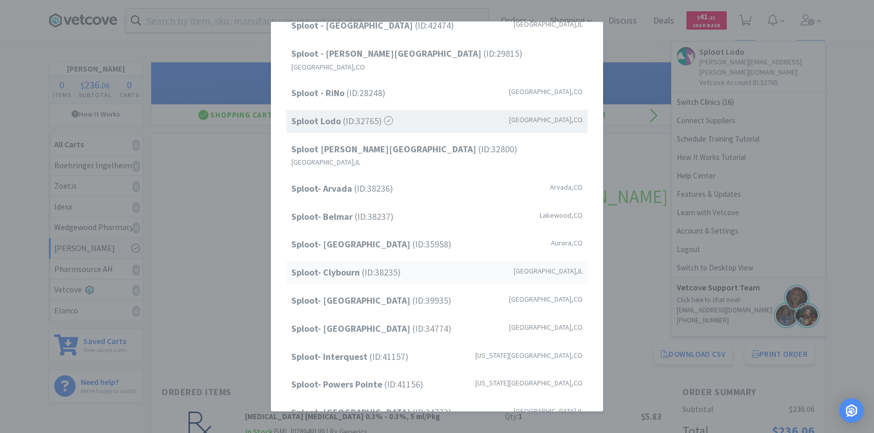
scroll to position [129, 0]
click at [385, 406] on span "Sploot- Roscoe Village (ID: 34773 )" at bounding box center [371, 413] width 160 height 15
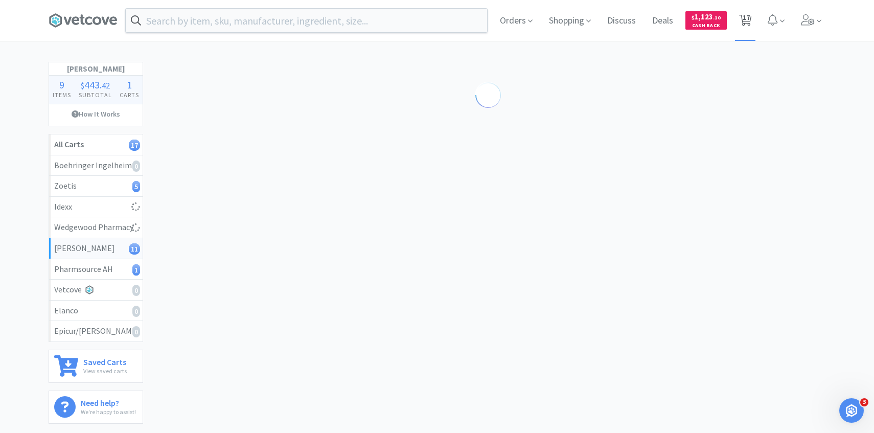
click at [748, 17] on span "17" at bounding box center [746, 17] width 7 height 41
select select "10"
select select "1"
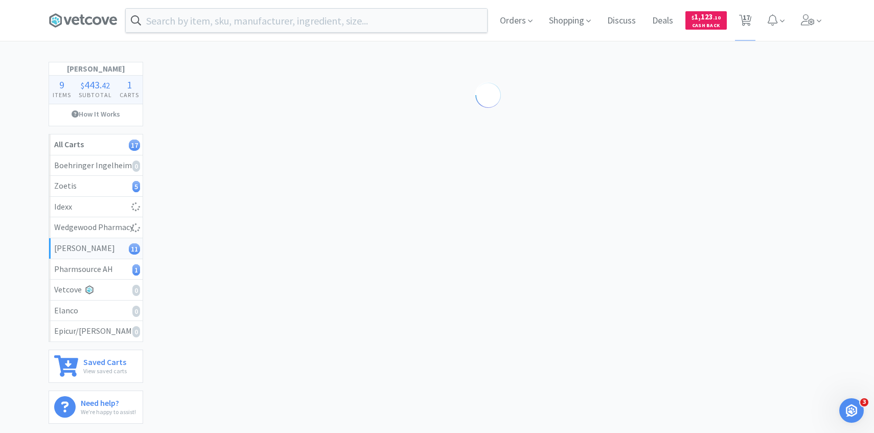
select select "1"
select select "4"
select select "1"
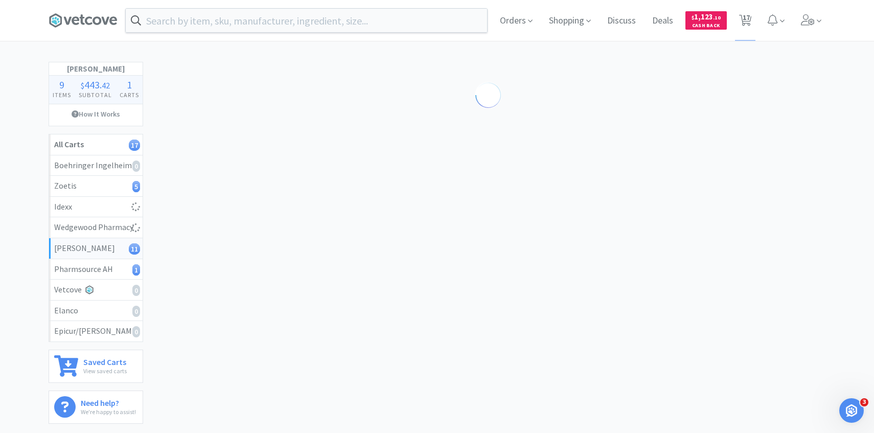
select select "3"
select select "2"
select select "5"
select select "1"
select select "2"
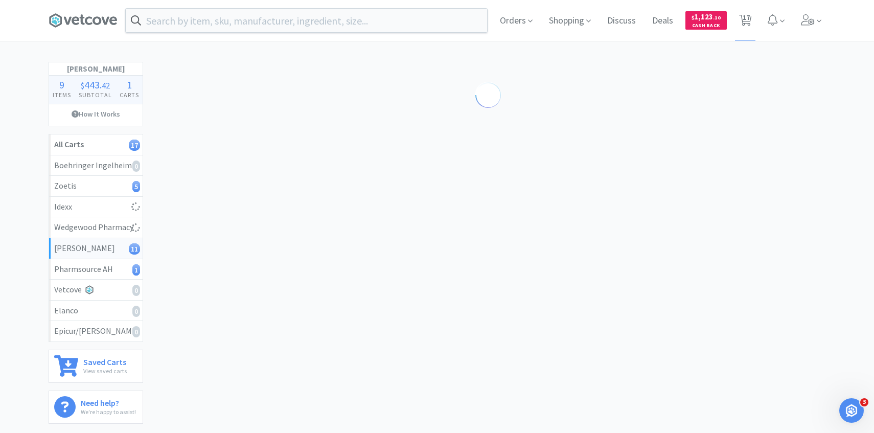
select select "2"
select select "1"
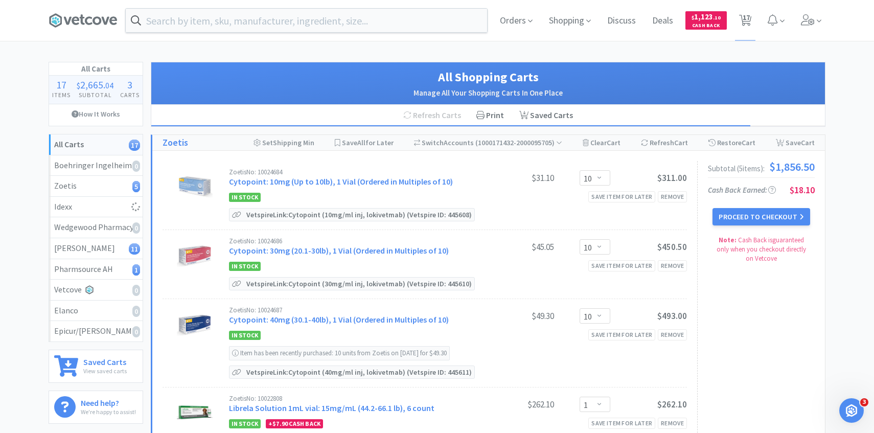
select select "1"
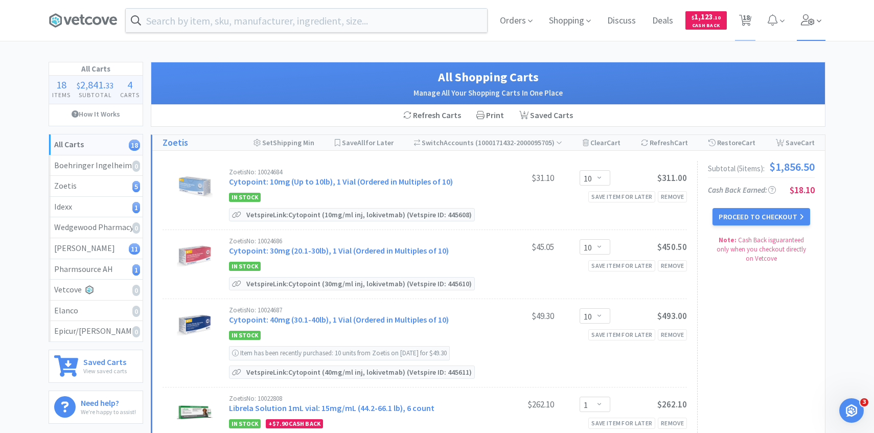
click at [805, 29] on span at bounding box center [811, 20] width 29 height 41
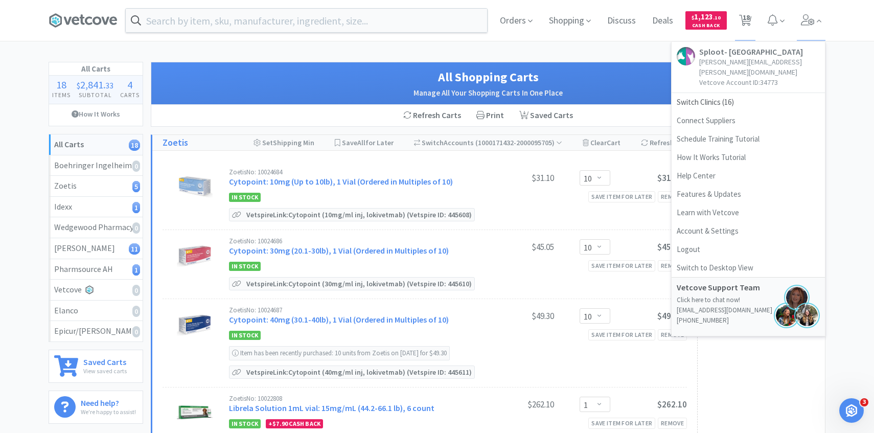
click at [368, 100] on div "All Shopping Carts Manage All Your Shopping Carts In One Place" at bounding box center [488, 83] width 674 height 42
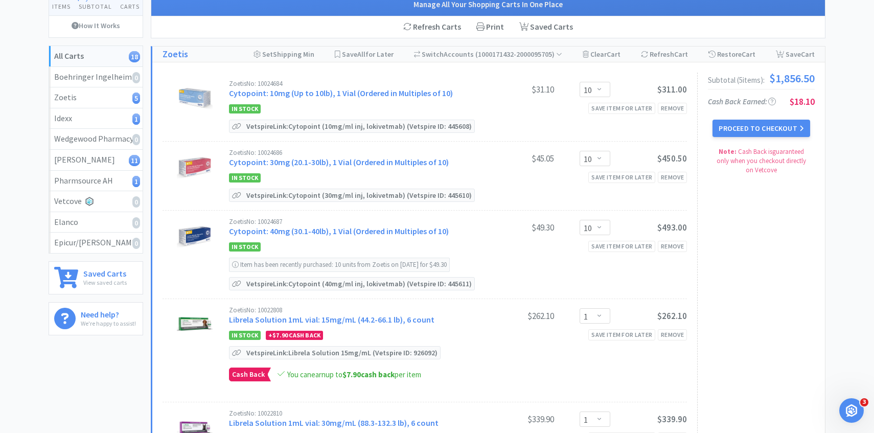
scroll to position [85, 0]
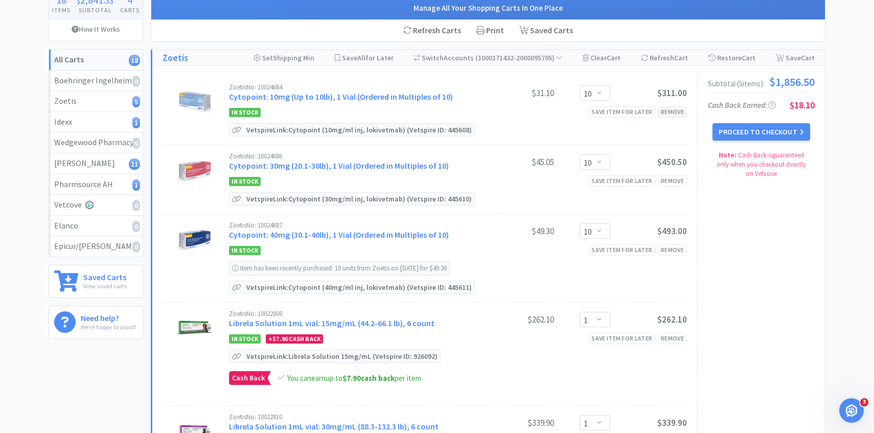
click at [679, 110] on div "Remove" at bounding box center [672, 111] width 29 height 11
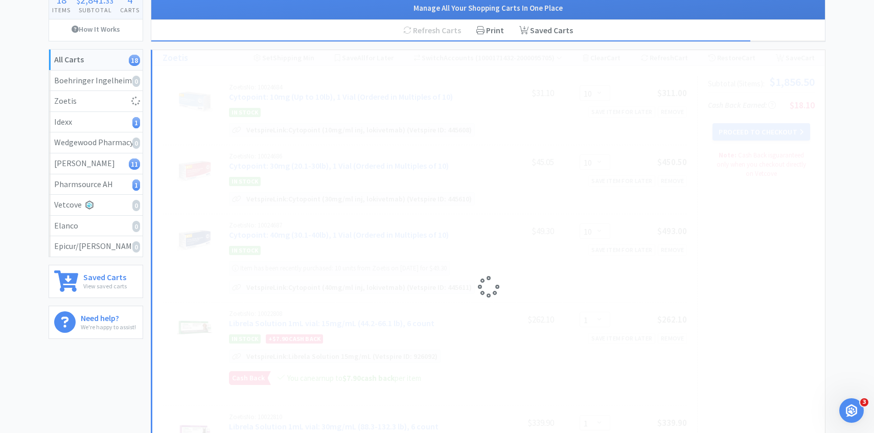
select select "1"
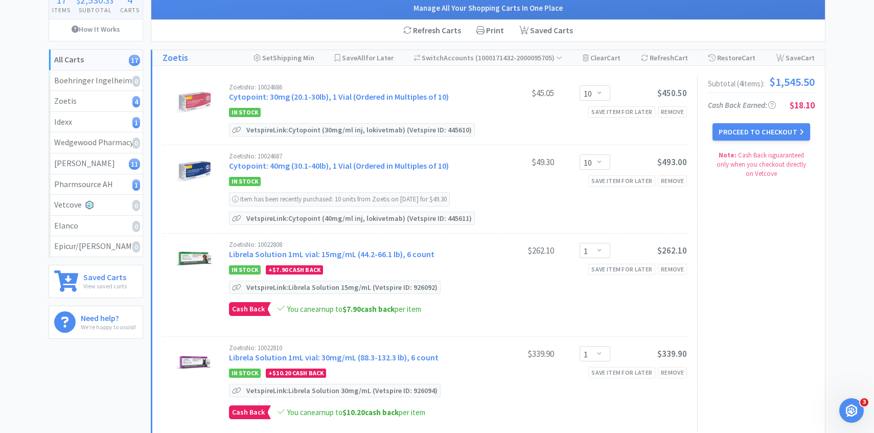
scroll to position [0, 0]
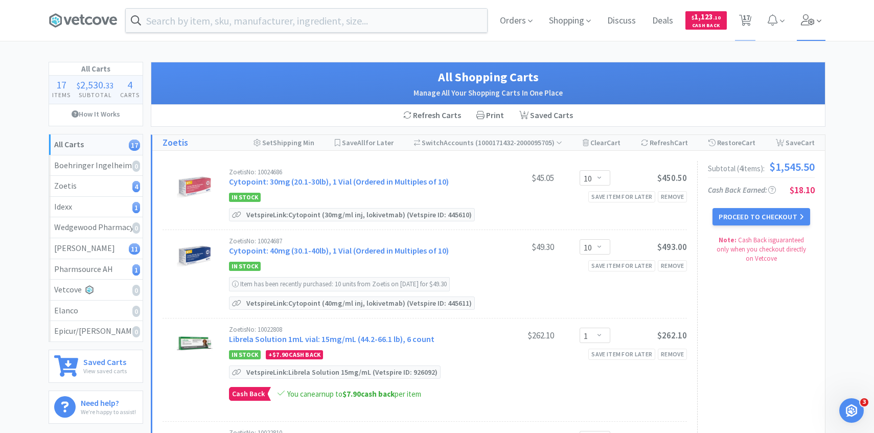
click at [810, 23] on icon at bounding box center [808, 19] width 14 height 11
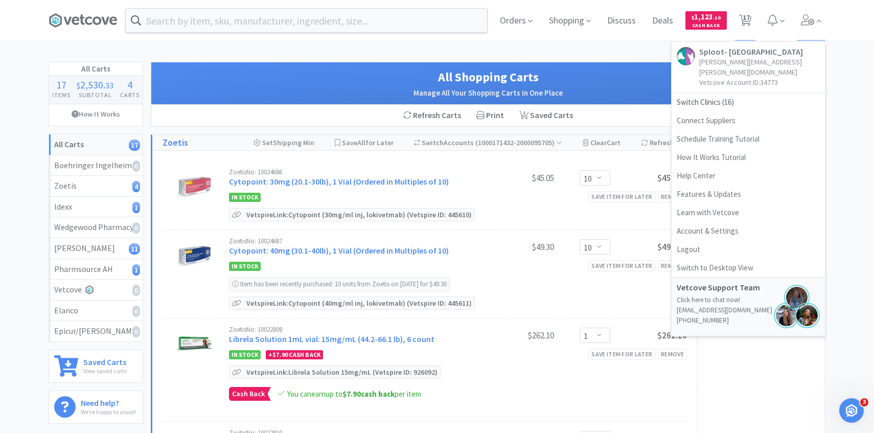
click at [408, 76] on h1 "All Shopping Carts" at bounding box center [487, 76] width 653 height 19
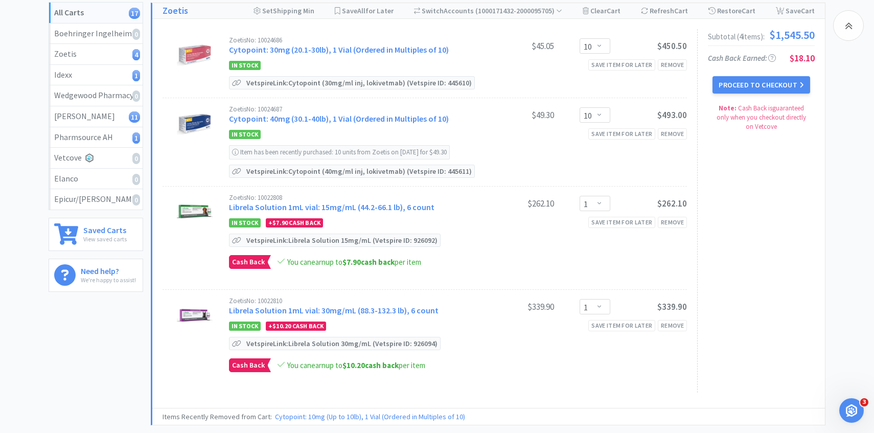
scroll to position [132, 0]
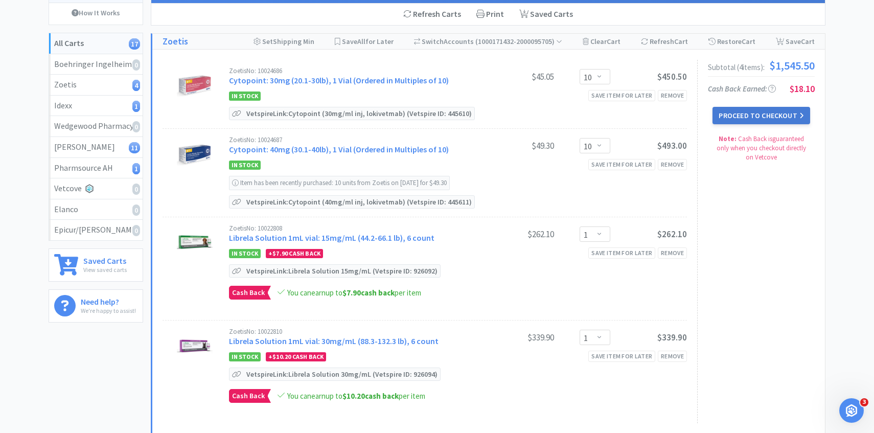
click at [757, 112] on button "Proceed to Checkout" at bounding box center [760, 115] width 97 height 17
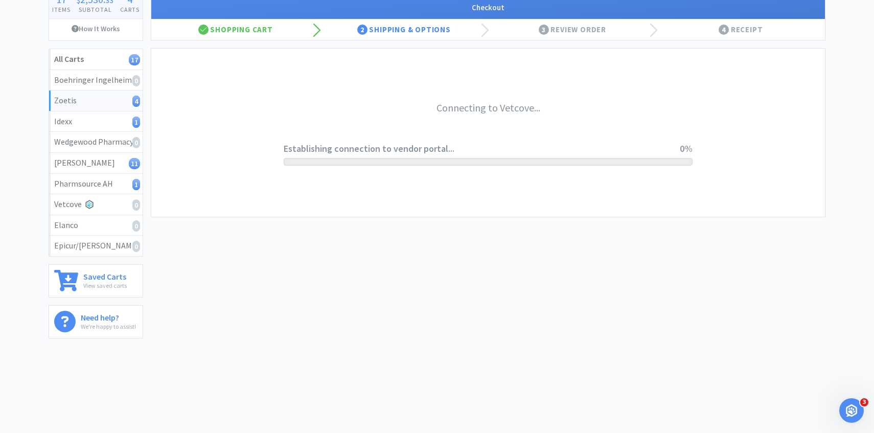
scroll to position [85, 0]
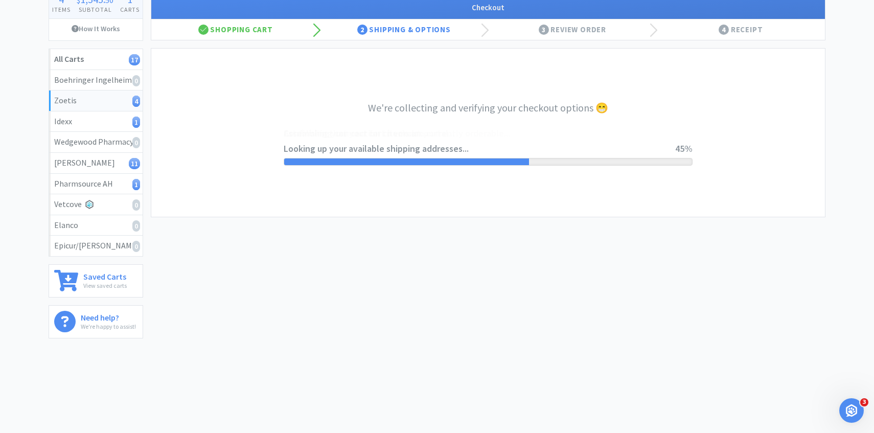
select select "invoice"
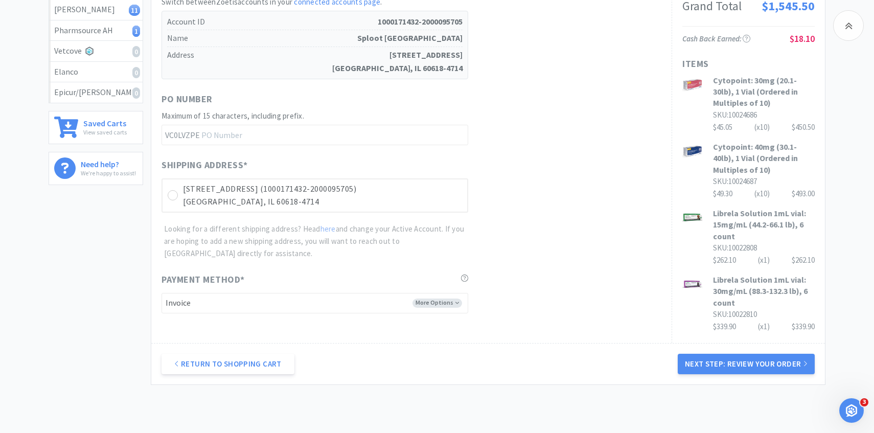
scroll to position [241, 0]
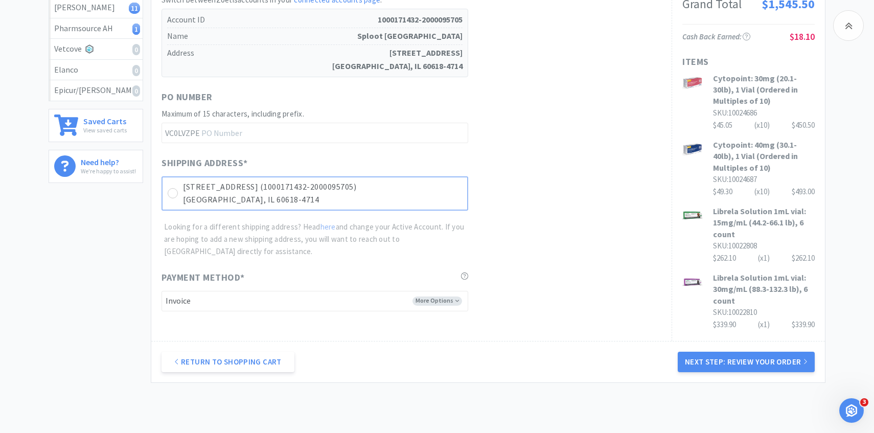
click at [414, 189] on p "3621 N Western Ave Unit B (1000171432-2000095705)" at bounding box center [322, 186] width 279 height 13
click at [694, 369] on button "Next Step: Review Your Order" at bounding box center [746, 362] width 137 height 20
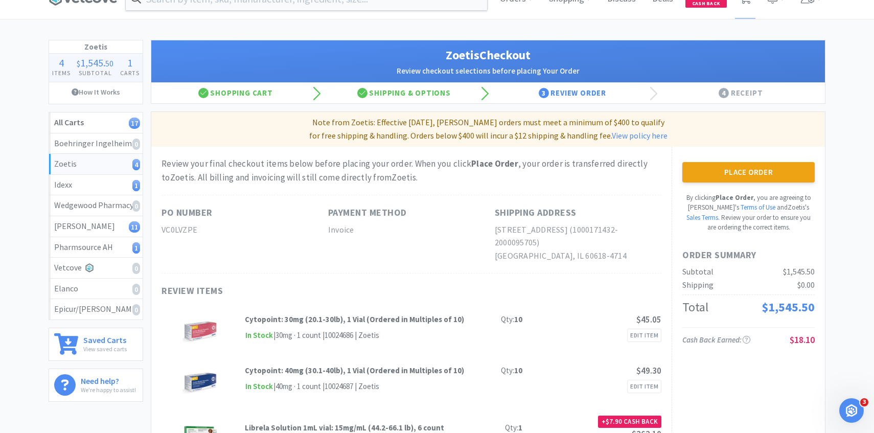
scroll to position [0, 0]
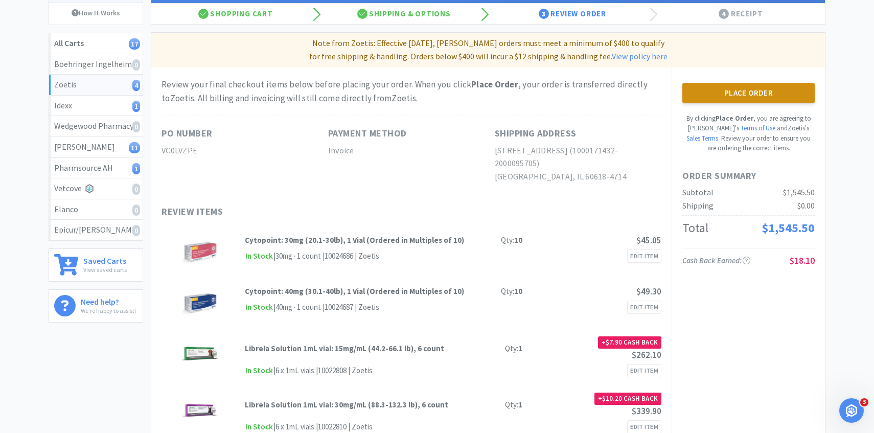
click at [725, 90] on button "Place Order" at bounding box center [748, 93] width 132 height 20
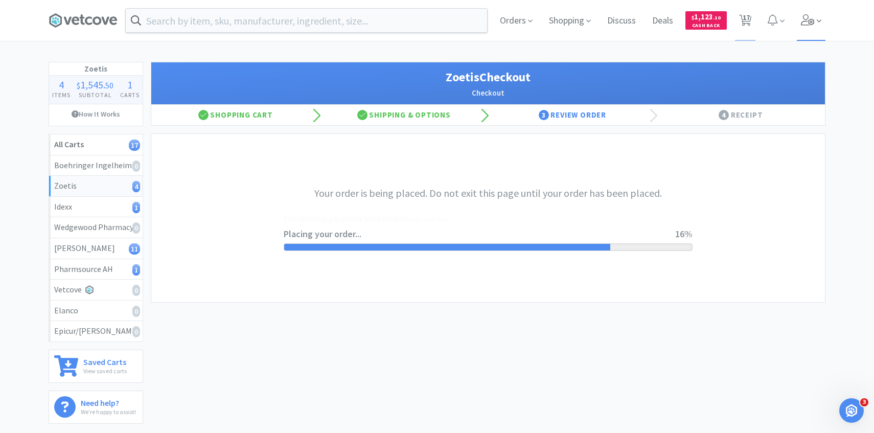
click at [821, 28] on span at bounding box center [811, 20] width 29 height 41
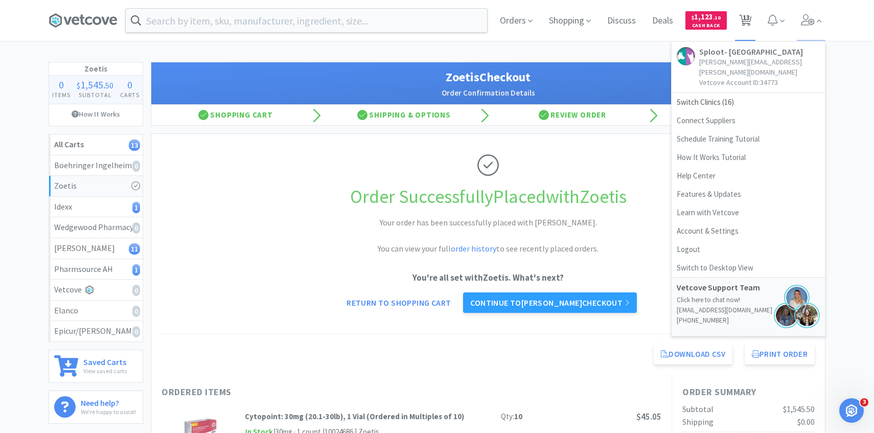
click at [755, 23] on span "13" at bounding box center [745, 20] width 21 height 41
select select "1"
select select "4"
select select "1"
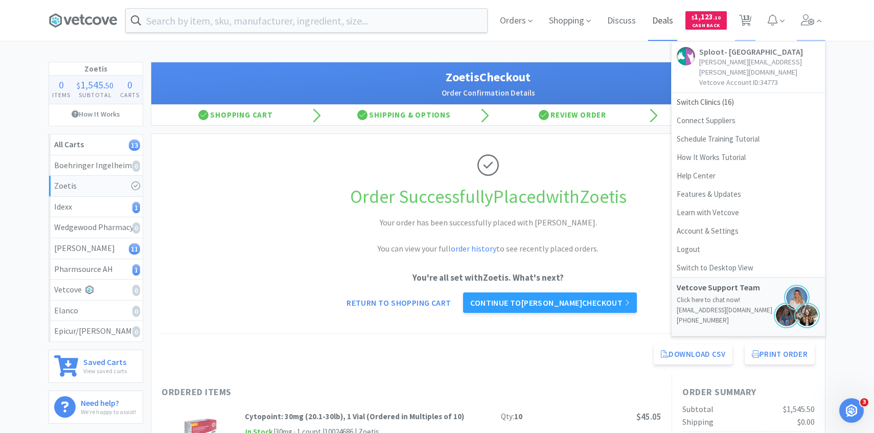
select select "1"
select select "3"
select select "2"
select select "5"
select select "1"
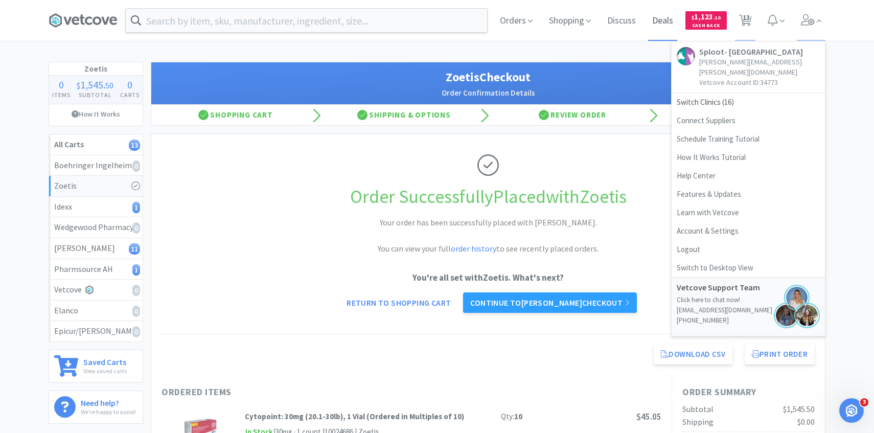
select select "2"
select select "1"
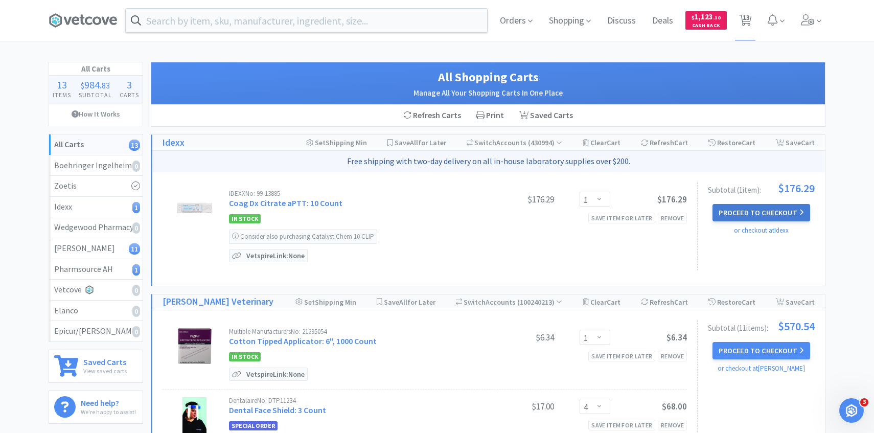
click at [742, 211] on button "Proceed to Checkout" at bounding box center [760, 212] width 97 height 17
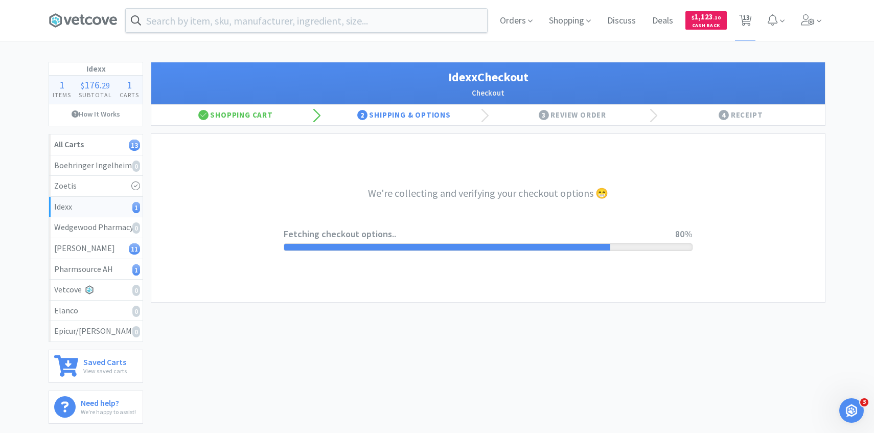
select select "904"
select select "003"
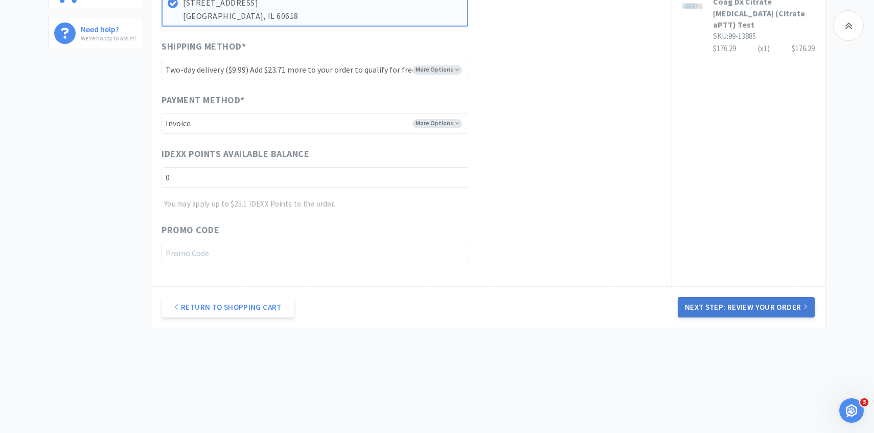
click at [684, 305] on button "Next Step: Review Your Order" at bounding box center [746, 307] width 137 height 20
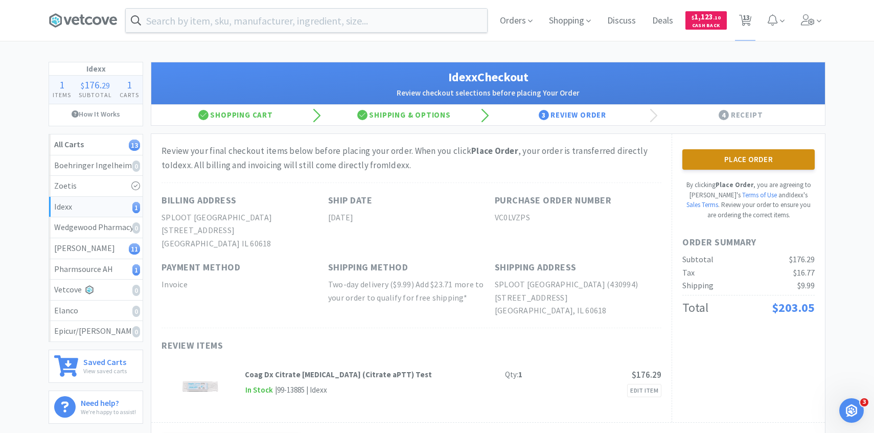
click at [722, 160] on button "Place Order" at bounding box center [748, 159] width 132 height 20
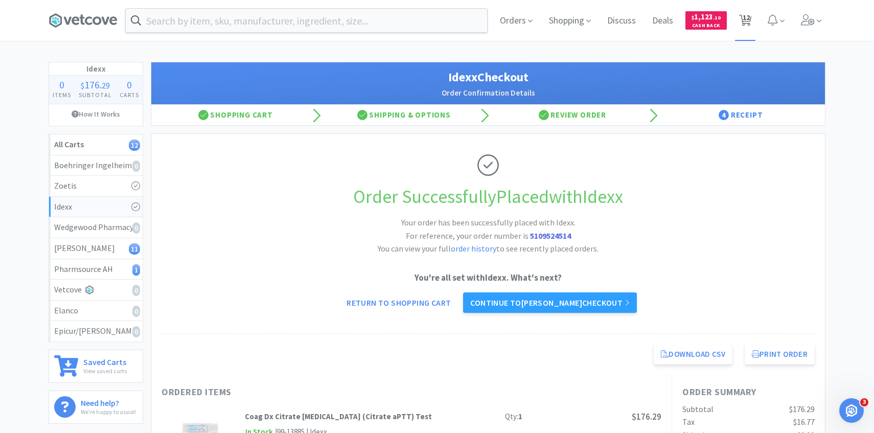
click at [740, 20] on icon at bounding box center [745, 20] width 13 height 11
select select "1"
select select "4"
select select "1"
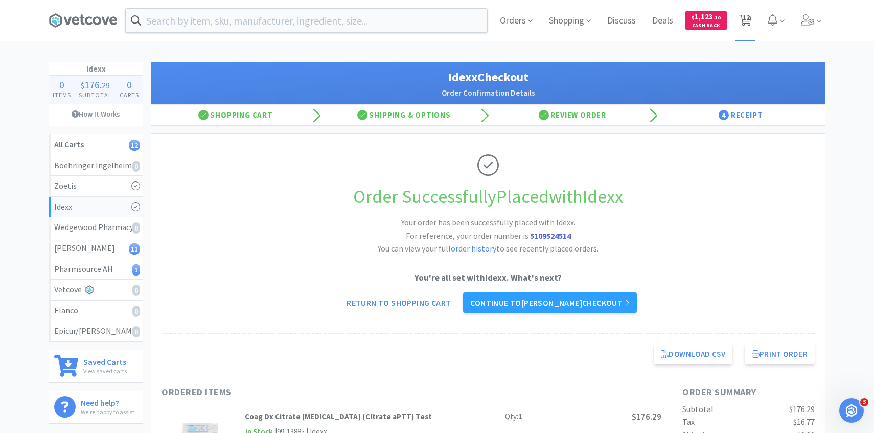
select select "3"
select select "2"
select select "5"
select select "1"
select select "2"
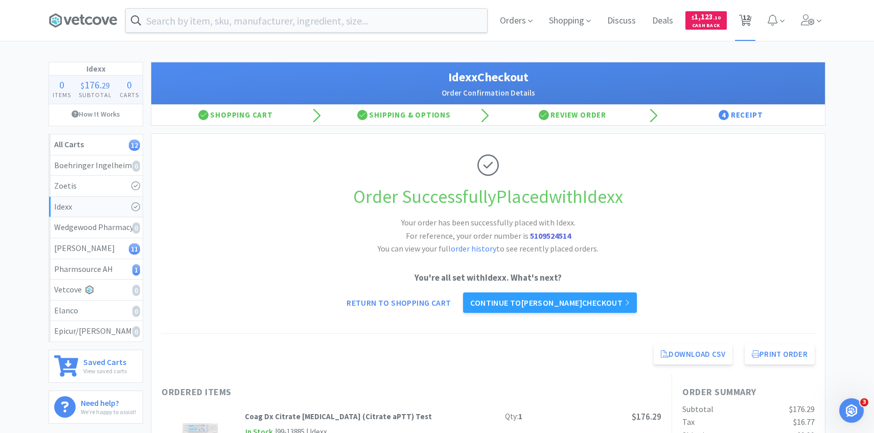
select select "2"
select select "1"
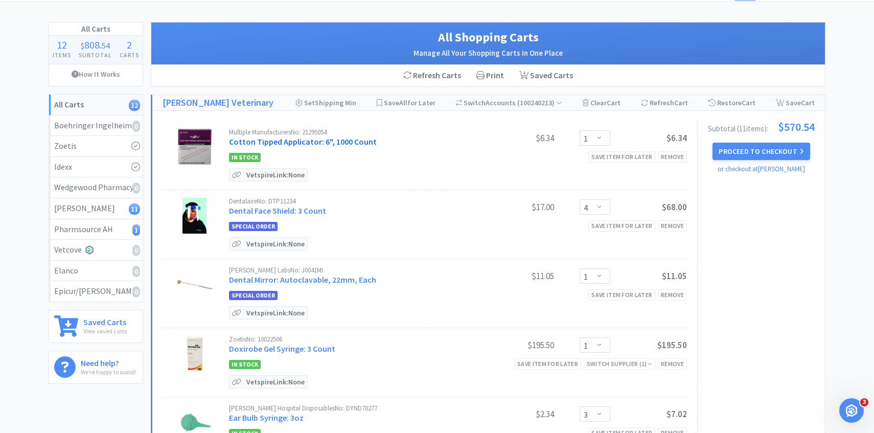
scroll to position [43, 0]
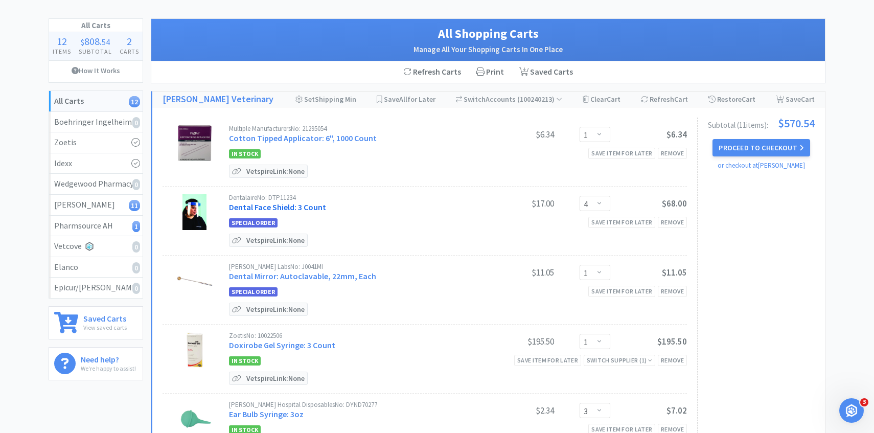
click at [309, 205] on link "Dental Face Shield: 3 Count" at bounding box center [277, 207] width 97 height 10
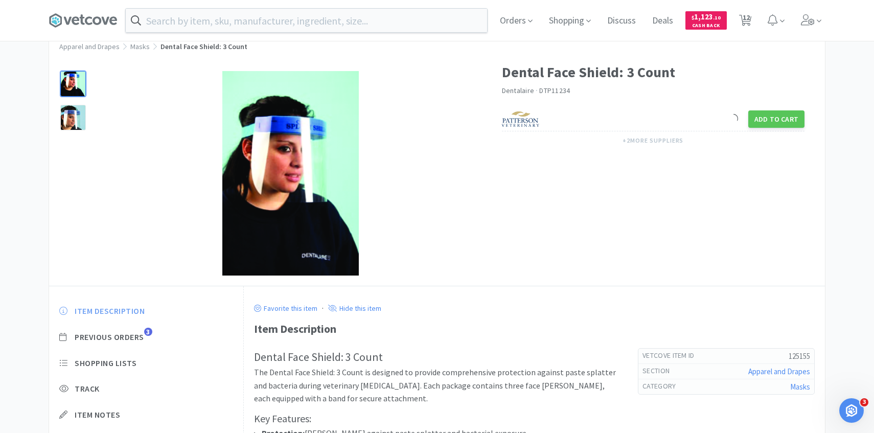
scroll to position [54, 0]
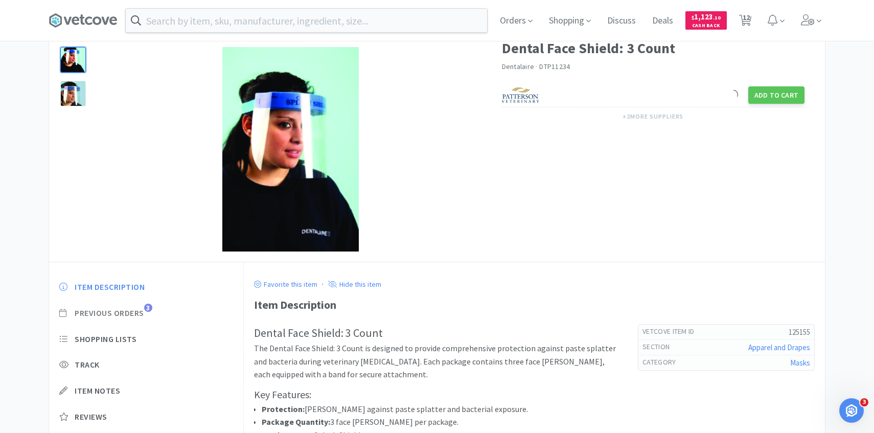
click at [141, 314] on span "Previous Orders" at bounding box center [110, 313] width 70 height 11
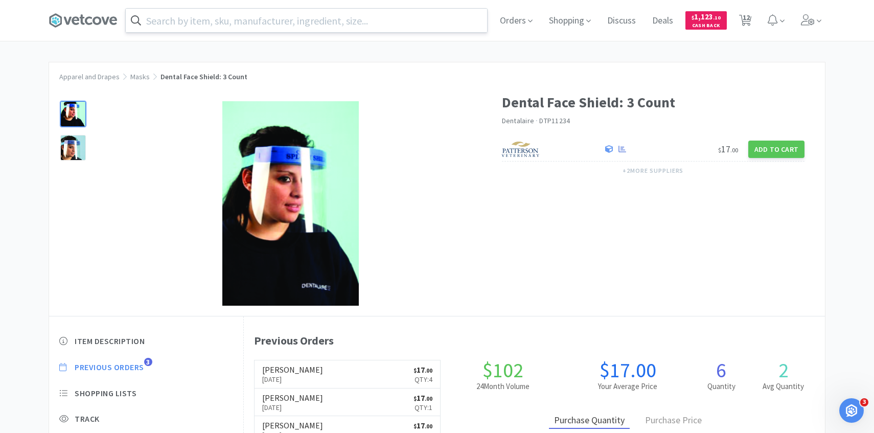
scroll to position [281, 581]
click at [267, 21] on input "text" at bounding box center [306, 21] width 361 height 24
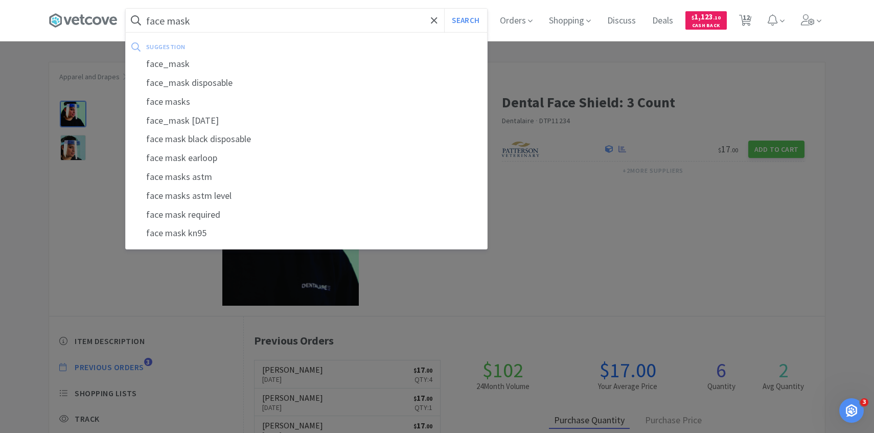
type input "face mask"
click at [444, 9] on button "Search" at bounding box center [465, 21] width 42 height 24
select select "1"
select select "4"
select select "1"
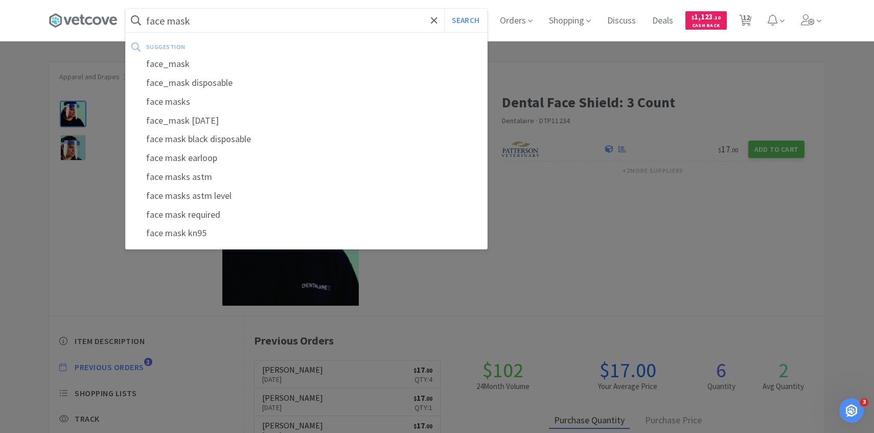
select select "1"
select select "3"
select select "2"
select select "5"
select select "1"
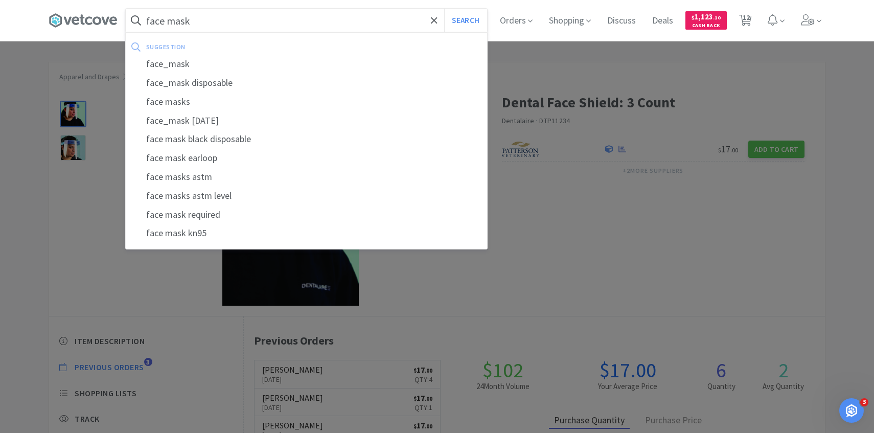
select select "2"
select select "1"
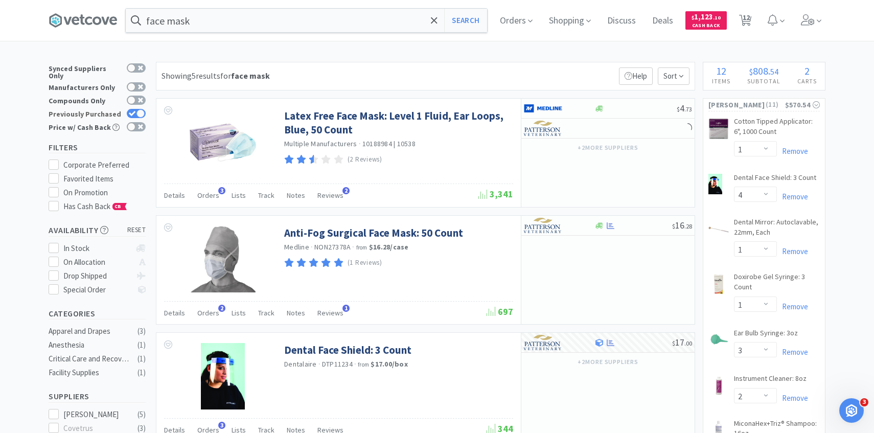
click at [137, 109] on div at bounding box center [140, 113] width 8 height 8
checkbox input "false"
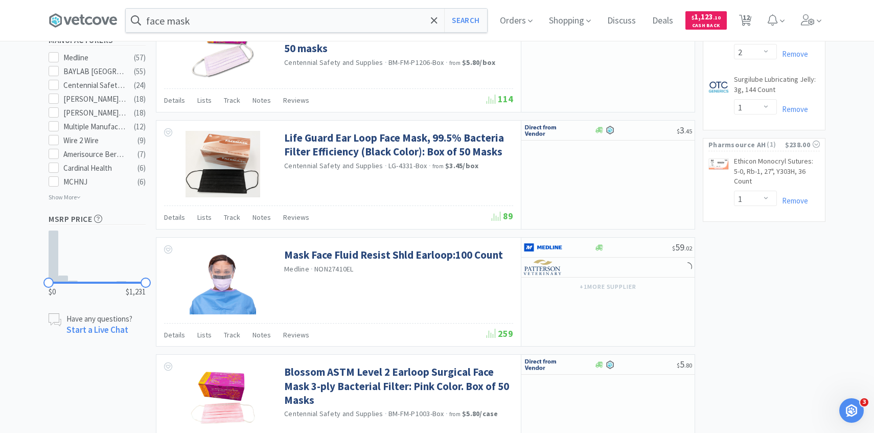
scroll to position [586, 0]
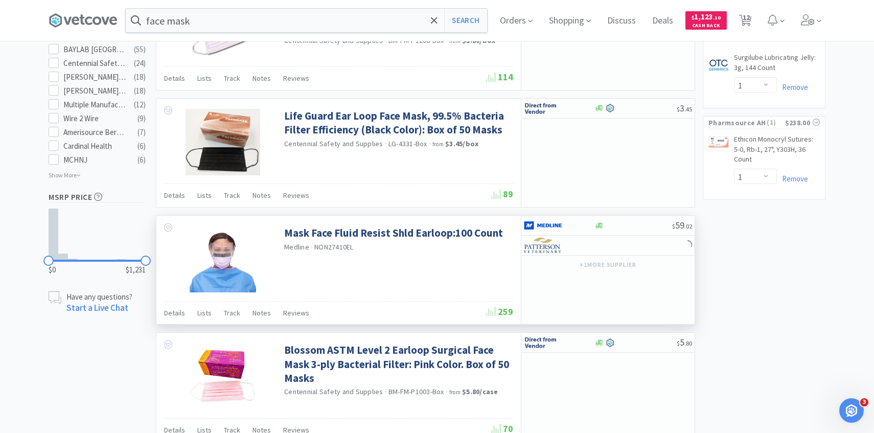
click at [544, 256] on div "+ 1 more supplier" at bounding box center [607, 264] width 173 height 17
click at [554, 253] on div at bounding box center [552, 245] width 56 height 17
select select "1"
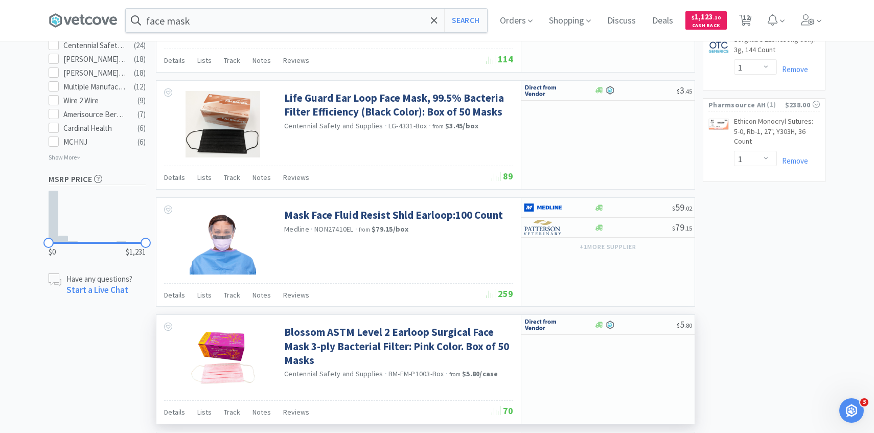
scroll to position [605, 0]
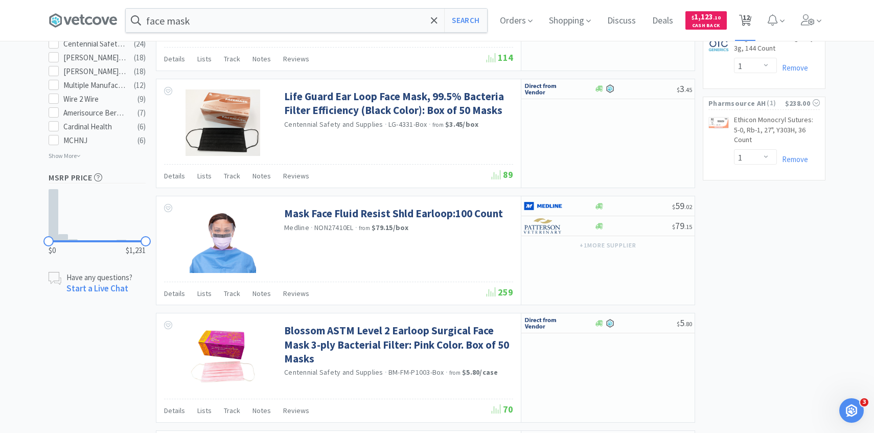
click at [749, 15] on span "12" at bounding box center [746, 17] width 7 height 41
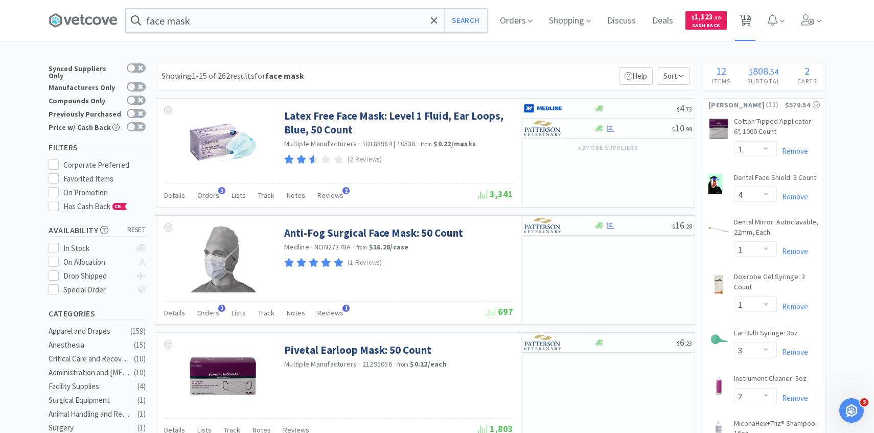
select select "1"
select select "4"
select select "1"
select select "3"
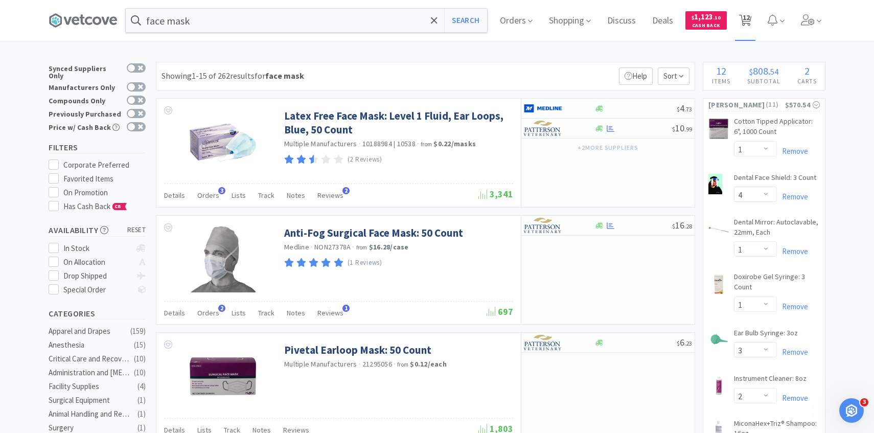
select select "2"
select select "5"
select select "1"
select select "2"
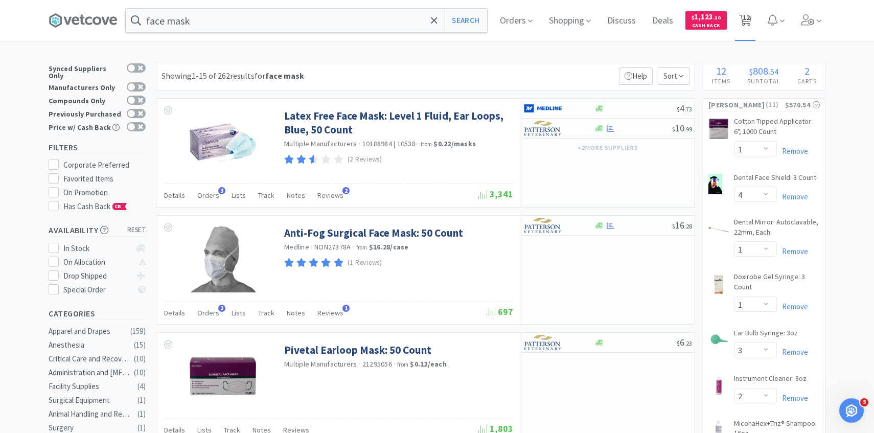
select select "1"
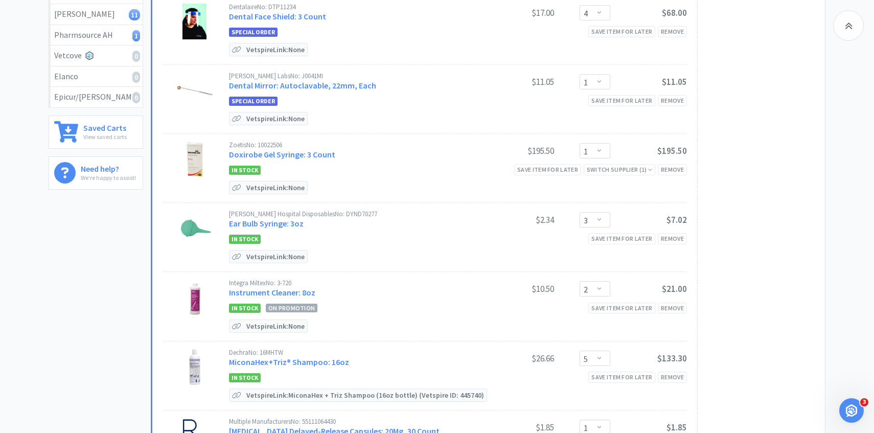
scroll to position [237, 0]
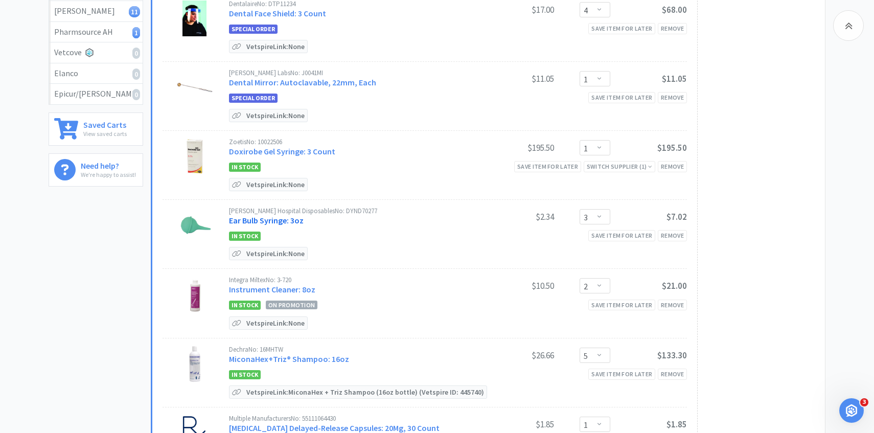
click at [293, 221] on link "Ear Bulb Syringe: 3oz" at bounding box center [266, 220] width 75 height 10
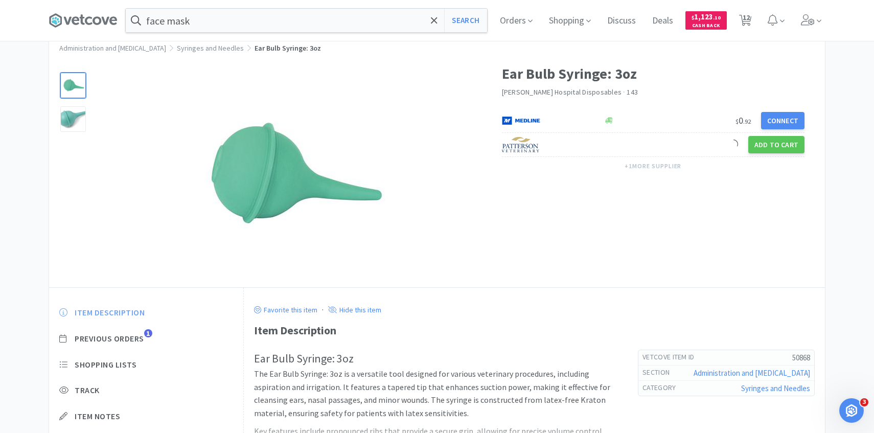
scroll to position [78, 0]
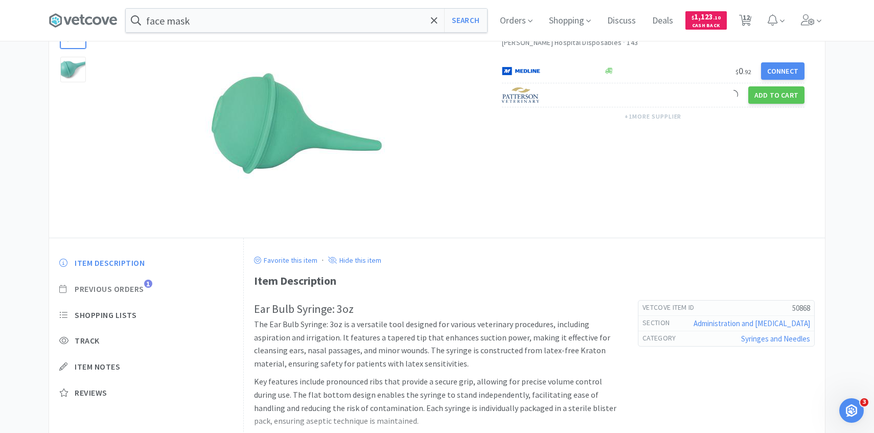
click at [137, 288] on span "Previous Orders" at bounding box center [110, 289] width 70 height 11
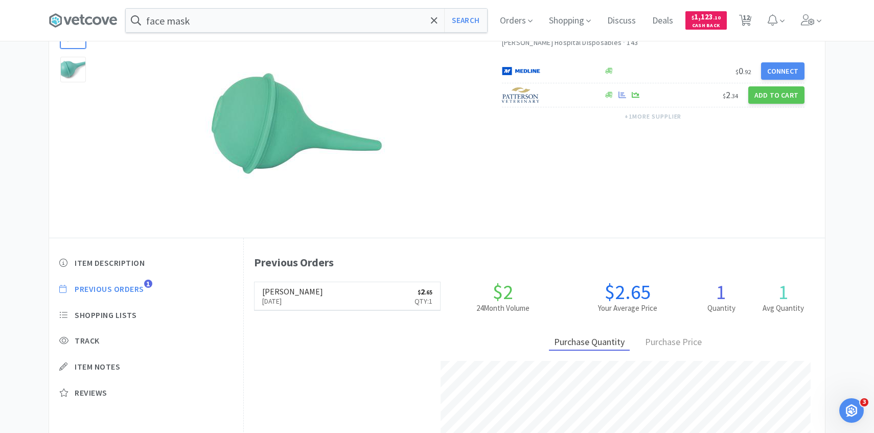
scroll to position [281, 581]
select select "1"
select select "4"
select select "1"
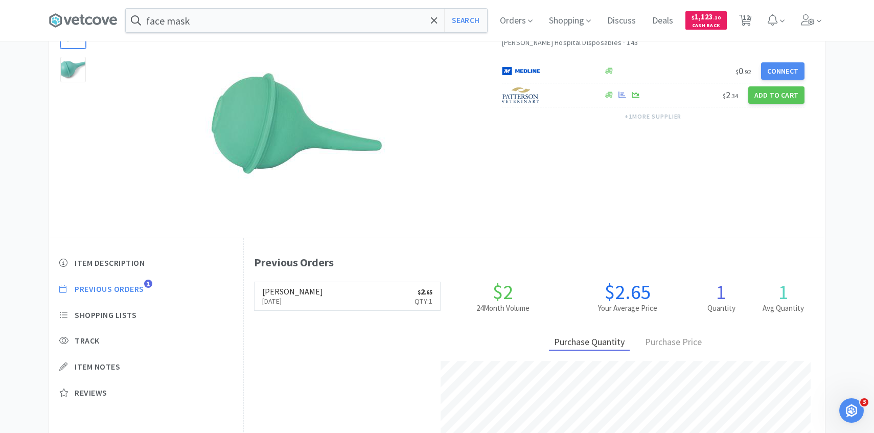
select select "3"
select select "2"
select select "5"
select select "1"
select select "2"
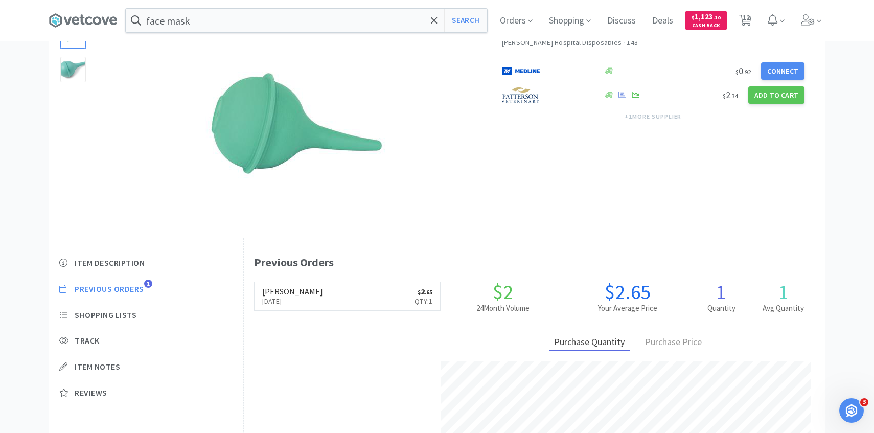
select select "2"
select select "1"
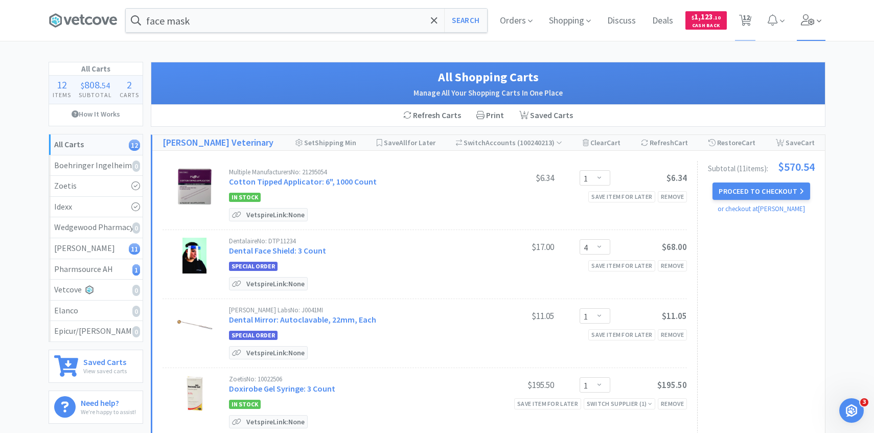
click at [815, 40] on span at bounding box center [811, 20] width 29 height 41
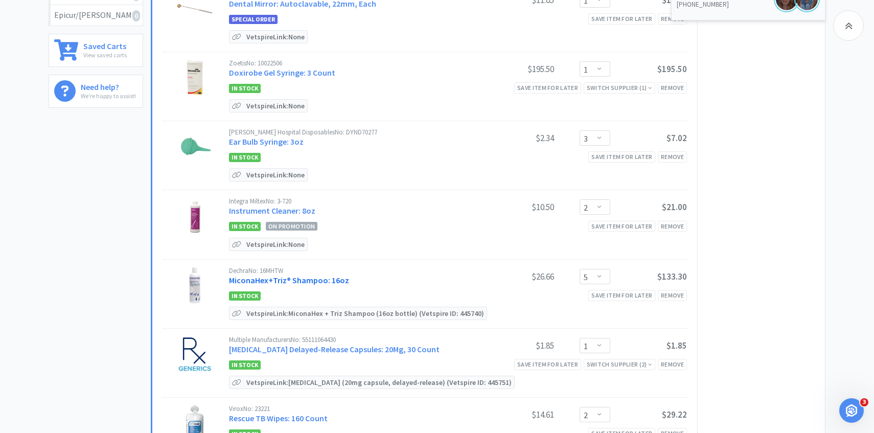
scroll to position [318, 0]
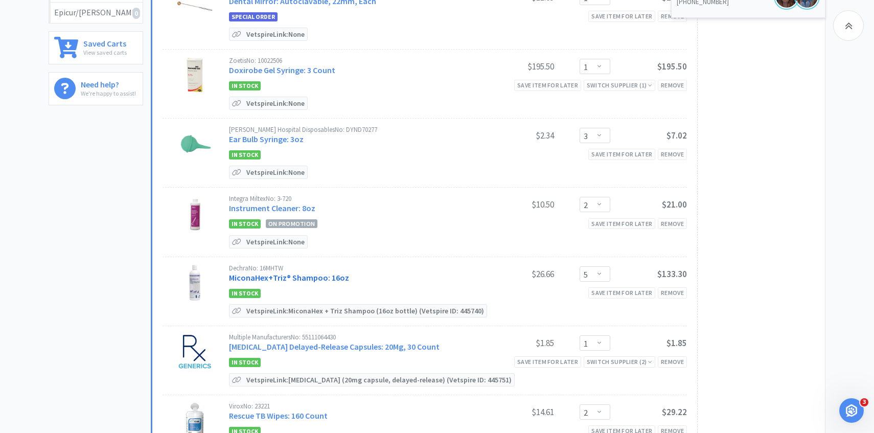
click at [287, 281] on link "MiconaHex+Triz® Shampoo: 16oz" at bounding box center [289, 277] width 120 height 10
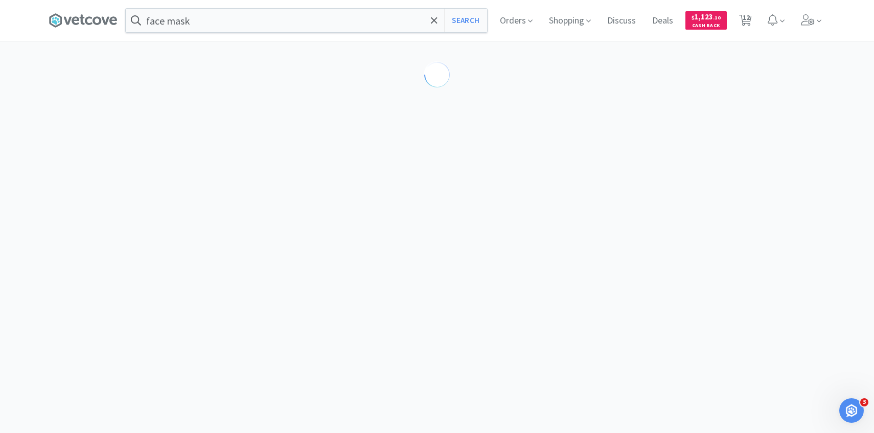
select select "86601"
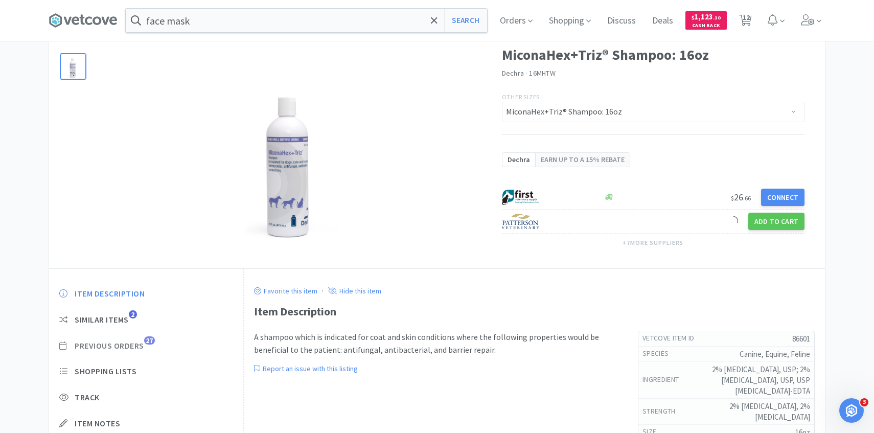
click at [137, 343] on span "Previous Orders" at bounding box center [110, 345] width 70 height 11
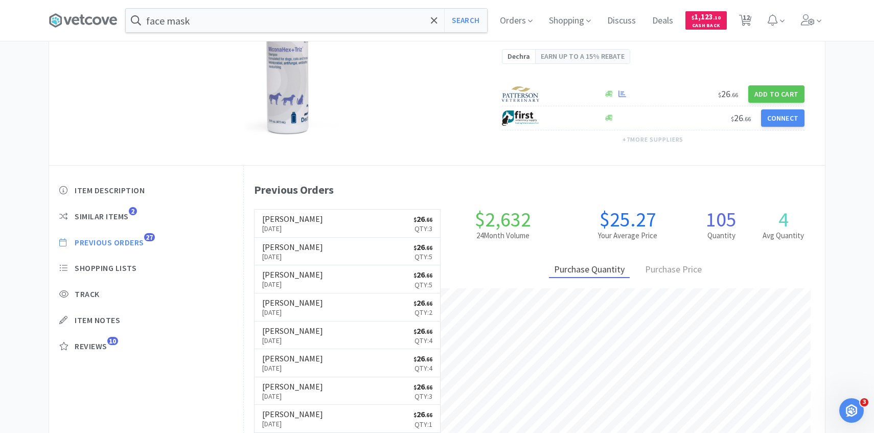
scroll to position [151, 0]
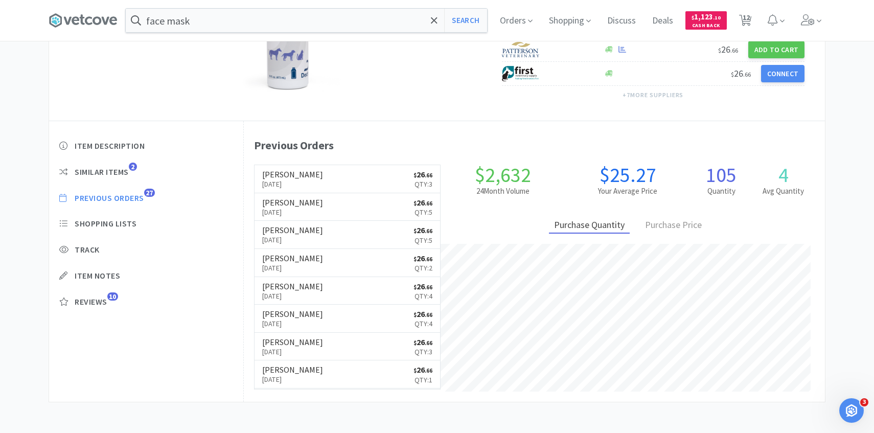
select select "1"
select select "4"
select select "1"
select select "3"
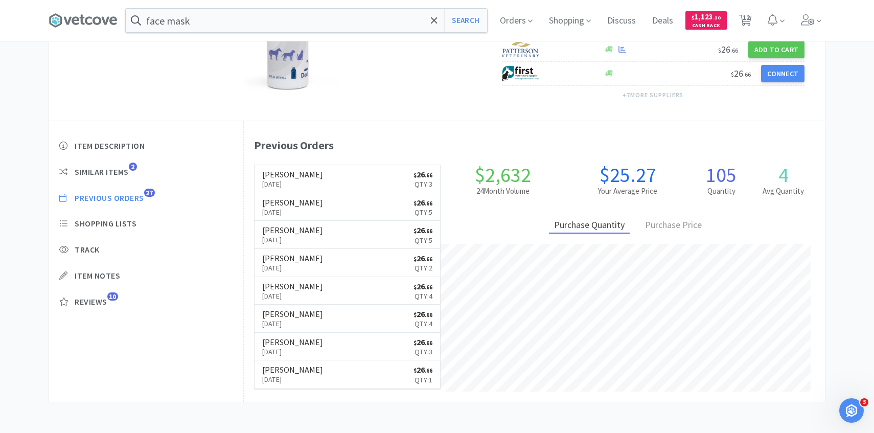
select select "2"
select select "5"
select select "1"
select select "2"
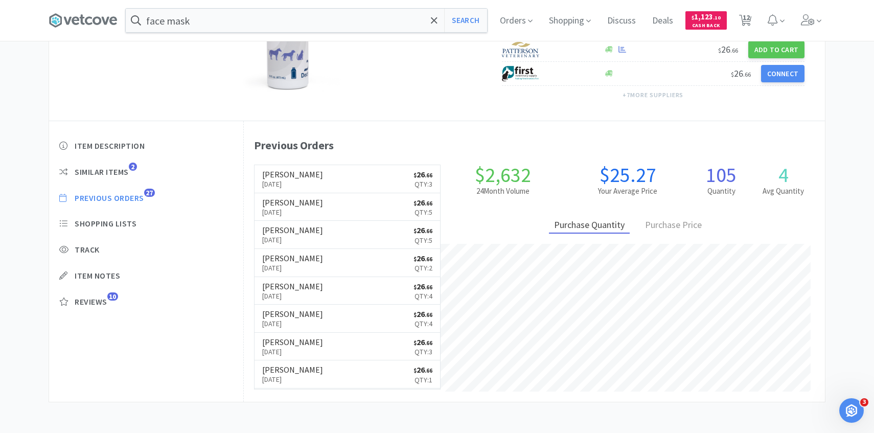
select select "1"
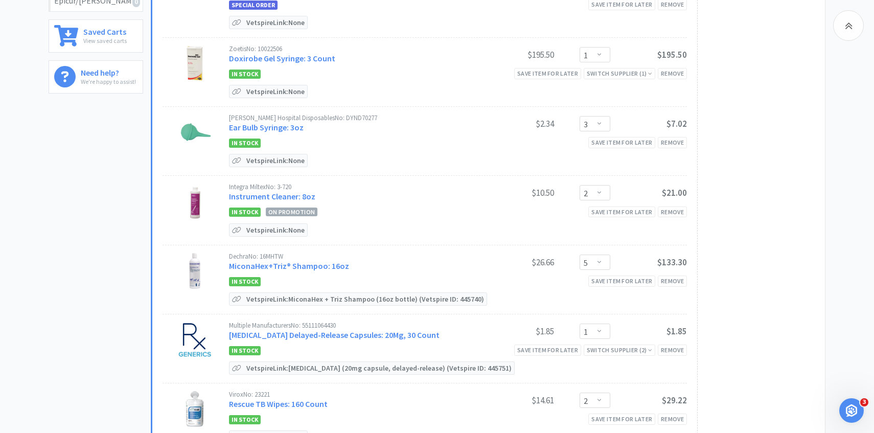
scroll to position [334, 0]
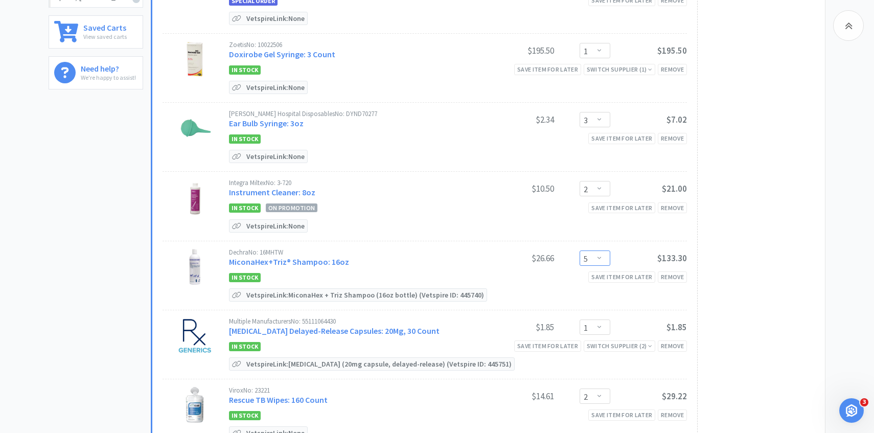
click at [593, 254] on select "Enter Quantity 1 2 3 4 5 6 7 8 9 10 11 12 13 14 15 16 17 18 19 20 Enter Quantity" at bounding box center [595, 257] width 31 height 15
click at [580, 250] on select "Enter Quantity 1 2 3 4 5 6 7 8 9 10 11 12 13 14 15 16 17 18 19 20 Enter Quantity" at bounding box center [595, 257] width 31 height 15
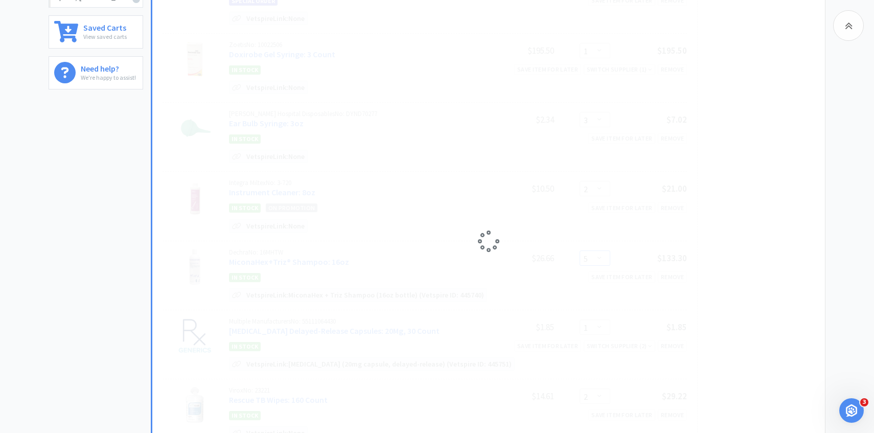
select select "6"
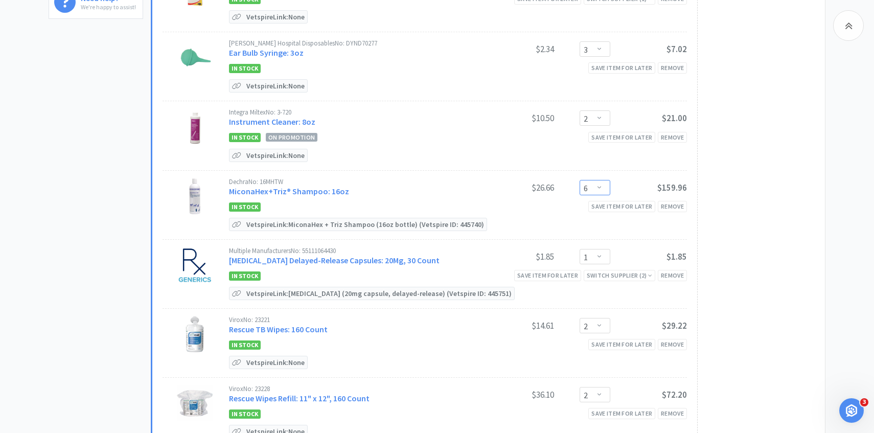
scroll to position [405, 0]
click at [292, 257] on link "Omeprazole Delayed-Release Capsules: 20Mg, 30 Count" at bounding box center [334, 260] width 211 height 10
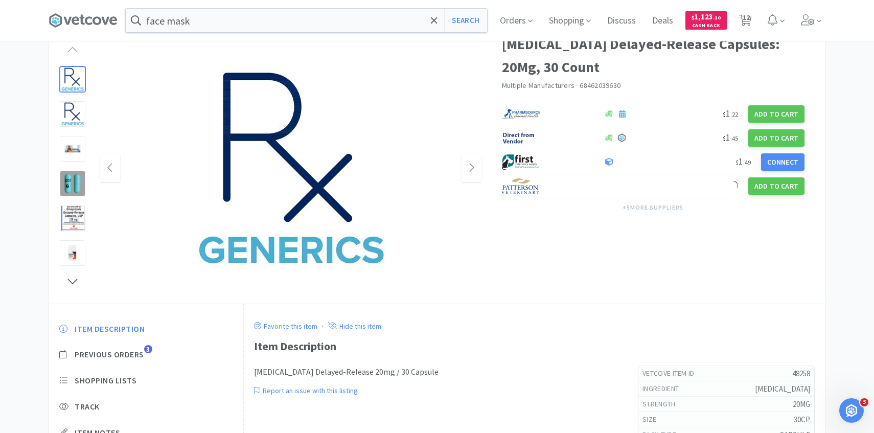
scroll to position [85, 0]
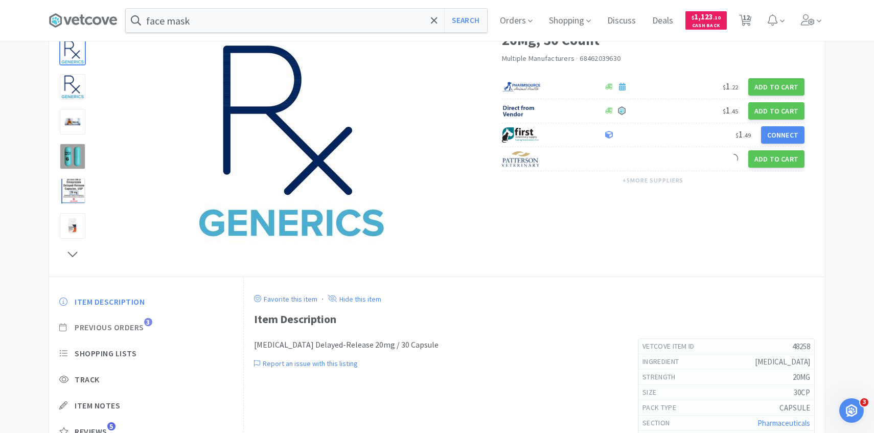
click at [137, 328] on span "Previous Orders" at bounding box center [110, 327] width 70 height 11
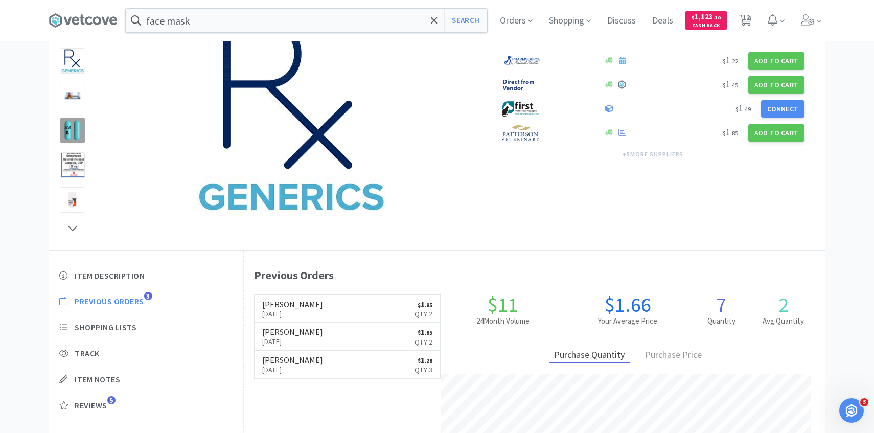
scroll to position [281, 581]
select select "1"
select select "4"
select select "1"
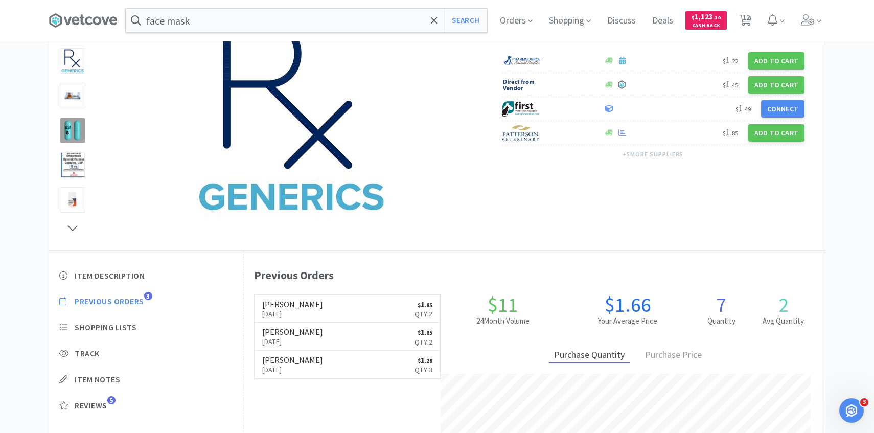
select select "3"
select select "2"
select select "6"
select select "1"
select select "2"
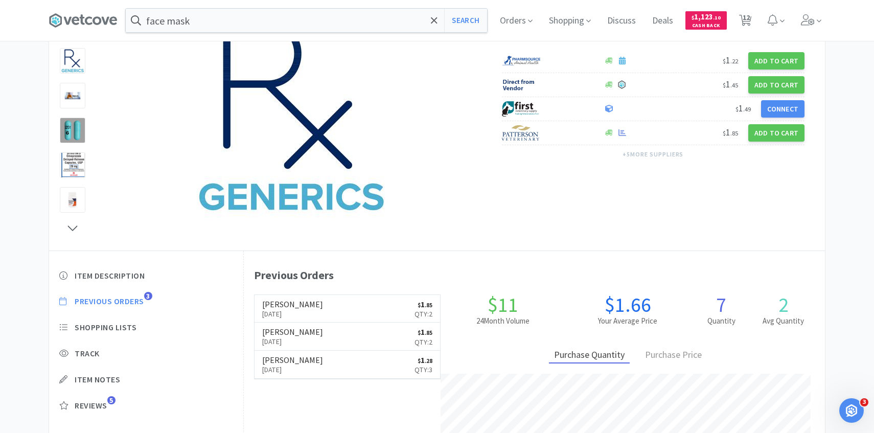
select select "2"
select select "1"
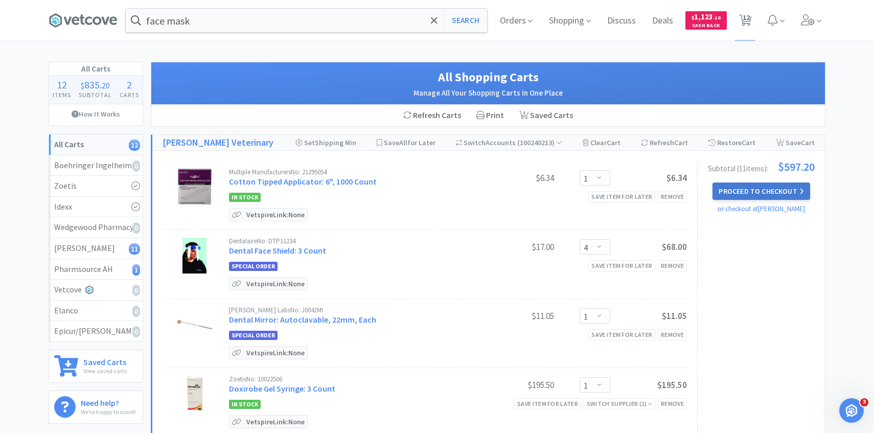
click at [790, 195] on button "Proceed to Checkout" at bounding box center [760, 190] width 97 height 17
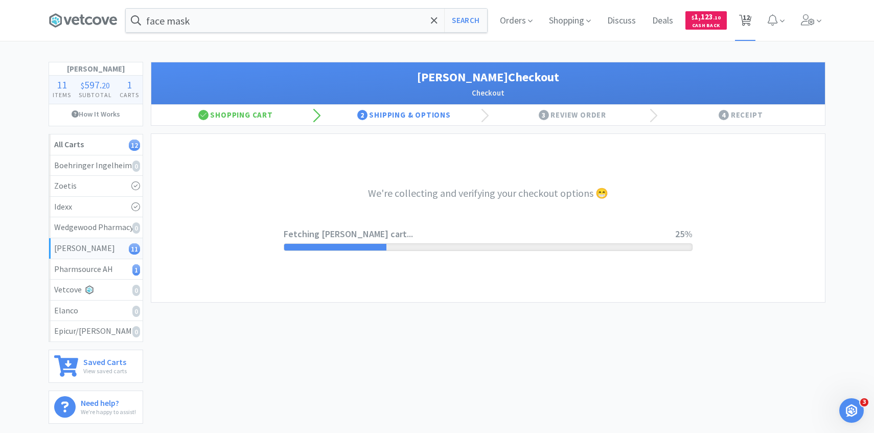
click at [746, 22] on span "12" at bounding box center [746, 17] width 7 height 41
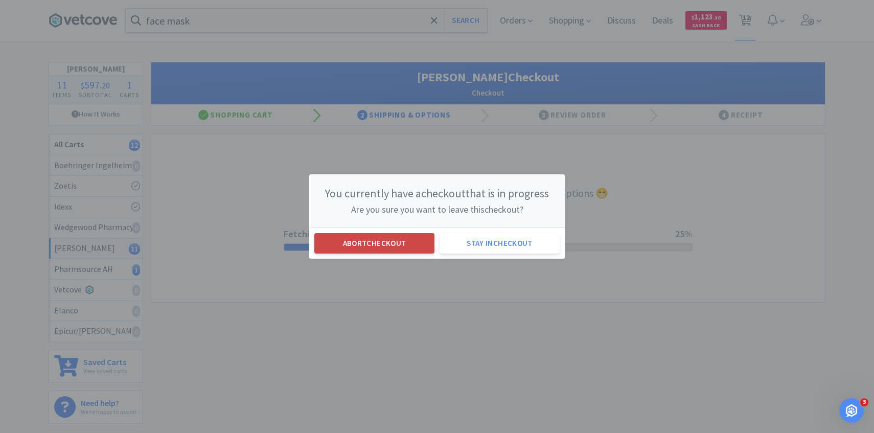
click at [408, 247] on button "Abort checkout" at bounding box center [374, 243] width 120 height 20
select select "1"
select select "4"
select select "1"
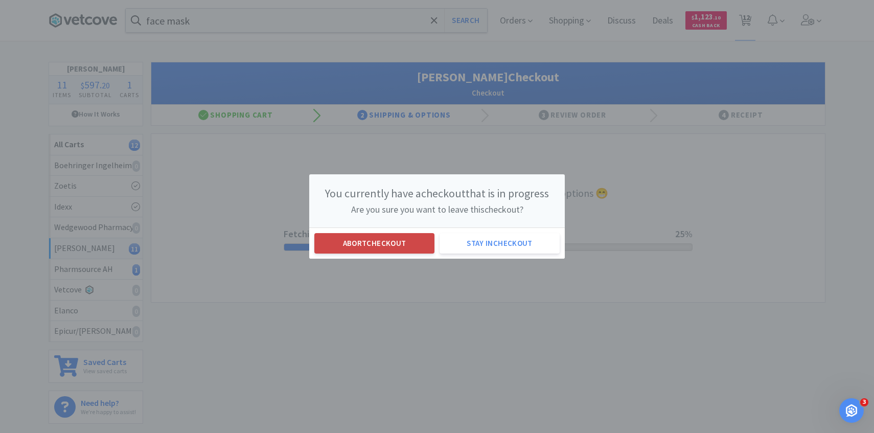
select select "3"
select select "2"
select select "6"
select select "1"
select select "2"
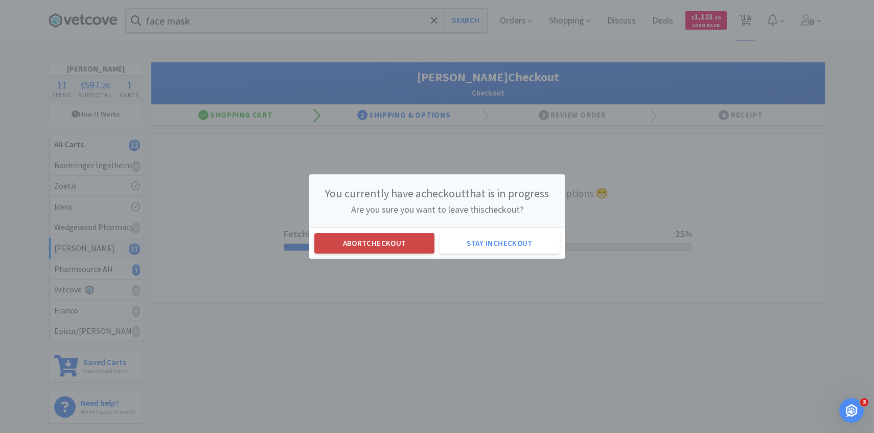
select select "2"
select select "1"
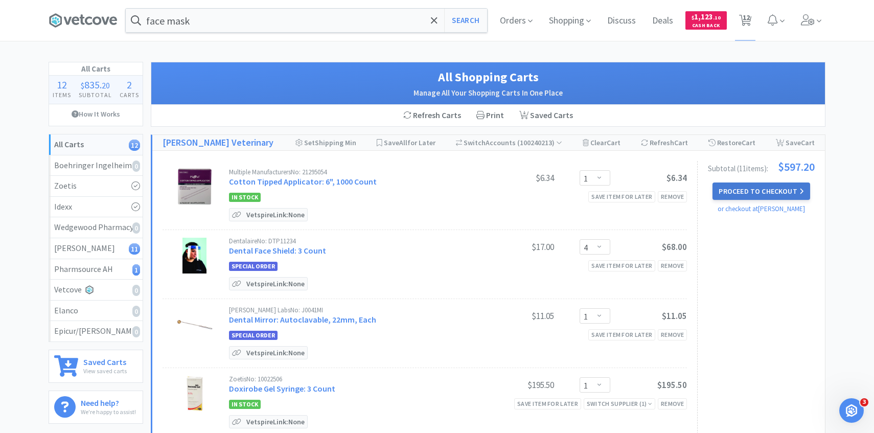
click at [764, 193] on button "Proceed to Checkout" at bounding box center [760, 190] width 97 height 17
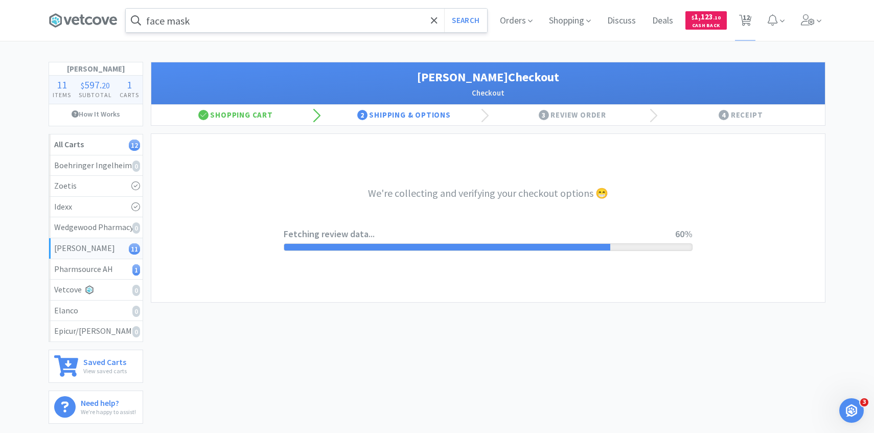
select select "1"
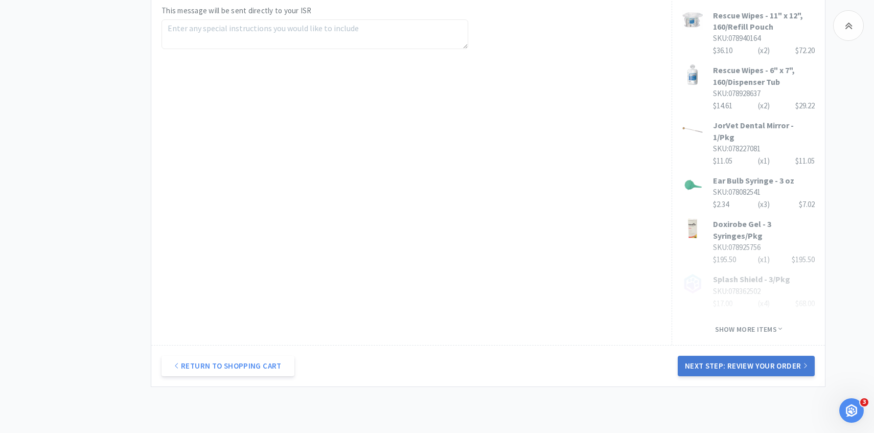
click at [715, 361] on button "Next Step: Review Your Order" at bounding box center [746, 366] width 137 height 20
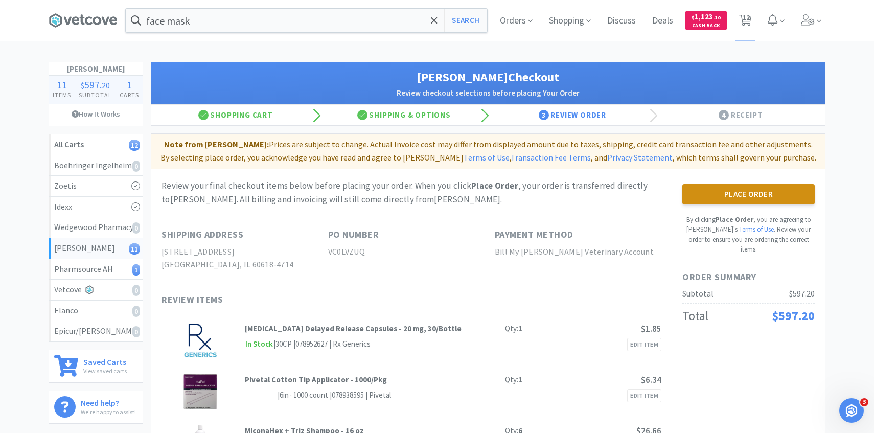
click at [764, 201] on button "Place Order" at bounding box center [748, 194] width 132 height 20
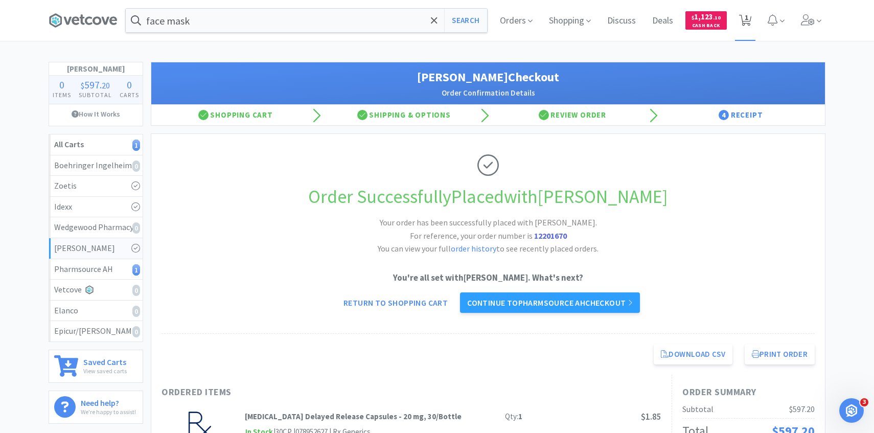
click at [749, 13] on span "1" at bounding box center [745, 20] width 13 height 14
select select "1"
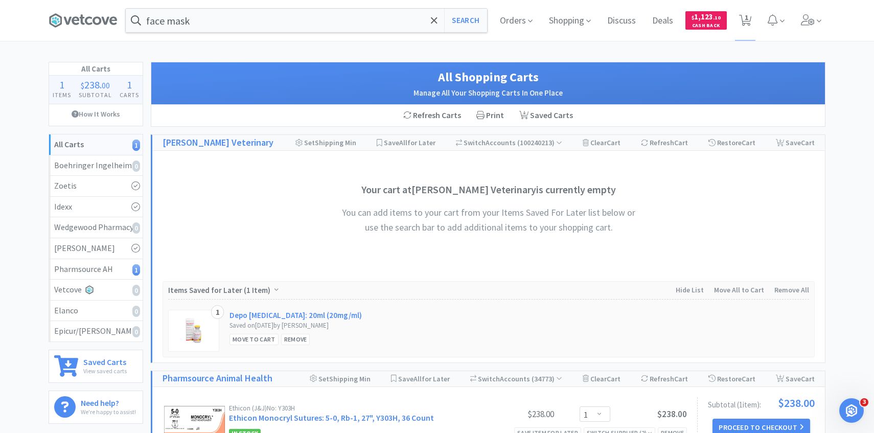
scroll to position [153, 0]
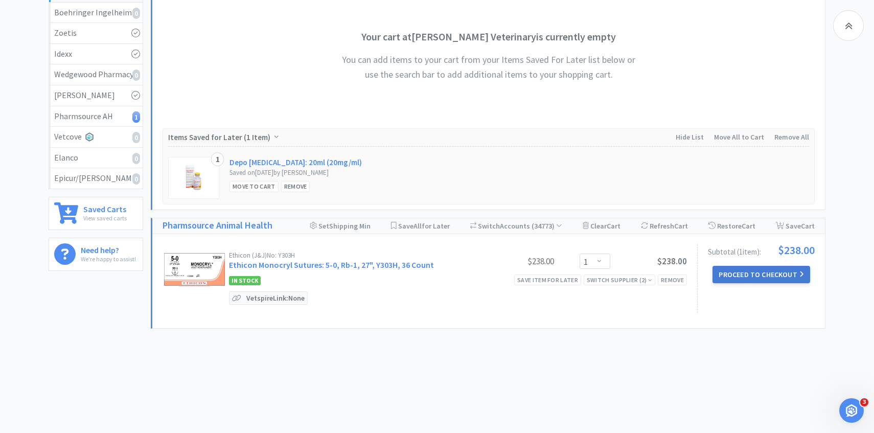
click at [781, 276] on button "Proceed to Checkout" at bounding box center [760, 274] width 97 height 17
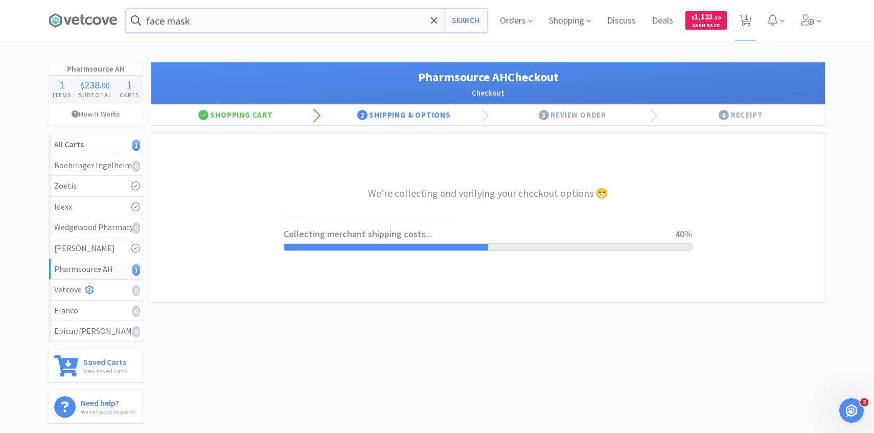
select select "1001"
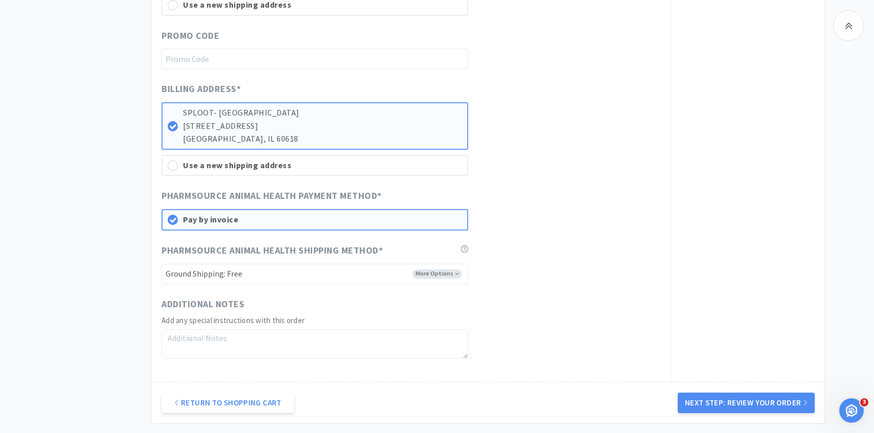
scroll to position [489, 0]
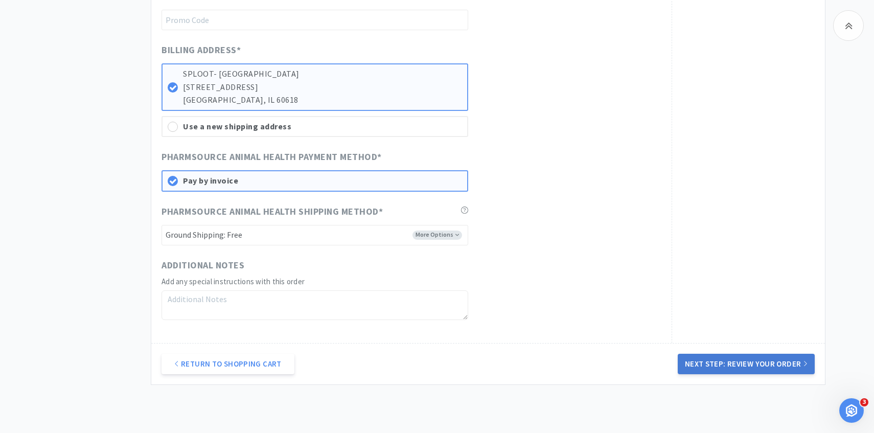
click at [747, 365] on button "Next Step: Review Your Order" at bounding box center [746, 364] width 137 height 20
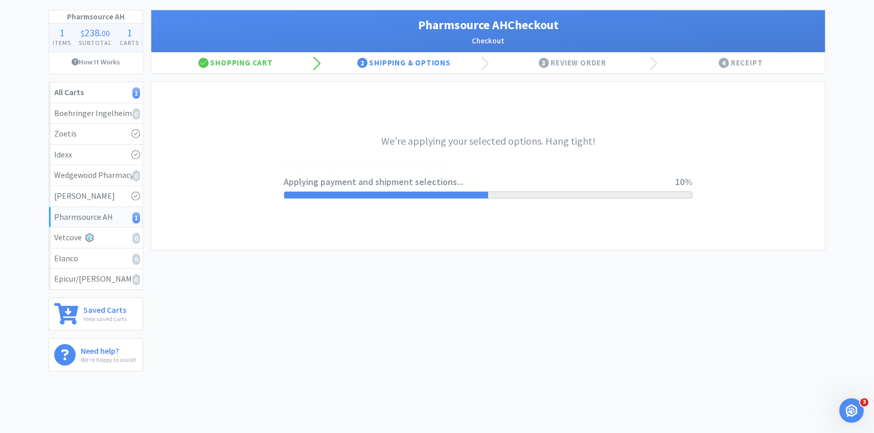
scroll to position [0, 0]
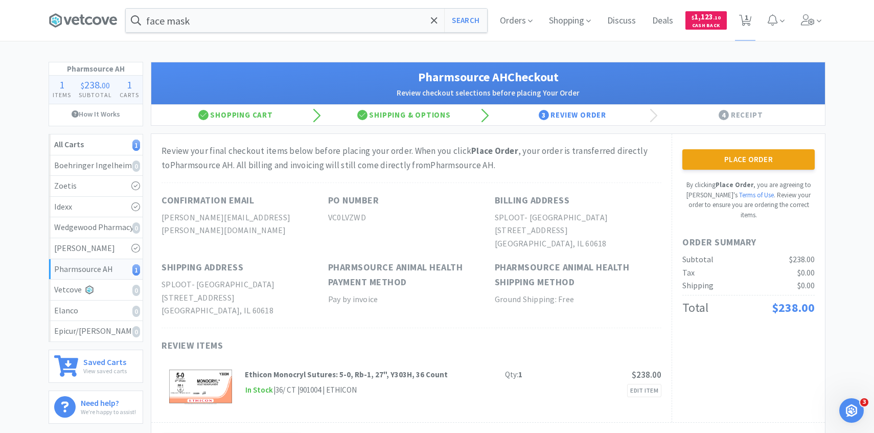
click at [716, 144] on div "Place Order By clicking Place Order , you are agreeing to Vetcove's Terms of Us…" at bounding box center [748, 278] width 153 height 288
click at [716, 149] on button "Place Order" at bounding box center [748, 159] width 132 height 20
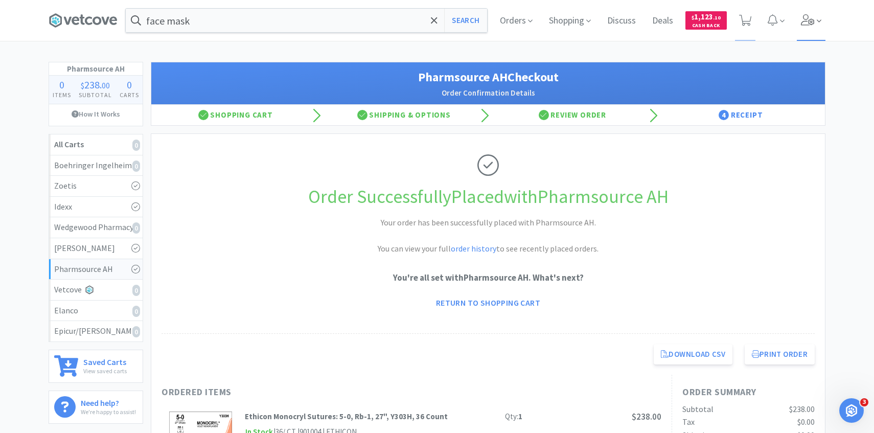
click at [807, 14] on span at bounding box center [811, 20] width 29 height 41
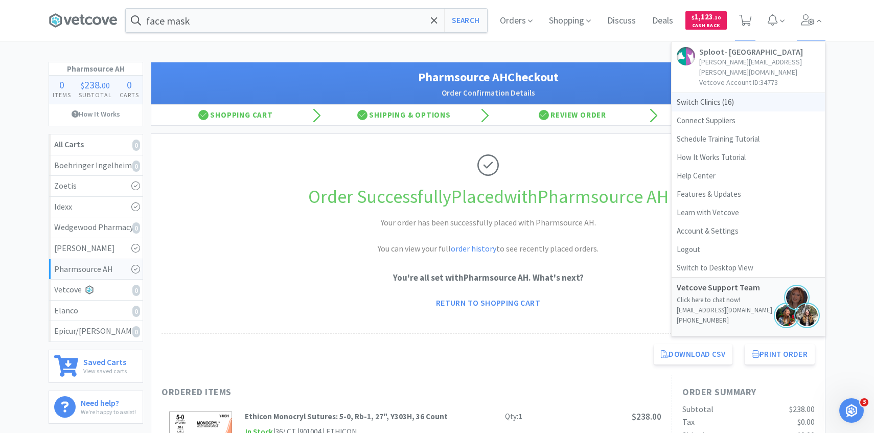
click at [752, 93] on span "Switch Clinics ( 16 )" at bounding box center [748, 102] width 153 height 18
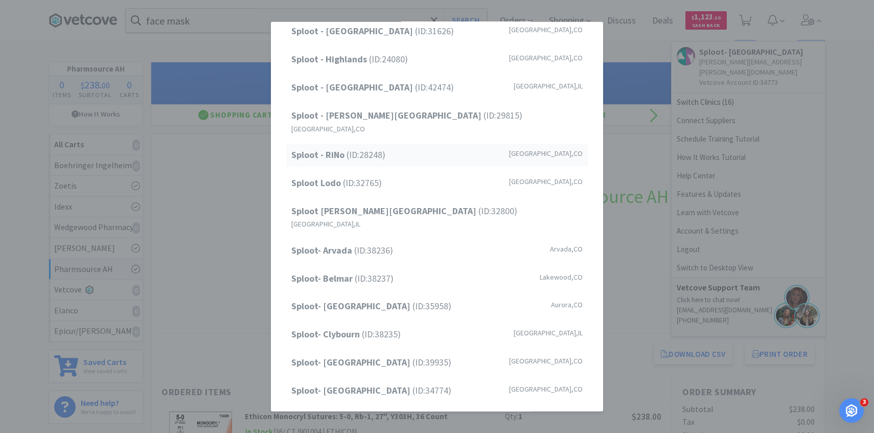
scroll to position [130, 0]
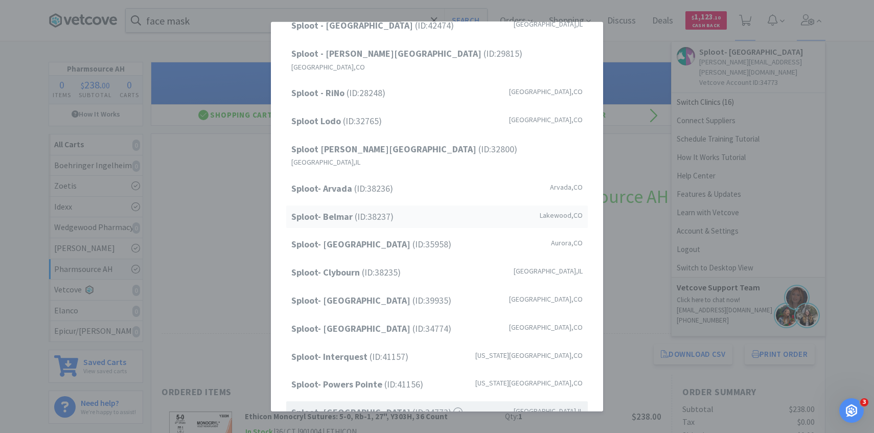
click at [451, 205] on div "Sploot- Belmar (ID: 38237 ) Lakewood , CO" at bounding box center [437, 216] width 302 height 23
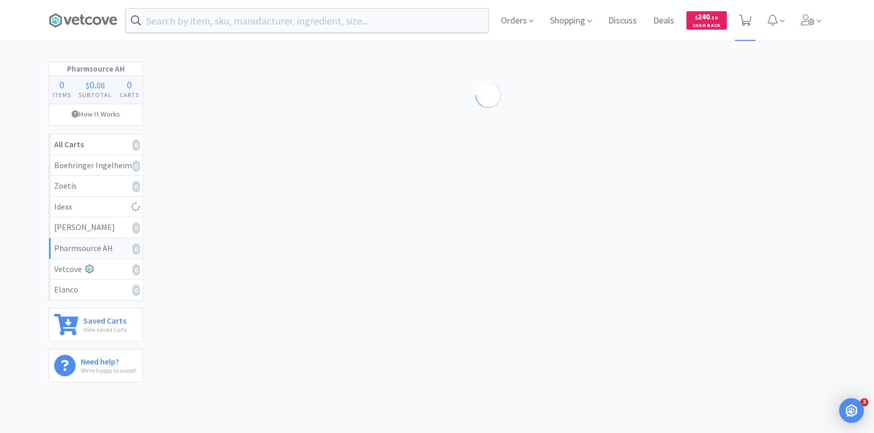
click at [745, 9] on span at bounding box center [745, 20] width 21 height 41
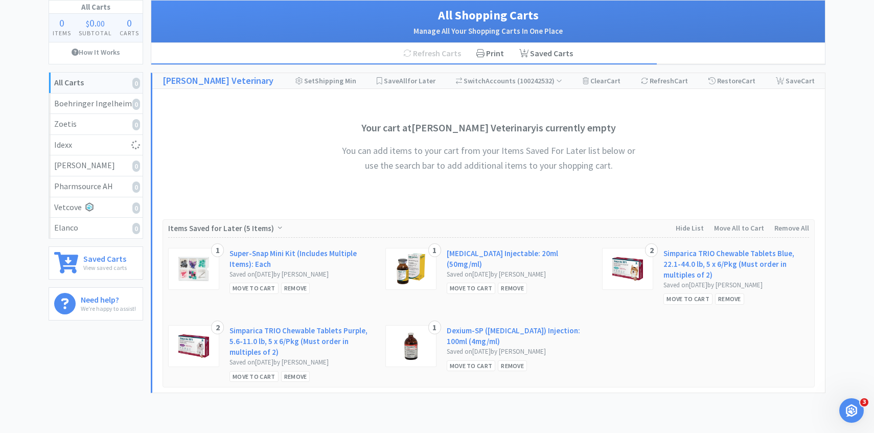
scroll to position [63, 0]
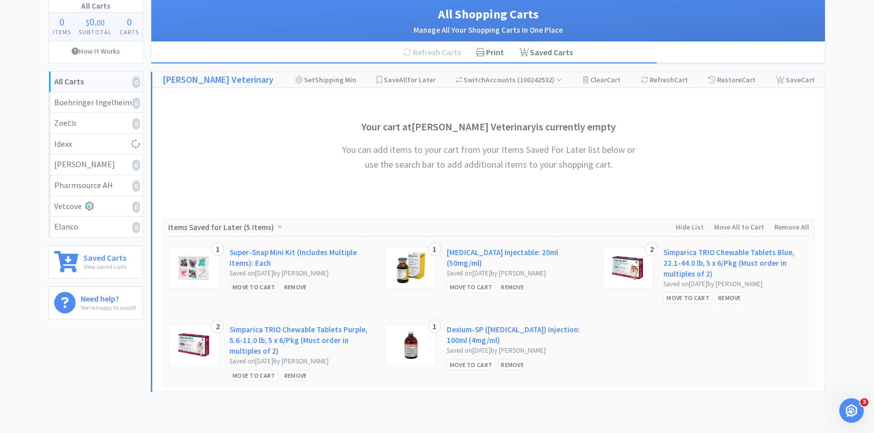
click at [263, 284] on div "Move to Cart" at bounding box center [253, 287] width 49 height 11
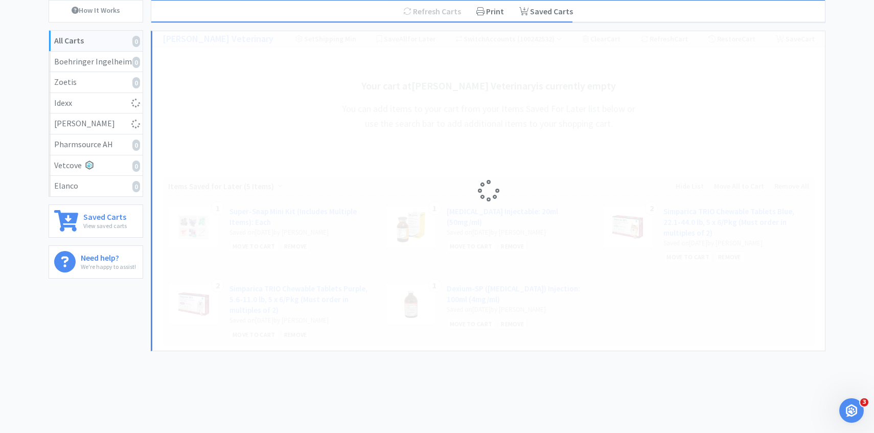
scroll to position [98, 0]
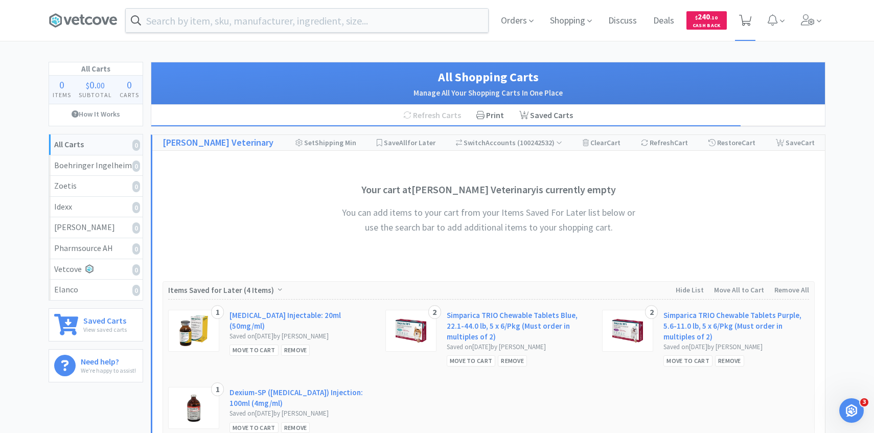
click at [751, 26] on span at bounding box center [745, 20] width 21 height 41
click at [797, 26] on span at bounding box center [811, 20] width 29 height 41
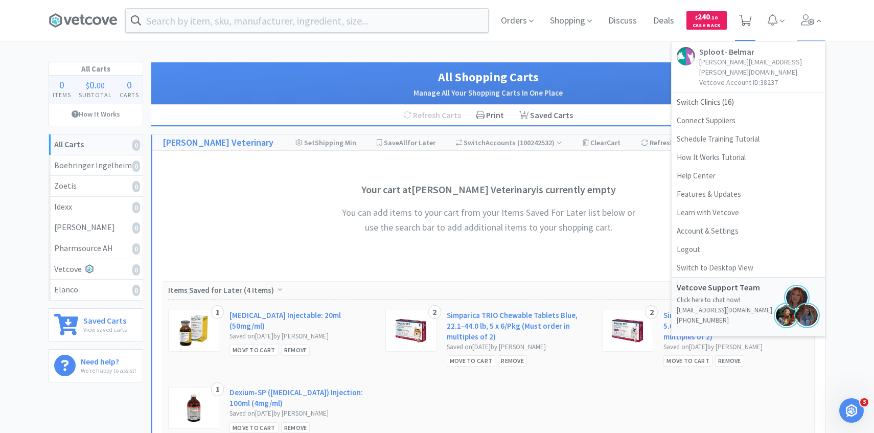
click at [750, 22] on icon at bounding box center [745, 20] width 13 height 11
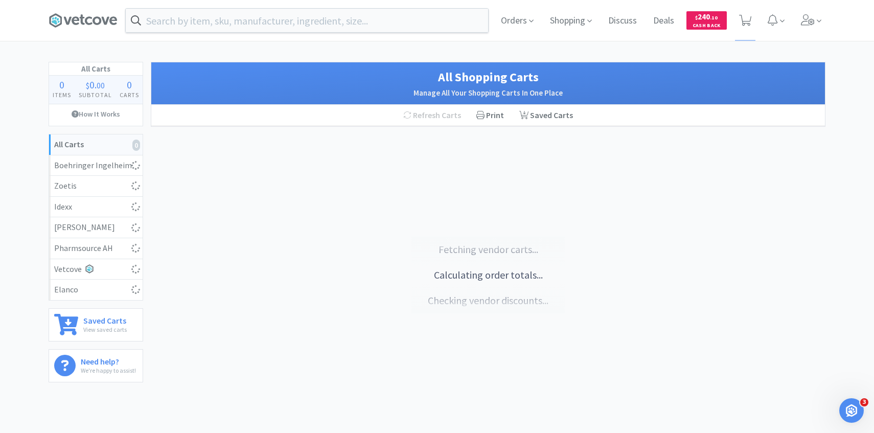
select select "1"
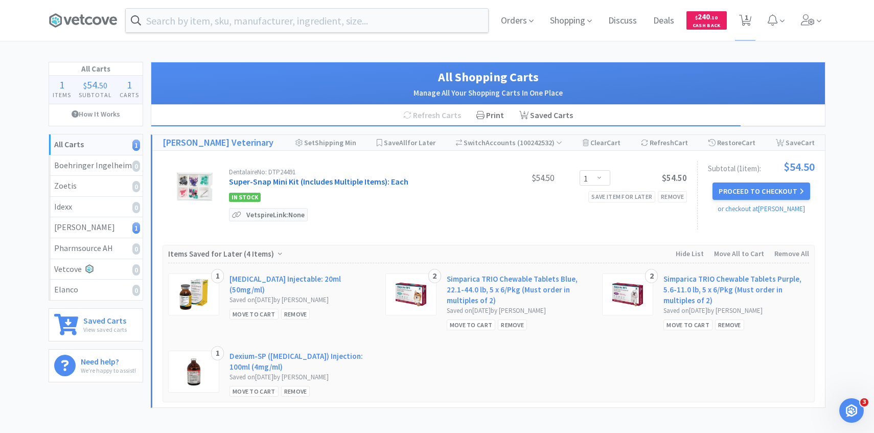
click at [315, 185] on link "Super-Snap Mini Kit (Includes Multiple Items): Each" at bounding box center [318, 181] width 179 height 10
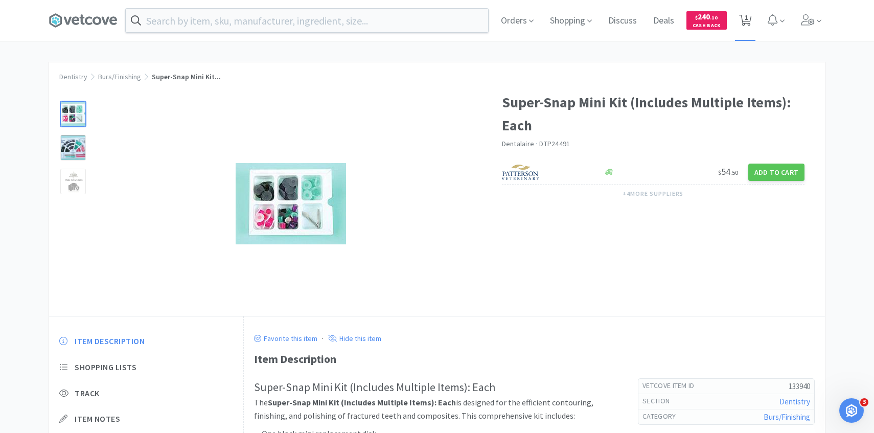
click at [745, 25] on span "1" at bounding box center [747, 17] width 4 height 41
select select "1"
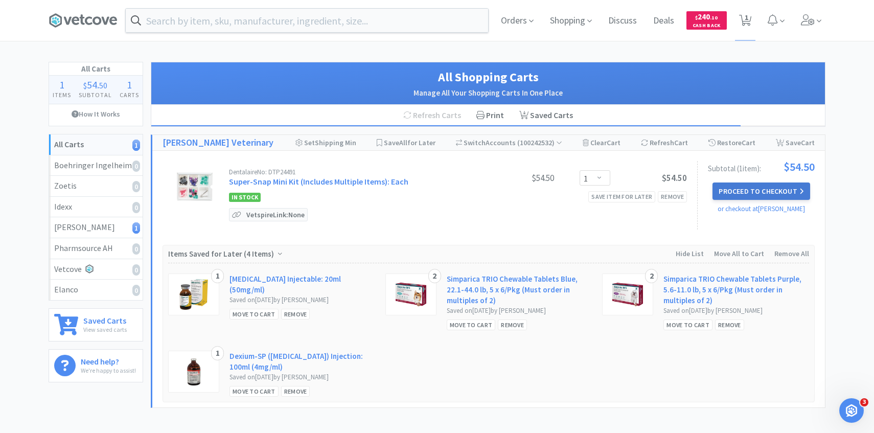
click at [738, 186] on button "Proceed to Checkout" at bounding box center [760, 190] width 97 height 17
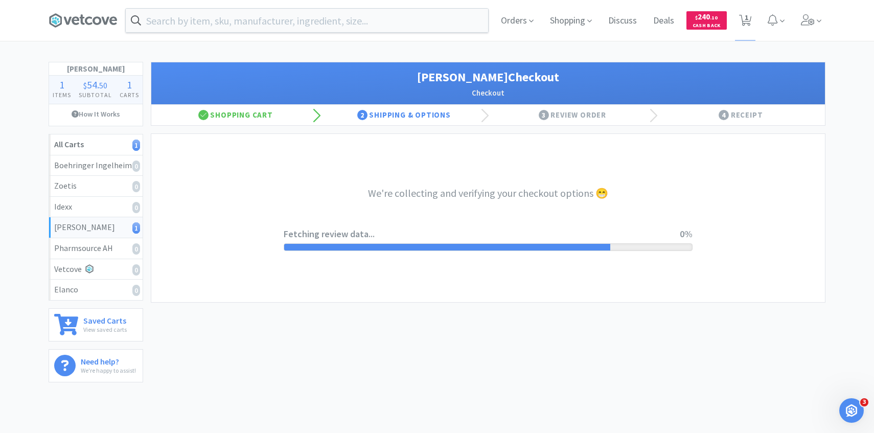
select select "1"
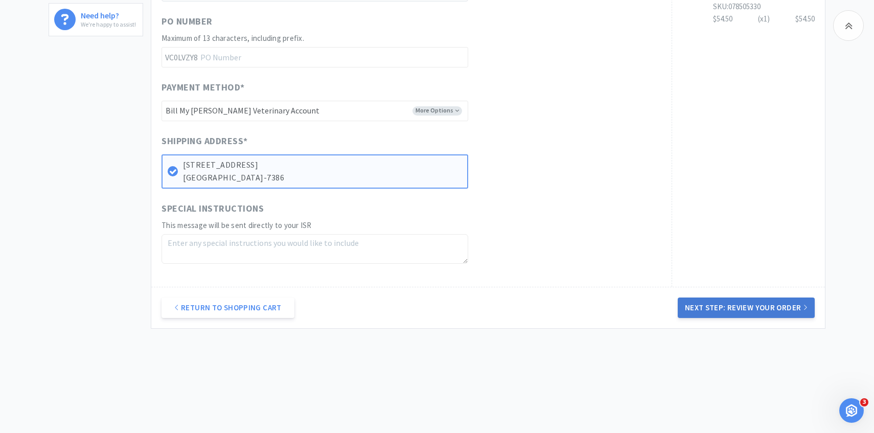
click at [714, 312] on button "Next Step: Review Your Order" at bounding box center [746, 307] width 137 height 20
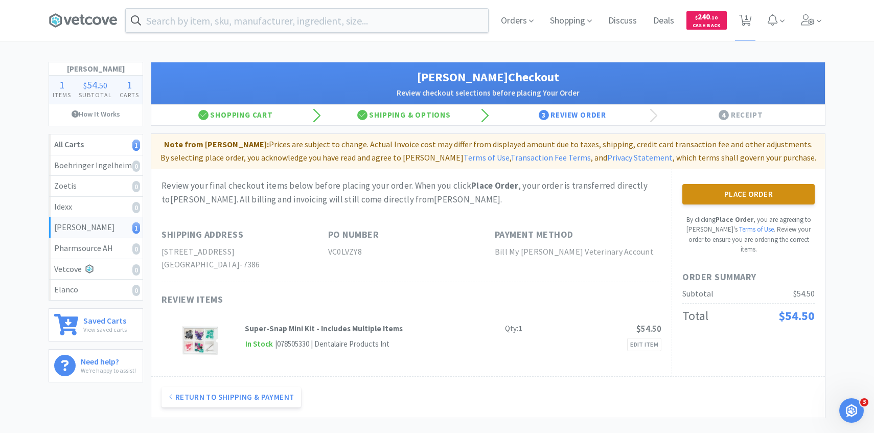
click at [695, 196] on button "Place Order" at bounding box center [748, 194] width 132 height 20
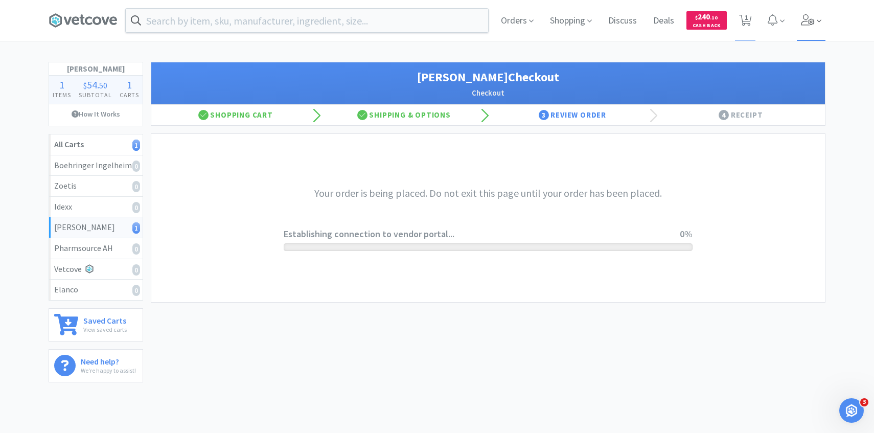
click at [815, 21] on span at bounding box center [811, 20] width 29 height 41
